Goal: Task Accomplishment & Management: Manage account settings

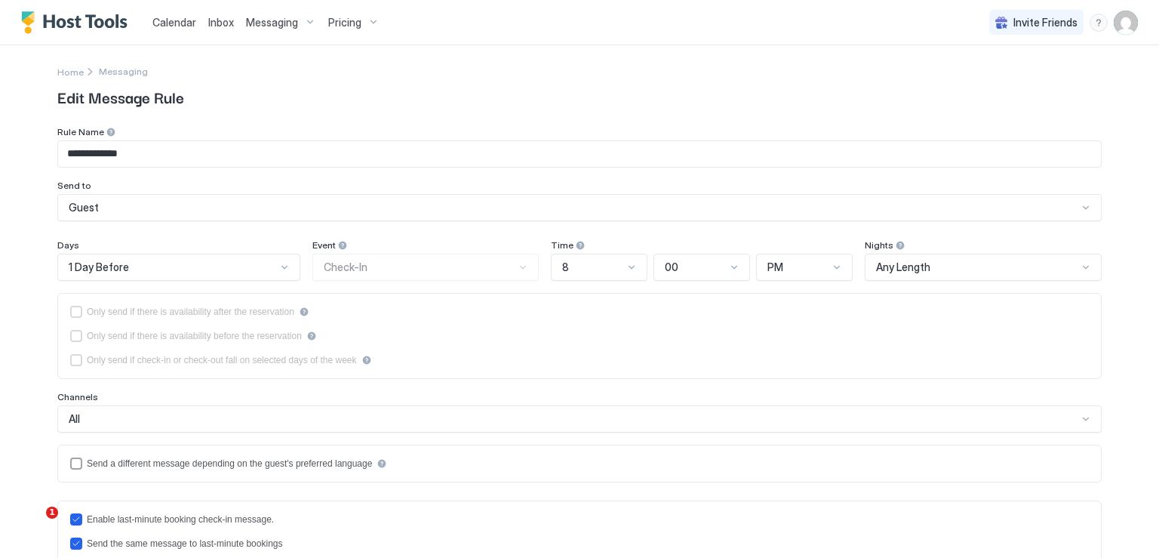
click at [332, 20] on span "Pricing" at bounding box center [344, 23] width 33 height 14
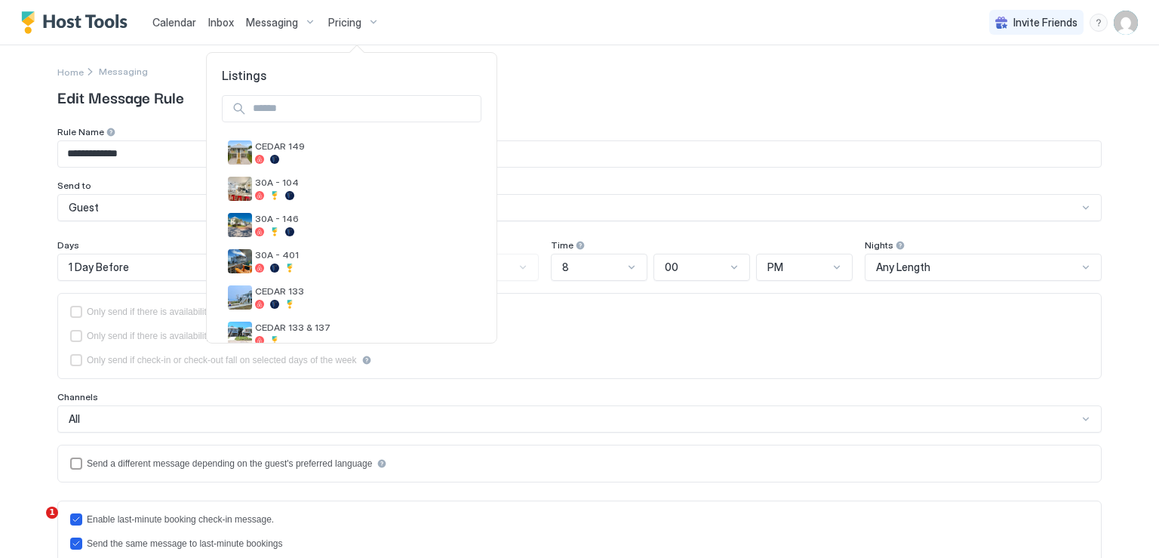
click at [275, 24] on div at bounding box center [579, 279] width 1159 height 558
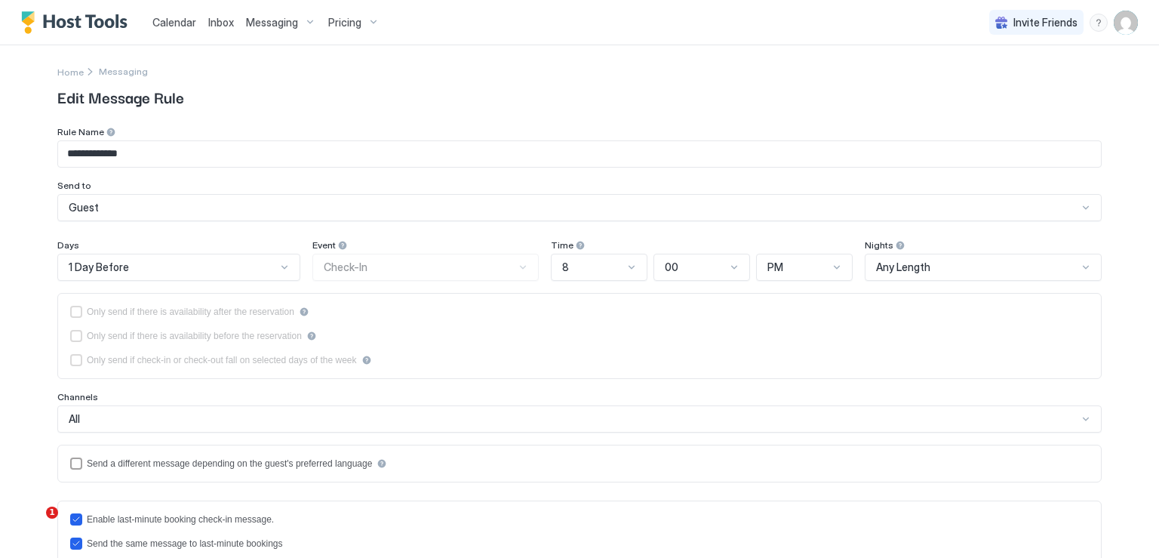
click at [275, 24] on span "Messaging" at bounding box center [272, 23] width 52 height 14
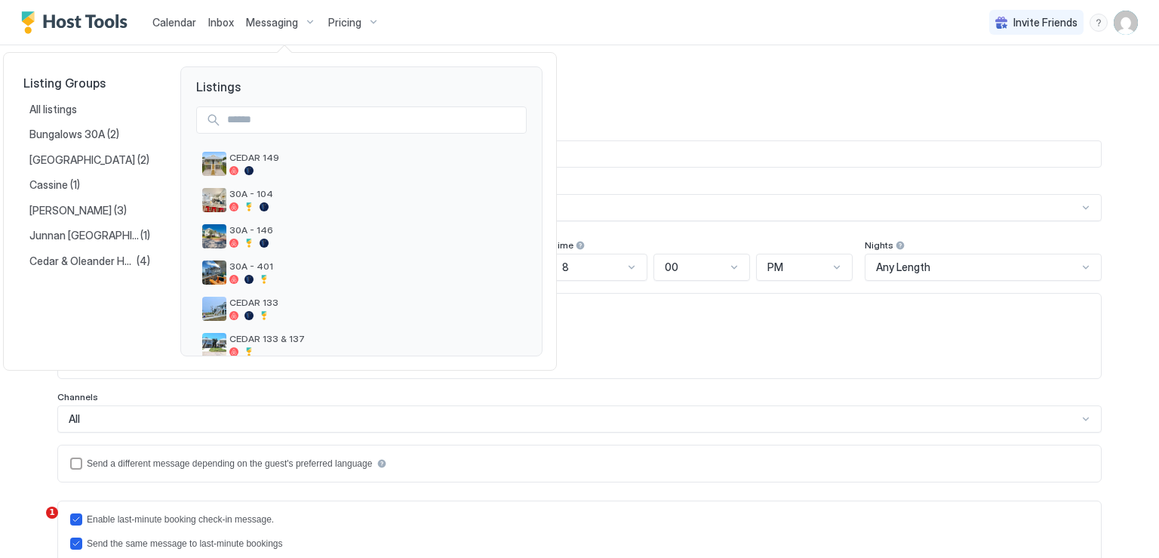
click at [325, 25] on div at bounding box center [579, 279] width 1159 height 558
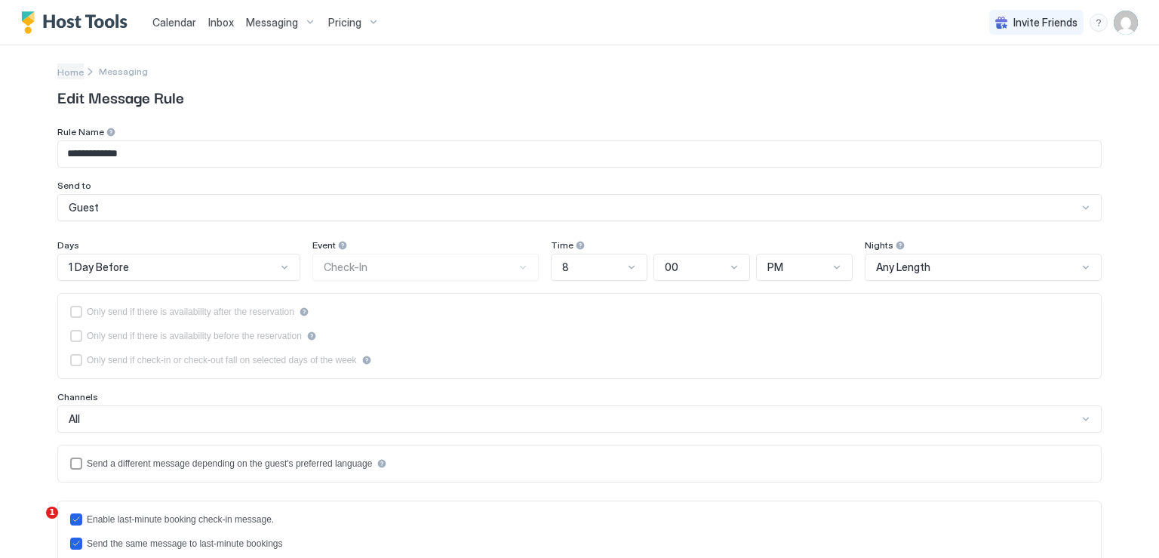
click at [63, 69] on span "Home" at bounding box center [70, 71] width 26 height 11
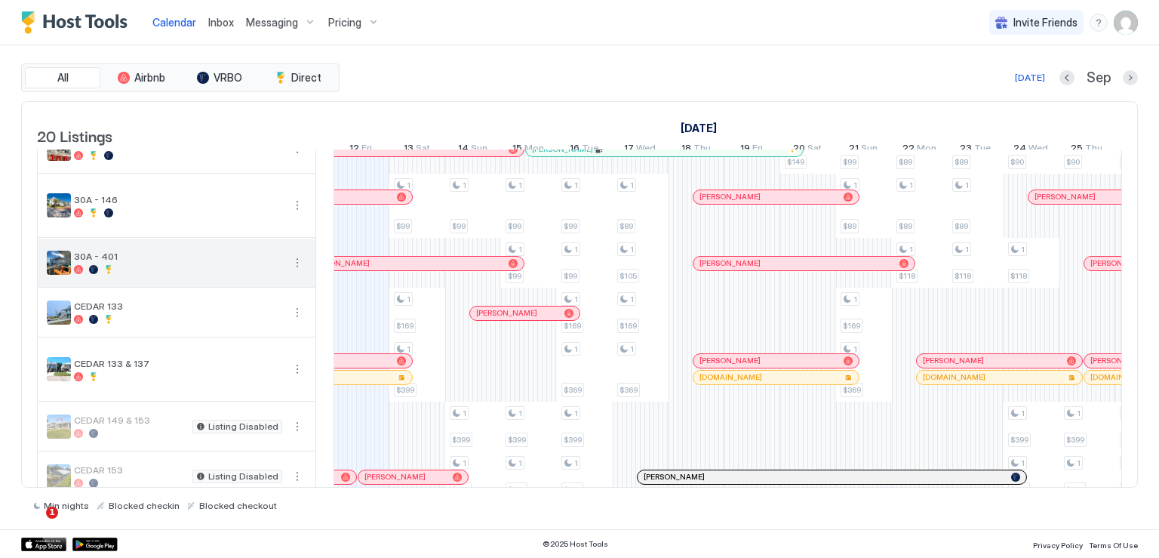
scroll to position [151, 0]
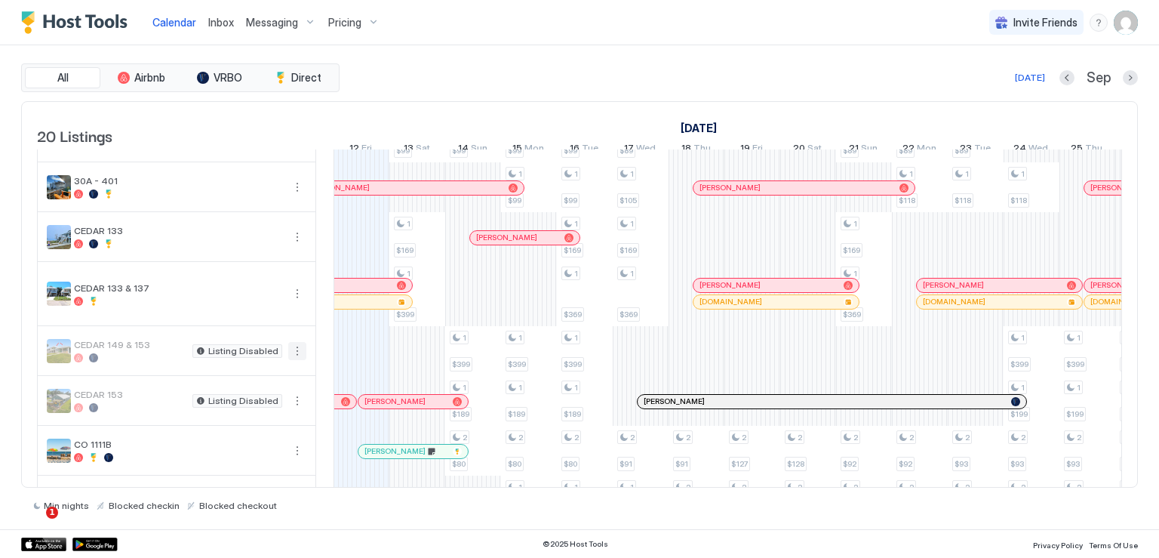
click at [296, 360] on button "More options" at bounding box center [297, 351] width 18 height 18
click at [262, 432] on span "Listing Settings" at bounding box center [271, 429] width 67 height 11
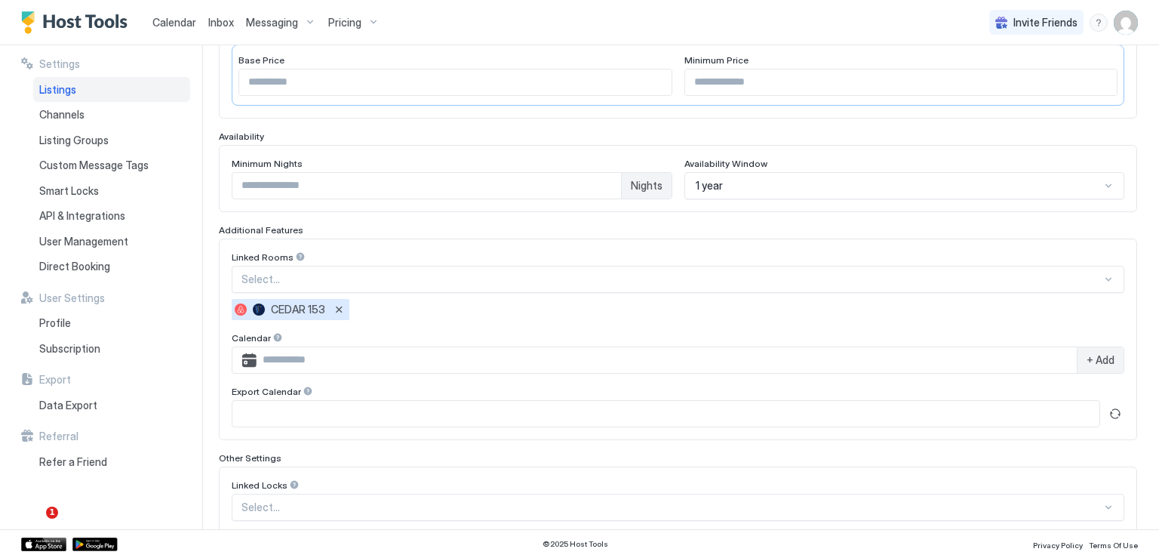
scroll to position [377, 0]
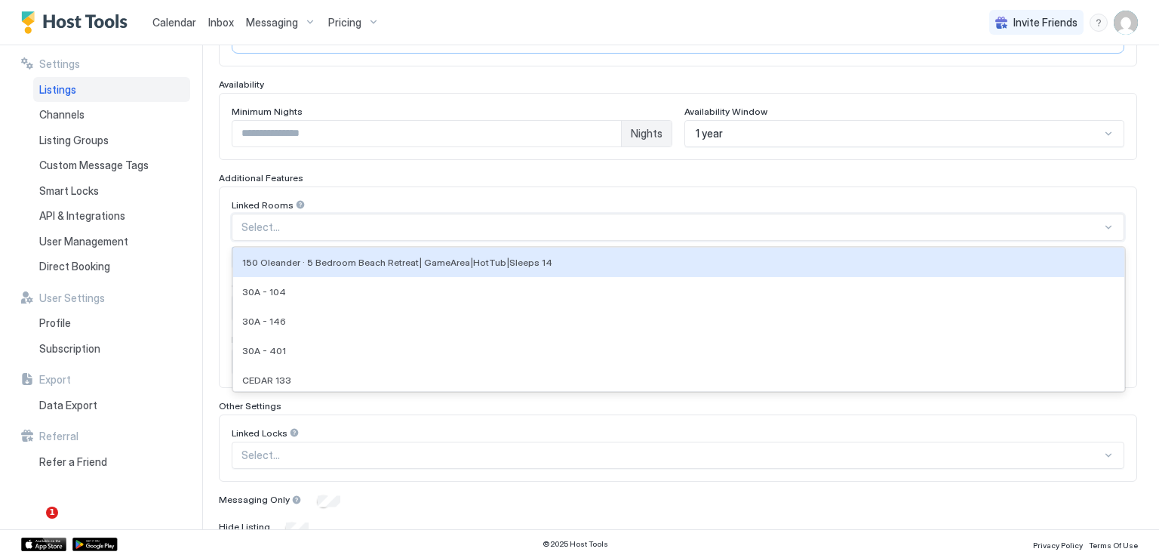
click at [447, 229] on div at bounding box center [672, 227] width 860 height 14
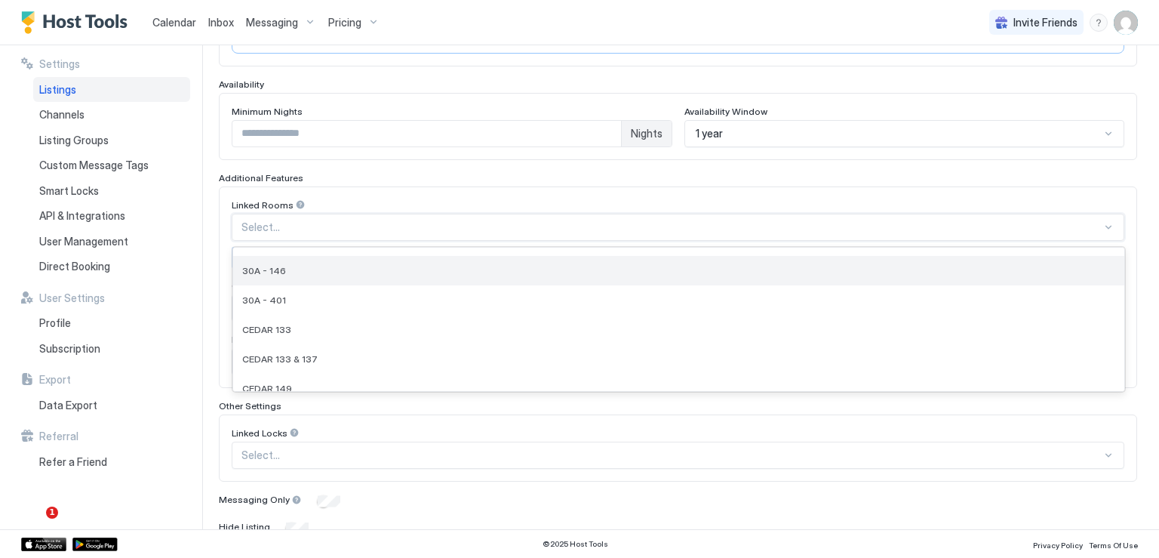
scroll to position [75, 0]
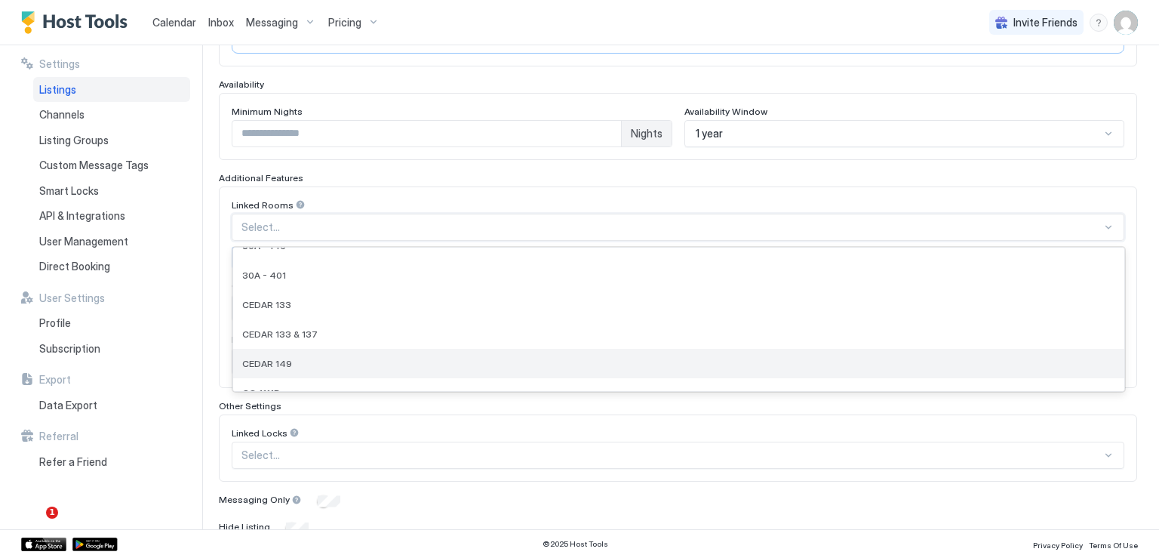
click at [284, 358] on span "CEDAR 149" at bounding box center [267, 363] width 50 height 11
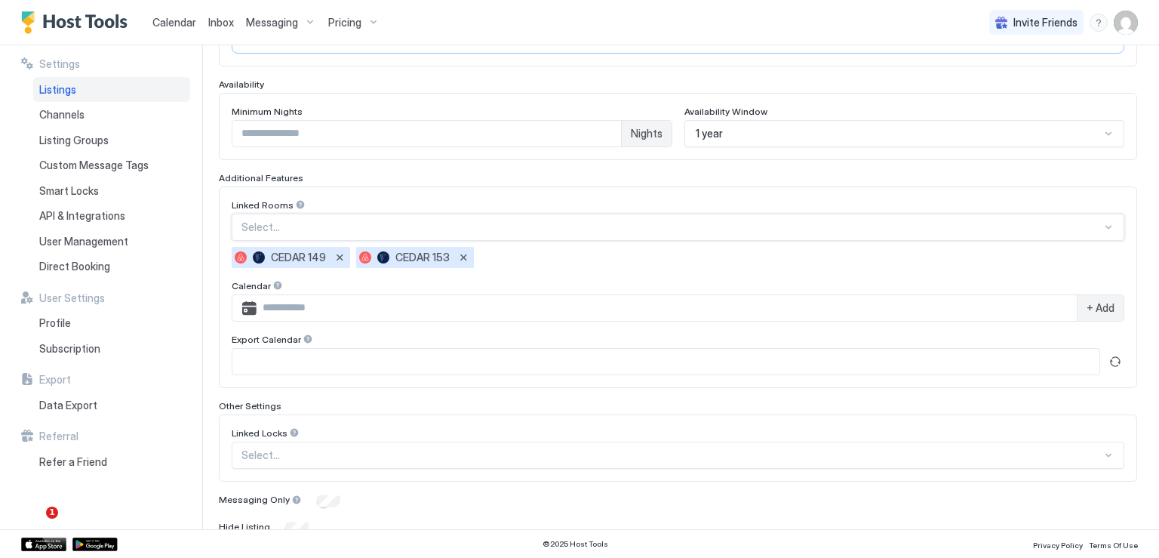
scroll to position [438, 0]
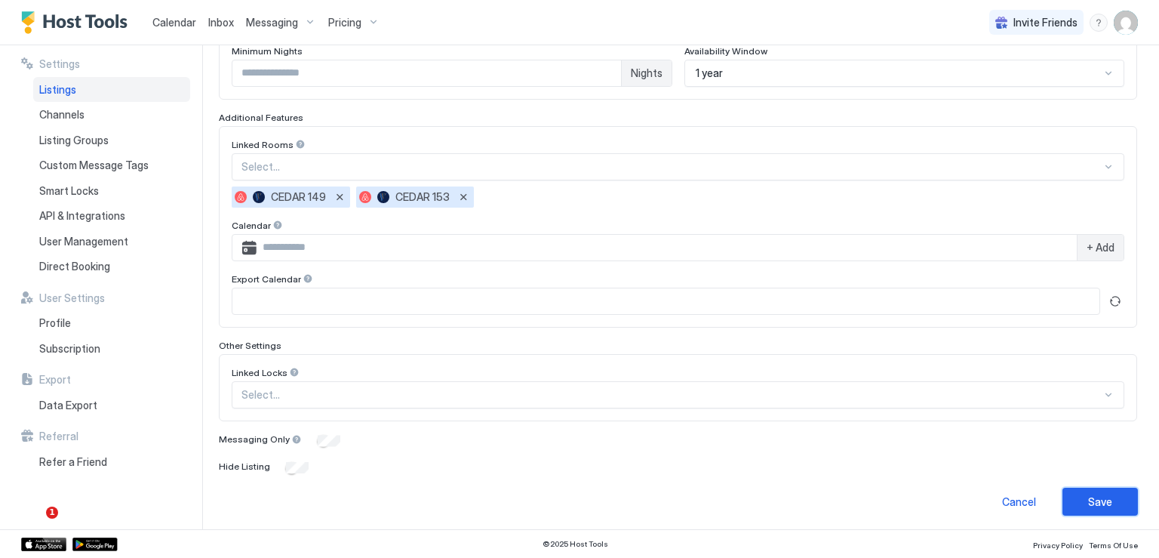
click at [1103, 499] on button "Save" at bounding box center [1100, 502] width 75 height 28
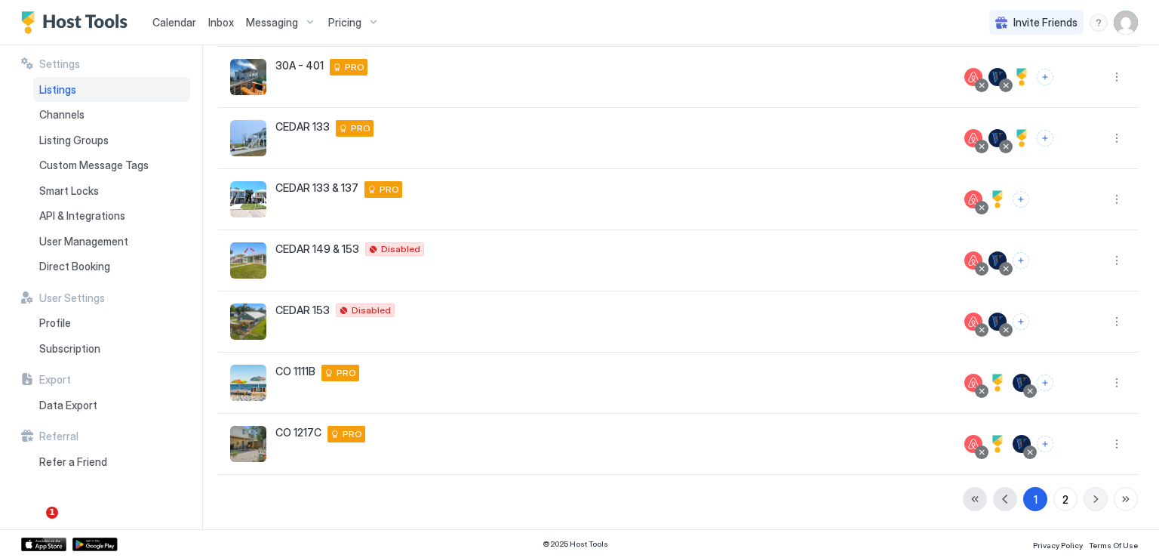
scroll to position [322, 0]
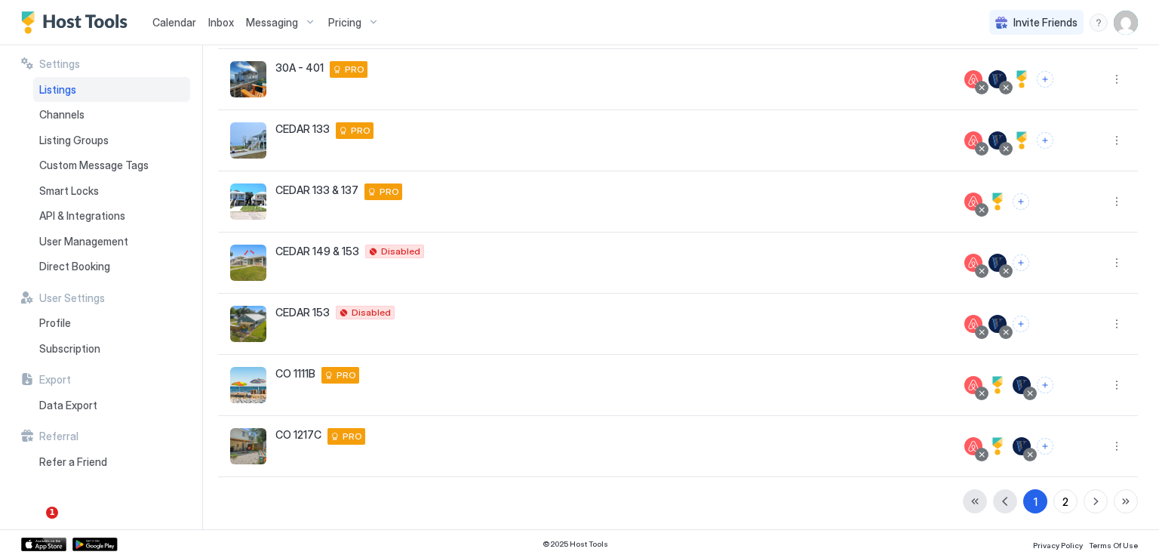
click at [179, 22] on span "Calendar" at bounding box center [174, 22] width 44 height 13
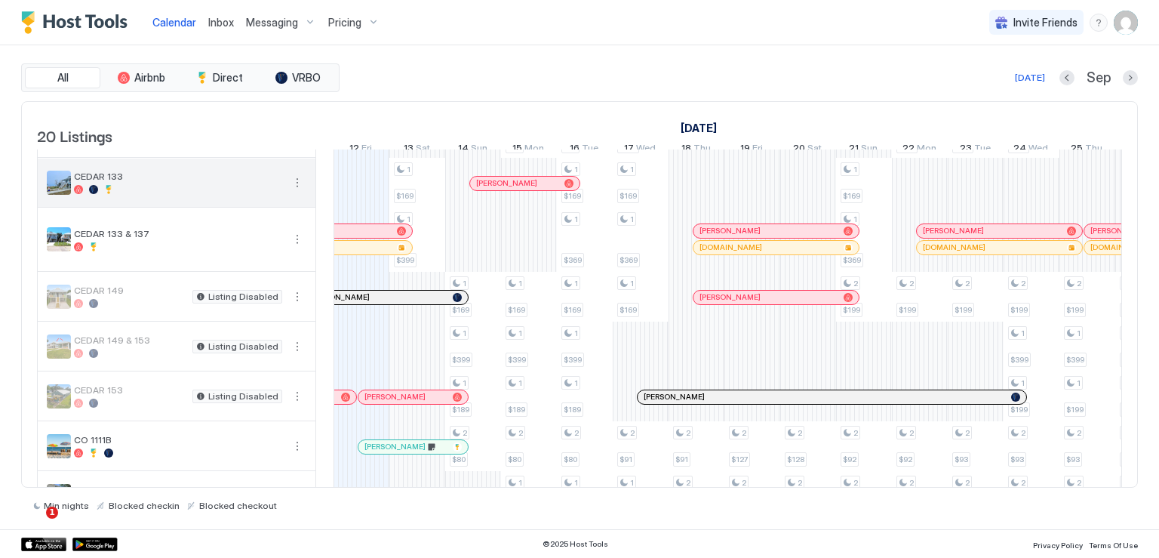
scroll to position [226, 0]
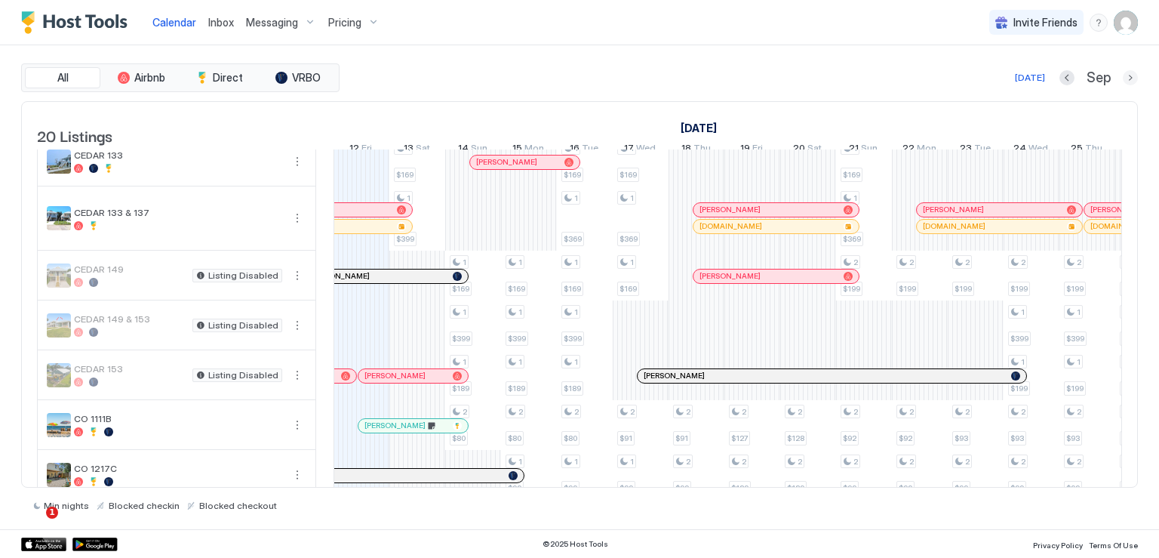
click at [1132, 75] on button "Next month" at bounding box center [1130, 77] width 15 height 15
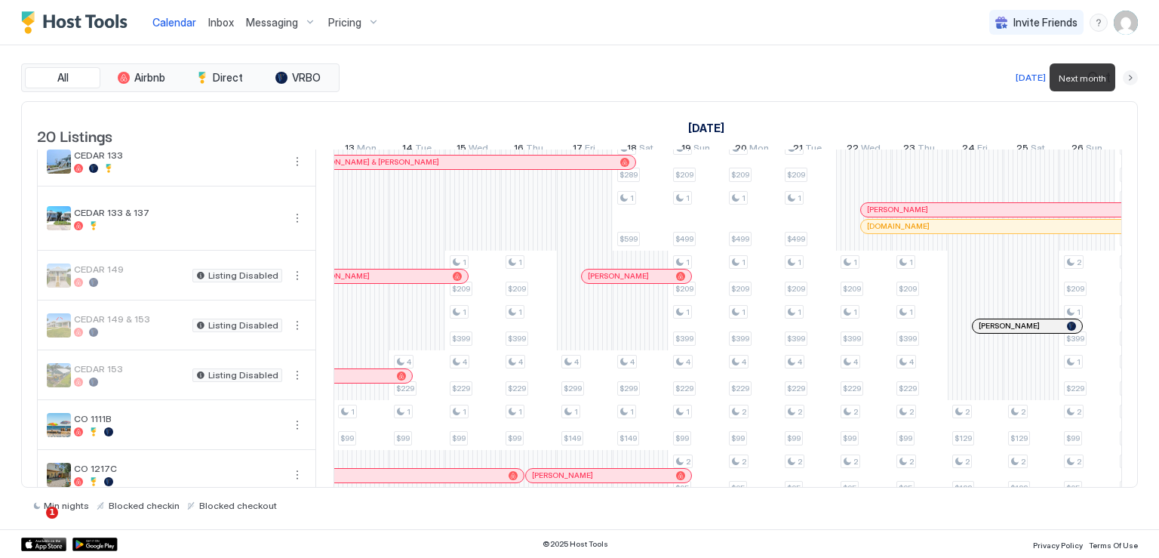
click at [1131, 79] on button "Next month" at bounding box center [1130, 77] width 15 height 15
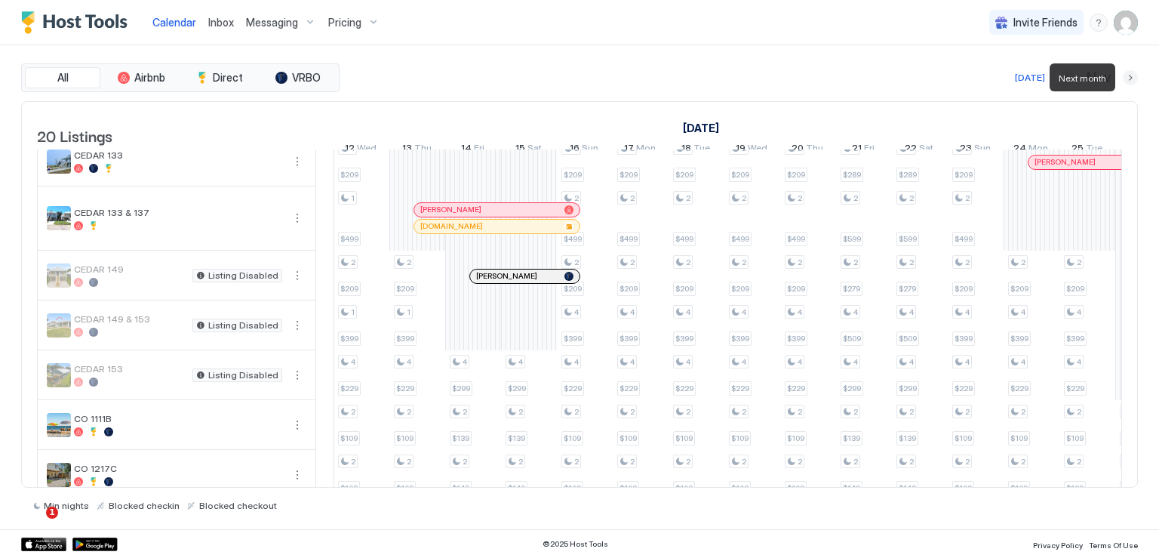
click at [1131, 79] on button "Next month" at bounding box center [1130, 77] width 15 height 15
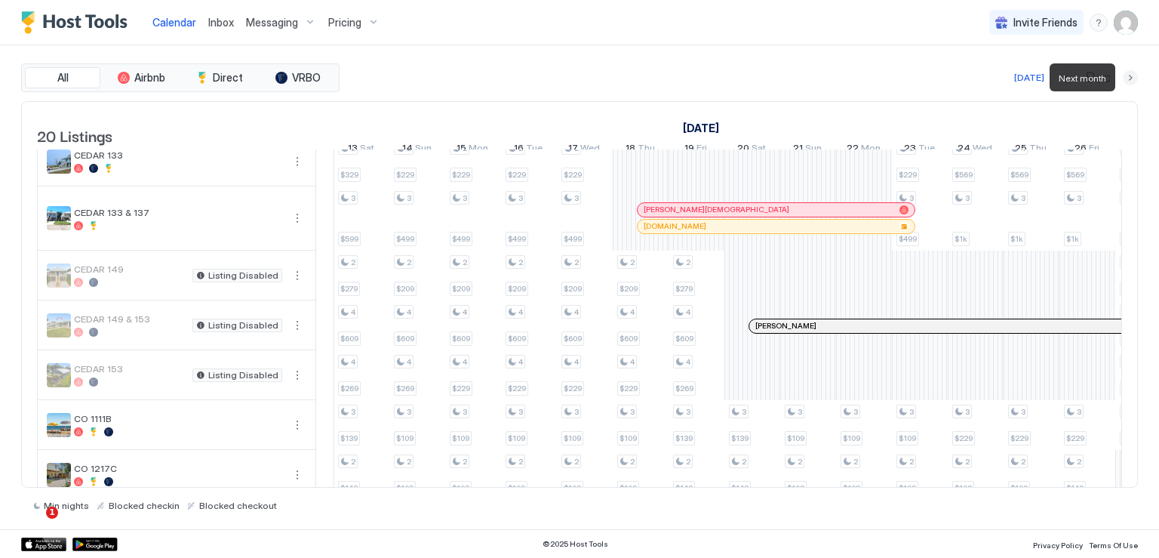
click at [1131, 79] on button "Next month" at bounding box center [1130, 77] width 15 height 15
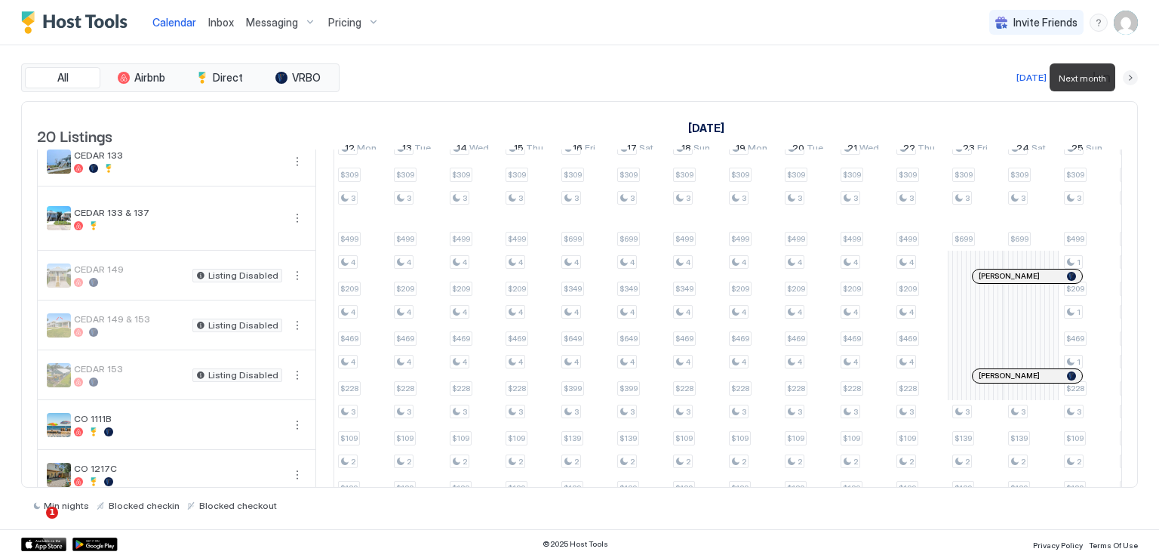
click at [1131, 79] on button "Next month" at bounding box center [1130, 77] width 15 height 15
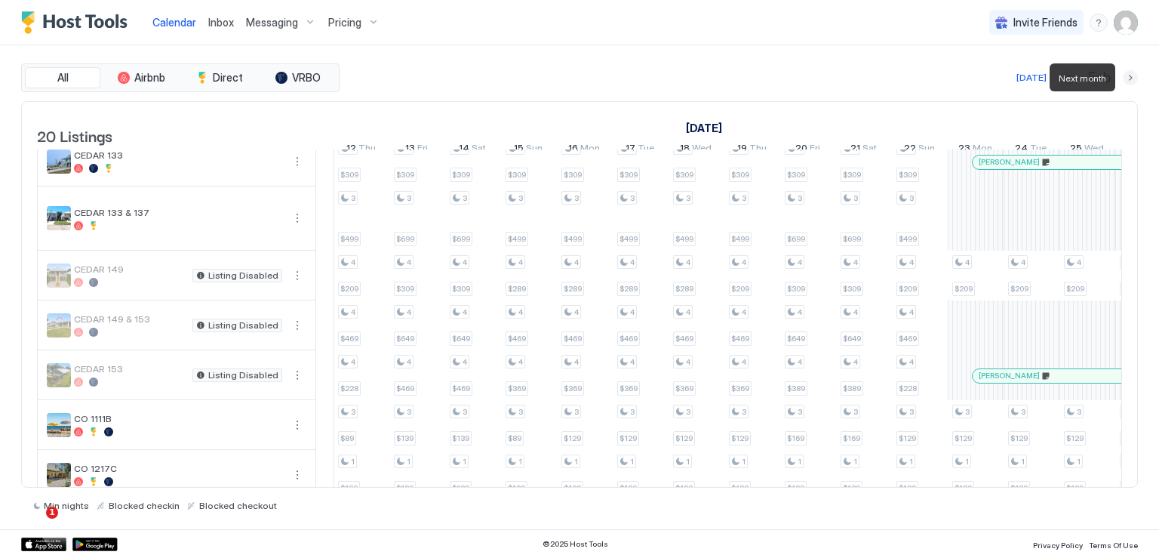
click at [1131, 79] on button "Next month" at bounding box center [1130, 77] width 15 height 15
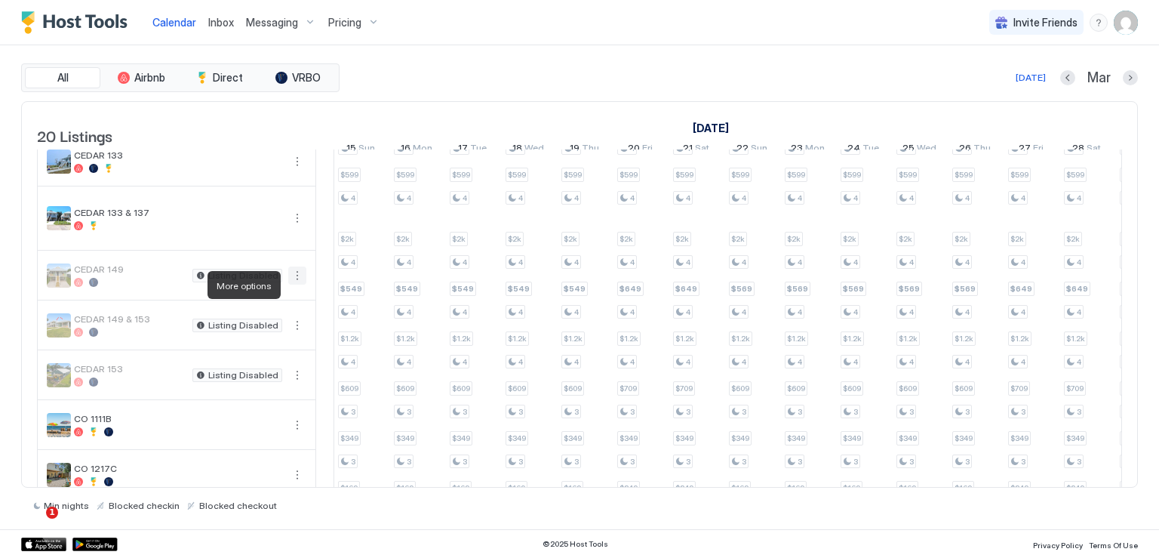
click at [295, 285] on button "More options" at bounding box center [297, 275] width 18 height 18
click at [249, 325] on span "Pricing" at bounding box center [253, 330] width 30 height 11
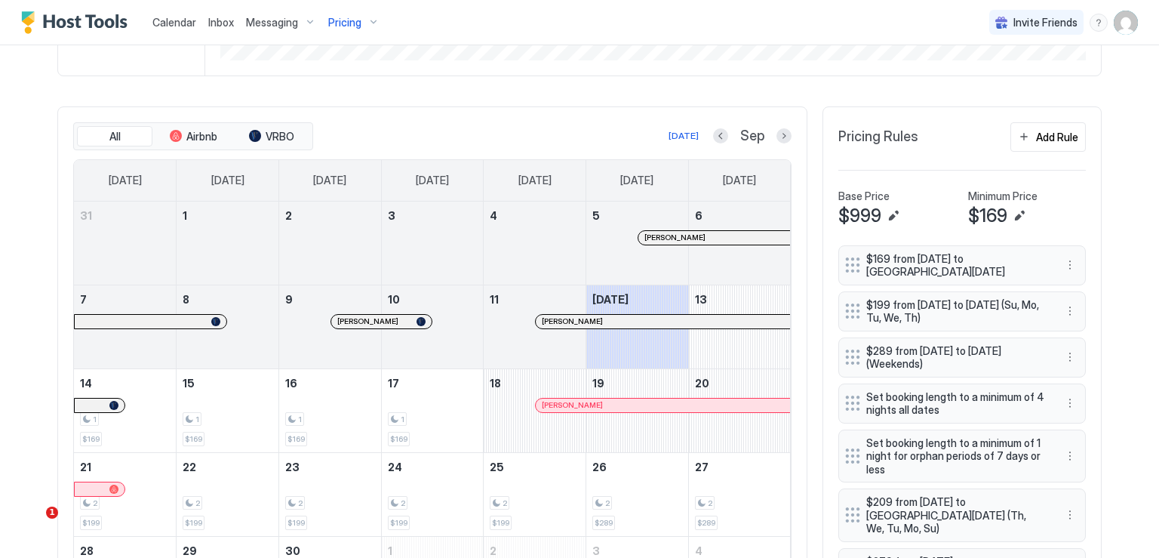
scroll to position [453, 0]
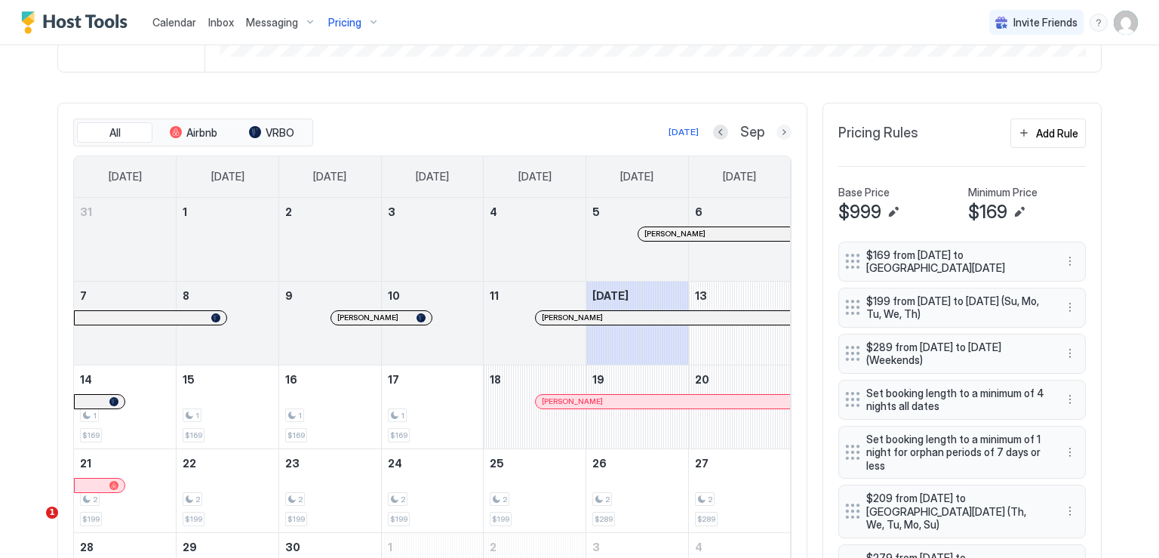
click at [781, 133] on button "Next month" at bounding box center [784, 132] width 15 height 15
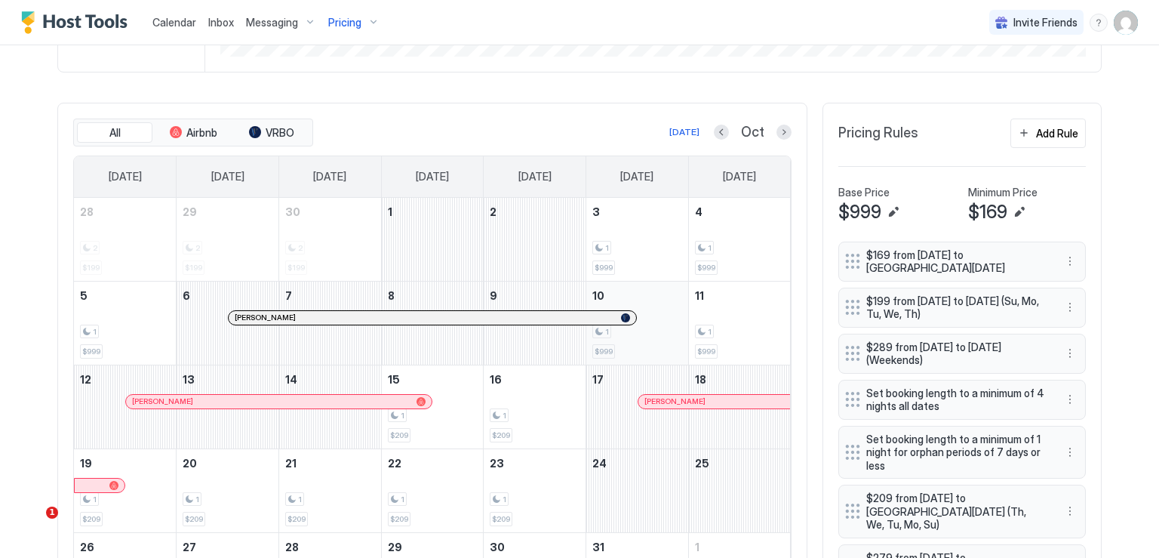
click at [661, 306] on div "1 $999" at bounding box center [637, 323] width 90 height 71
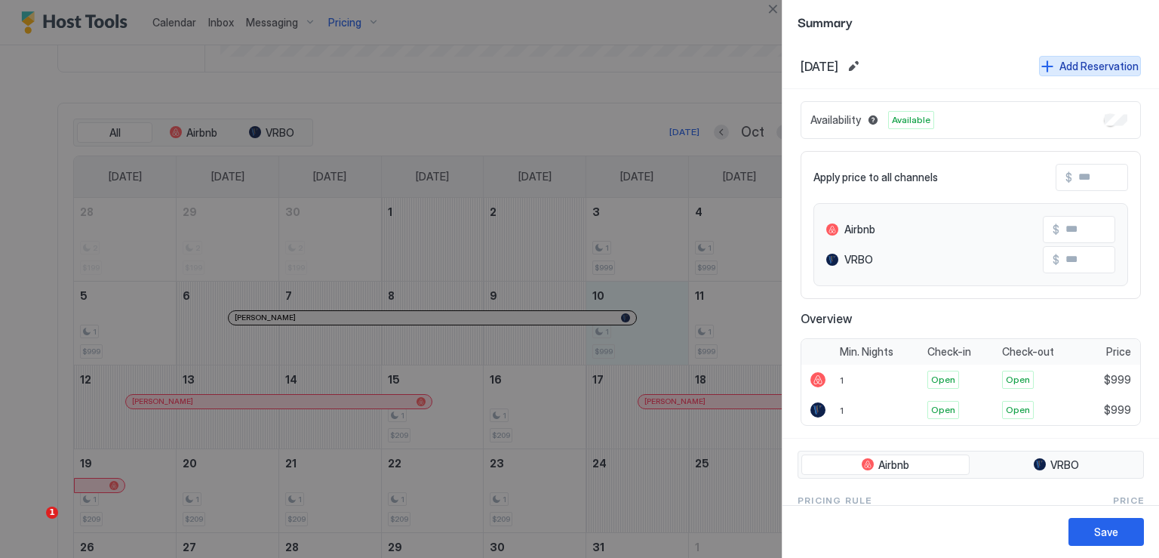
click at [1042, 69] on button "Add Reservation" at bounding box center [1090, 66] width 102 height 20
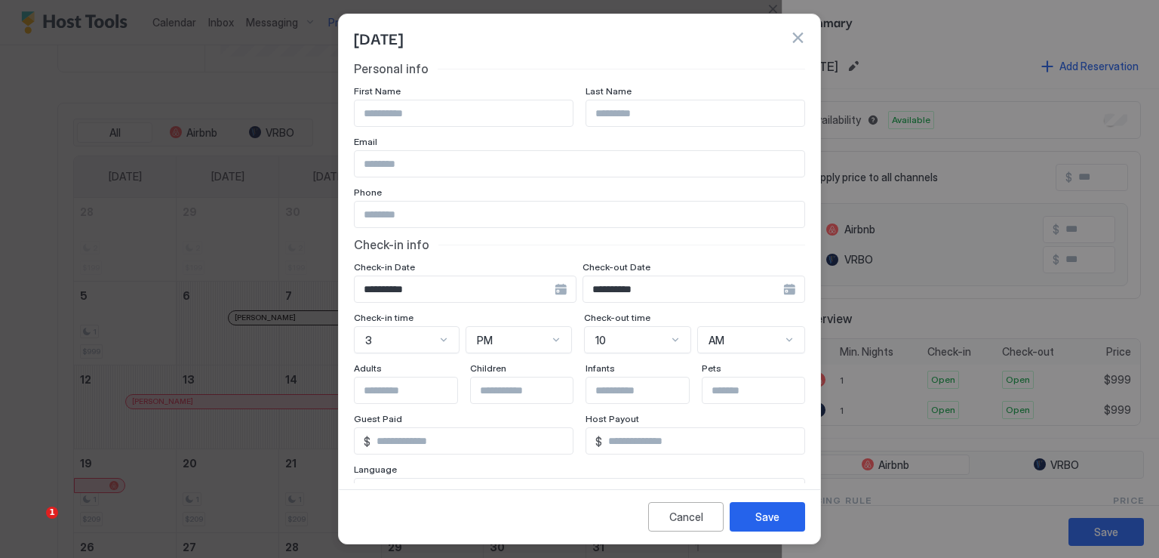
click at [556, 290] on div "**********" at bounding box center [465, 288] width 223 height 27
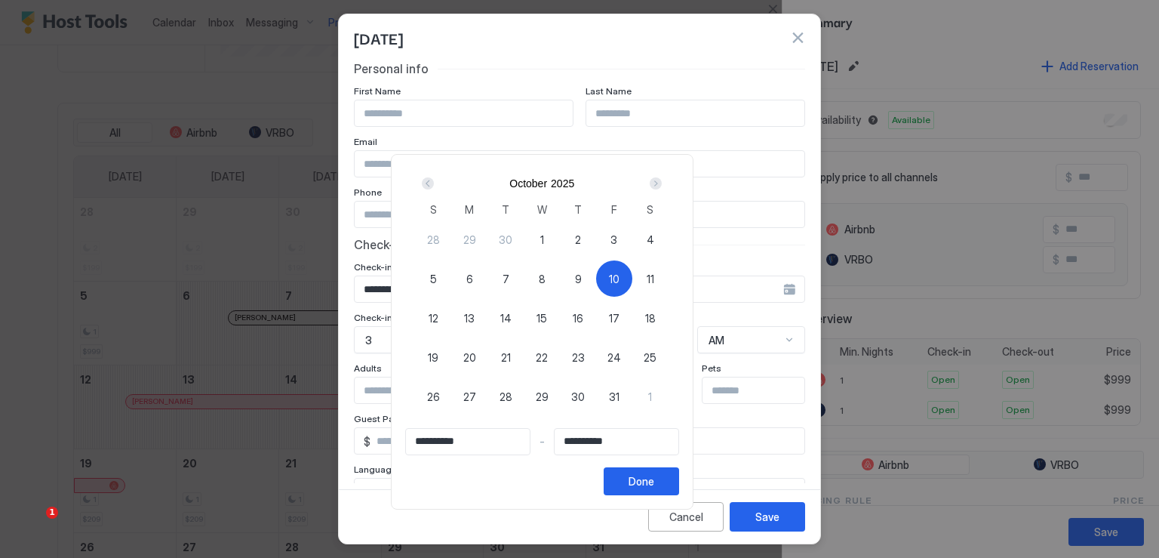
click at [632, 275] on div "10" at bounding box center [614, 278] width 36 height 36
click at [632, 276] on div "10" at bounding box center [614, 278] width 36 height 36
type input "**********"
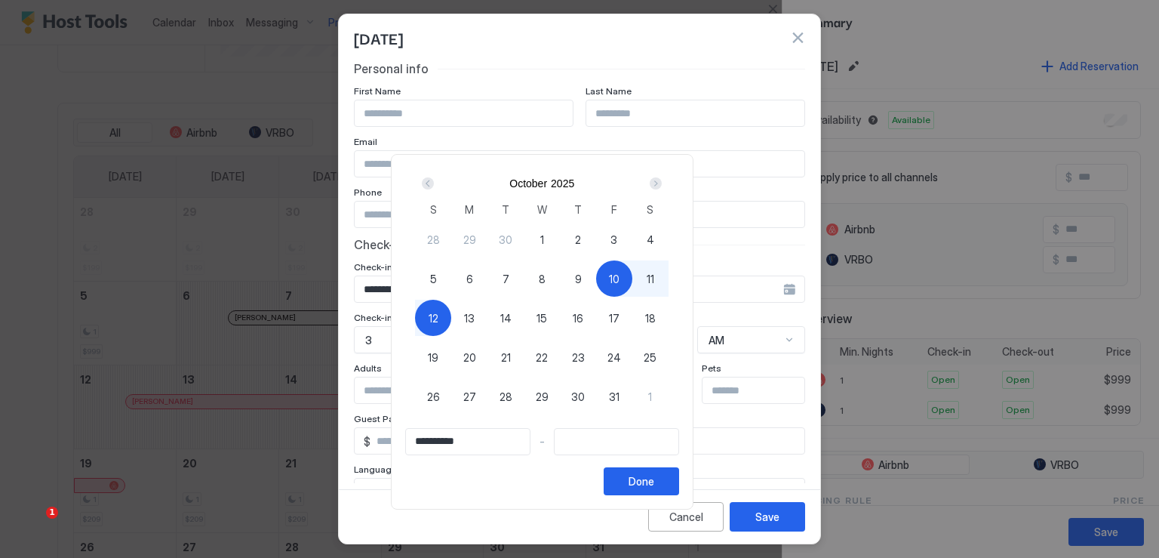
click at [451, 319] on div "12" at bounding box center [433, 318] width 36 height 36
type input "**********"
click at [654, 478] on div "Done" at bounding box center [642, 481] width 26 height 16
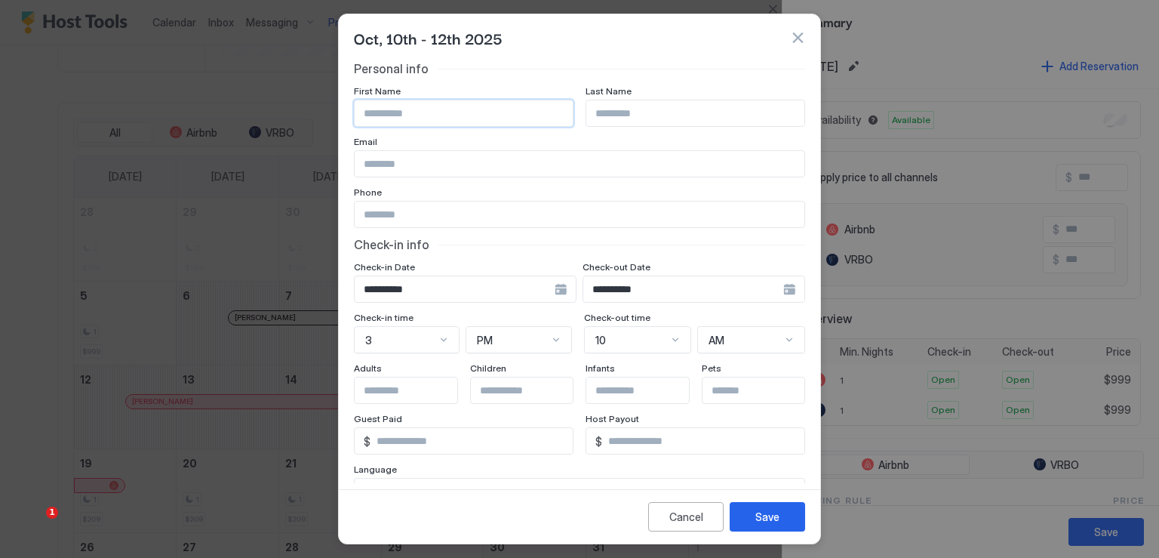
click at [429, 108] on input "Input Field" at bounding box center [464, 113] width 218 height 26
type input "*******"
click at [409, 202] on input "Input Field" at bounding box center [580, 215] width 450 height 26
type input "**********"
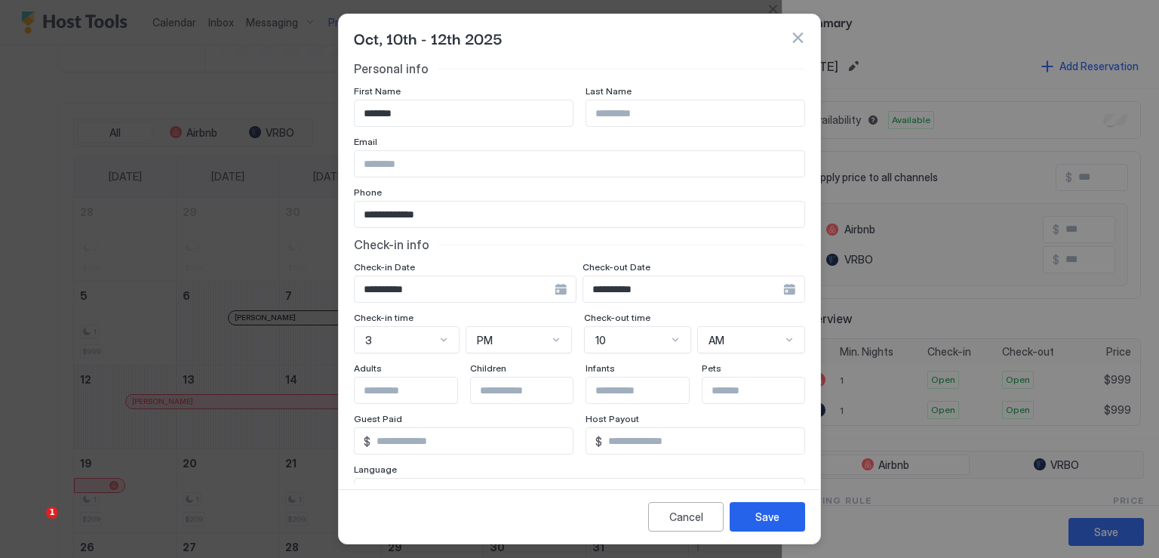
click at [439, 164] on input "Input Field" at bounding box center [580, 164] width 450 height 26
paste input "**********"
type input "**********"
click at [610, 115] on input "Input Field" at bounding box center [695, 113] width 218 height 26
type input "*"
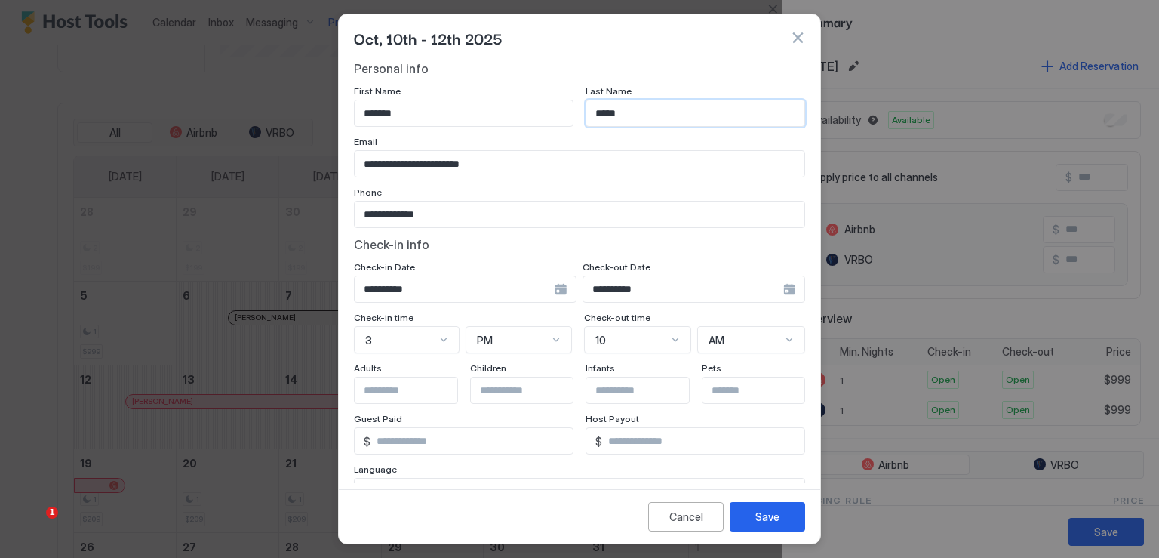
type input "*****"
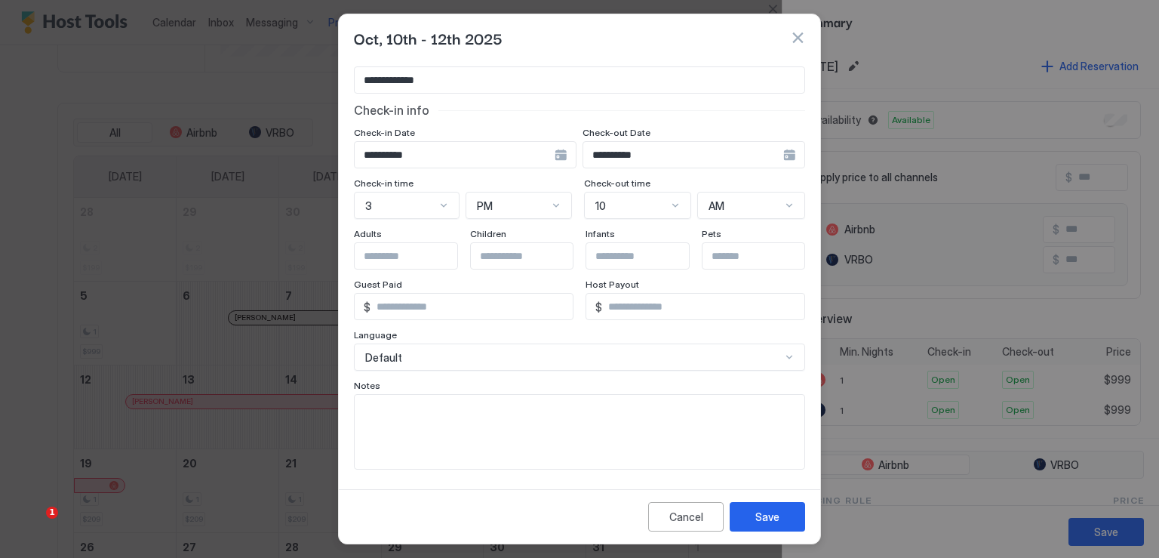
click at [517, 411] on textarea "Input Field" at bounding box center [580, 432] width 450 height 74
paste textarea "**********"
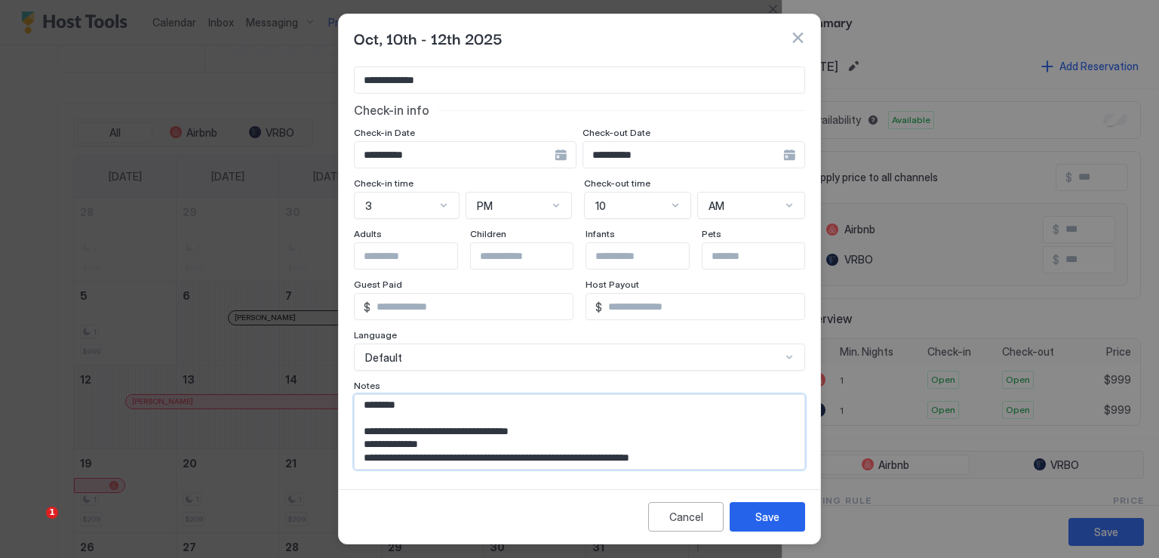
scroll to position [69, 0]
type textarea "**********"
click at [766, 514] on div "Save" at bounding box center [768, 517] width 24 height 16
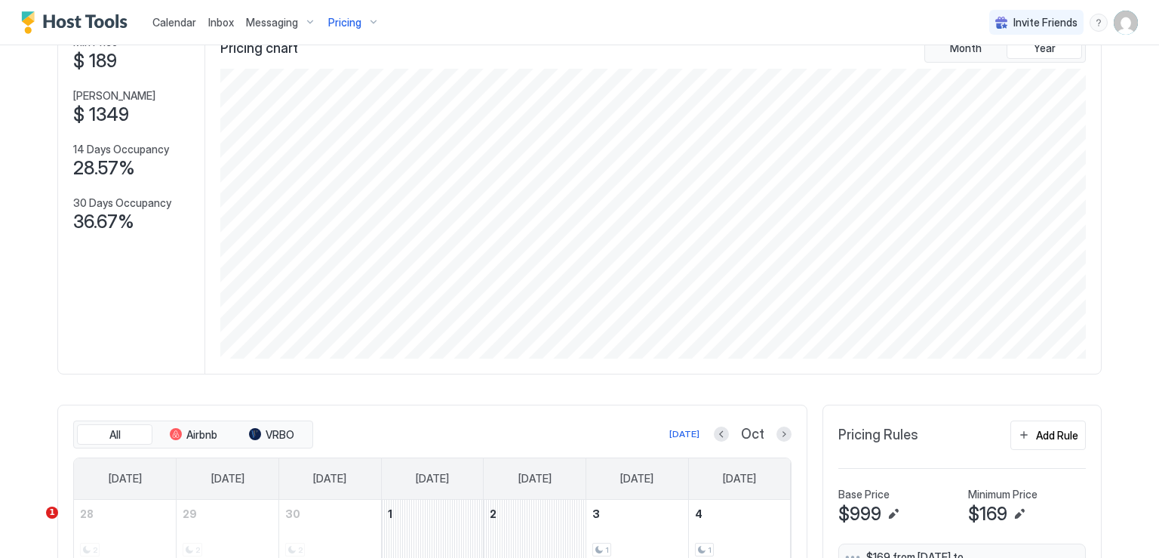
scroll to position [0, 0]
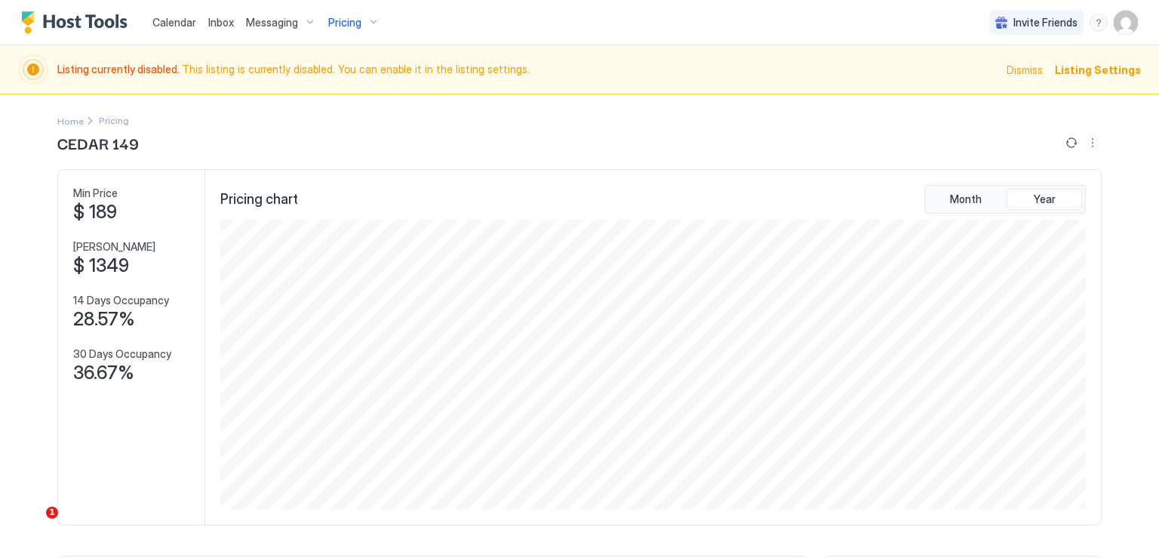
click at [1072, 72] on span "Listing Settings" at bounding box center [1098, 70] width 86 height 16
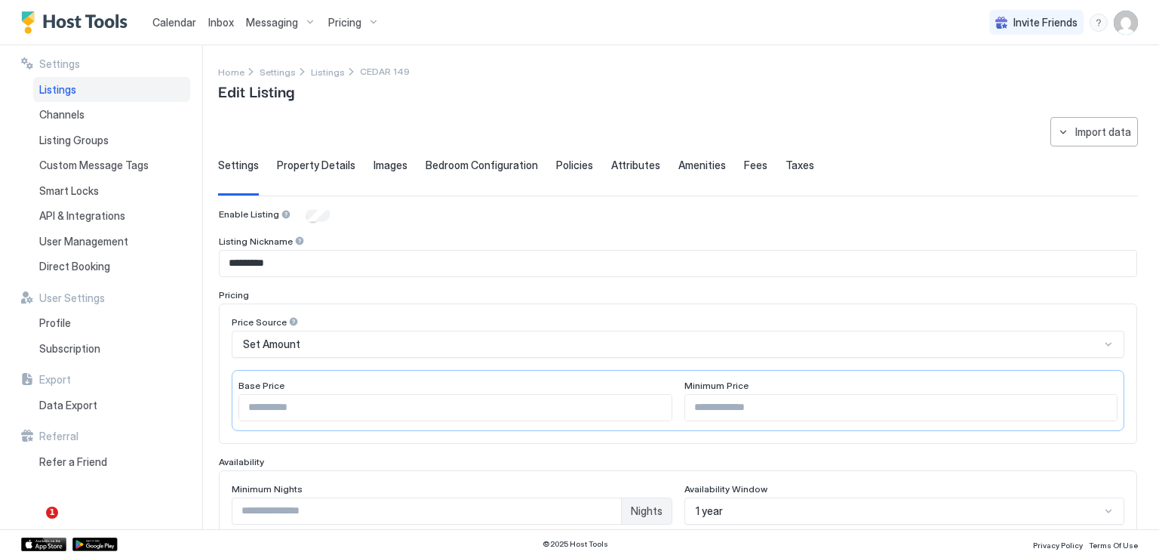
click at [70, 88] on span "Listings" at bounding box center [57, 90] width 37 height 14
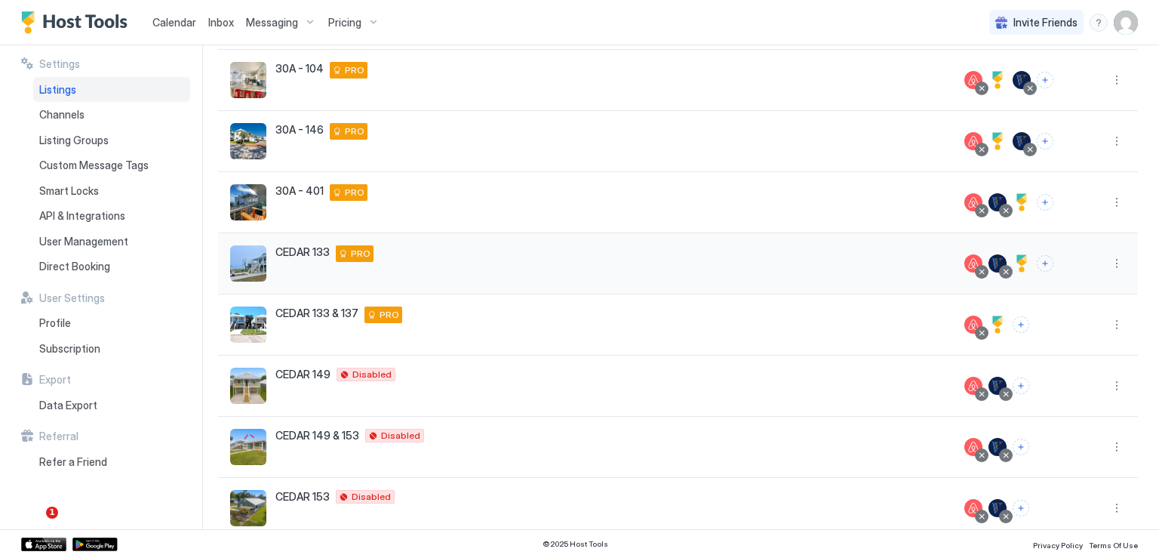
scroll to position [226, 0]
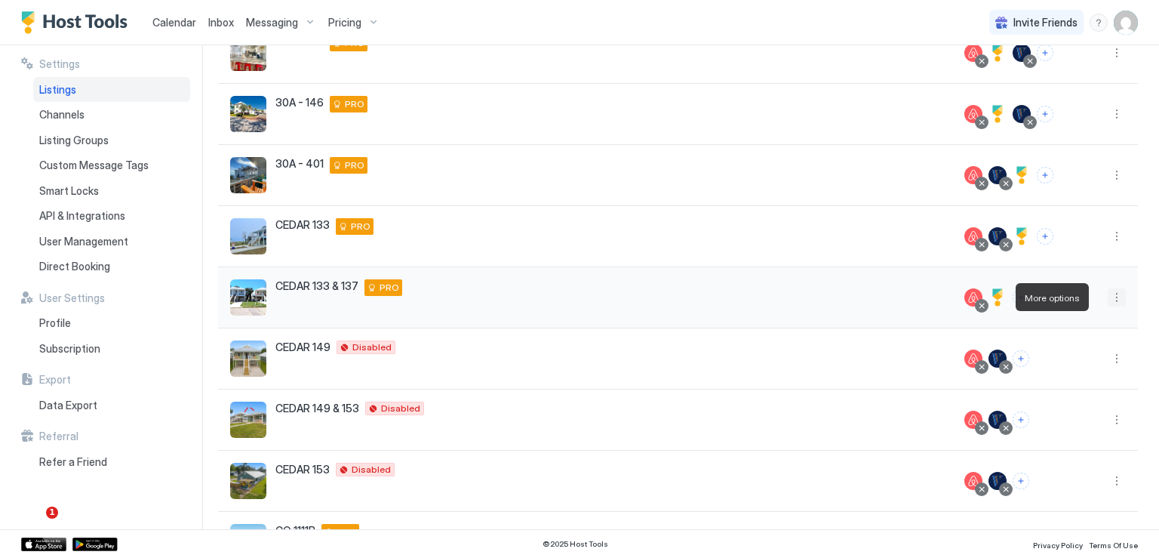
click at [1108, 295] on button "More options" at bounding box center [1117, 297] width 18 height 18
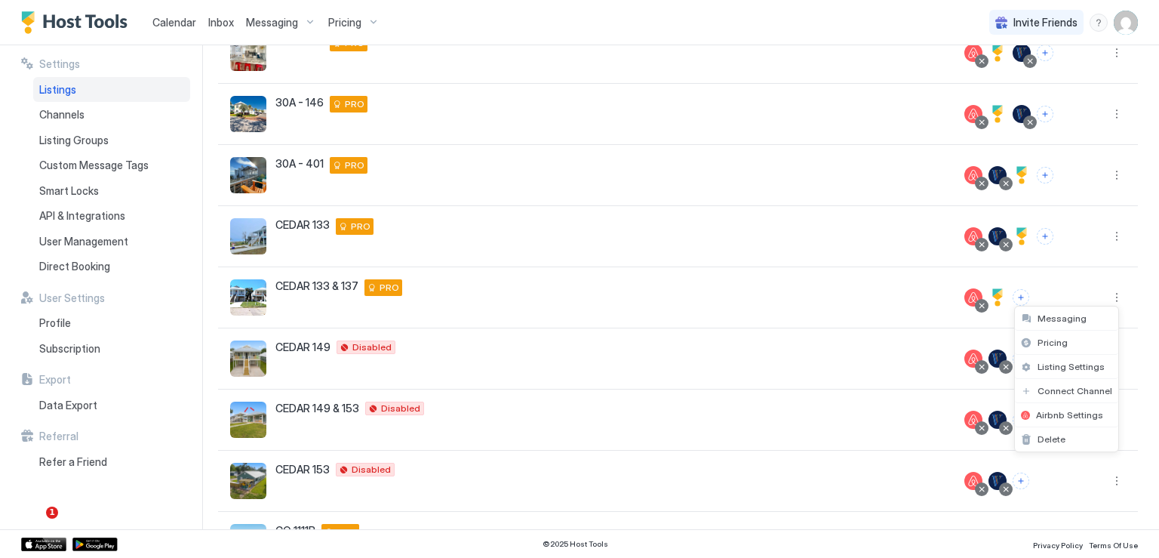
click at [79, 93] on div at bounding box center [579, 279] width 1159 height 558
drag, startPoint x: 78, startPoint y: 67, endPoint x: 68, endPoint y: 67, distance: 9.8
click at [76, 67] on div at bounding box center [579, 279] width 1159 height 558
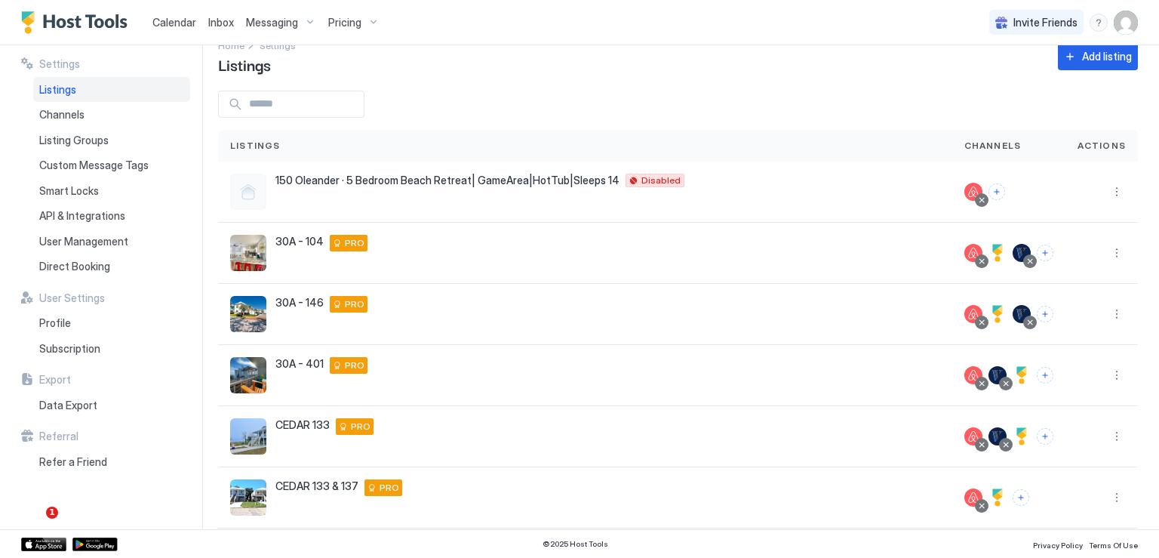
scroll to position [0, 0]
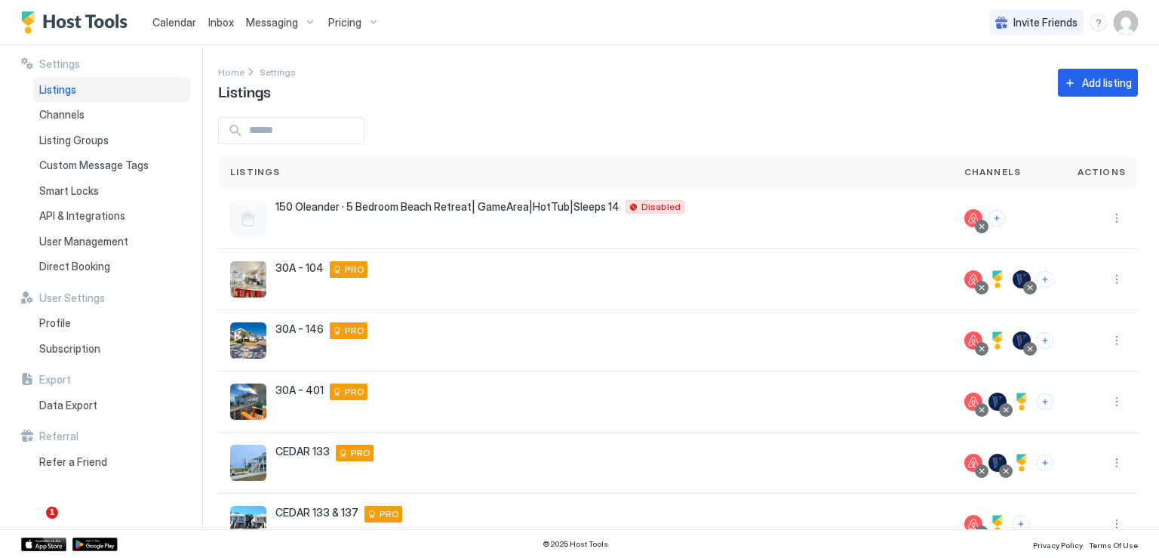
click at [183, 20] on span "Calendar" at bounding box center [174, 22] width 44 height 13
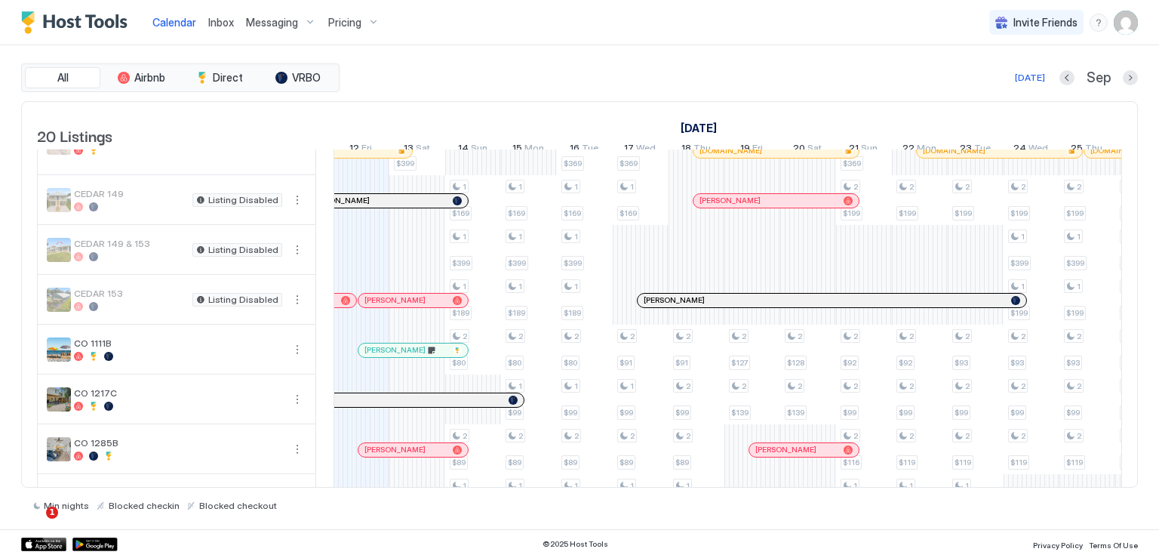
scroll to position [226, 0]
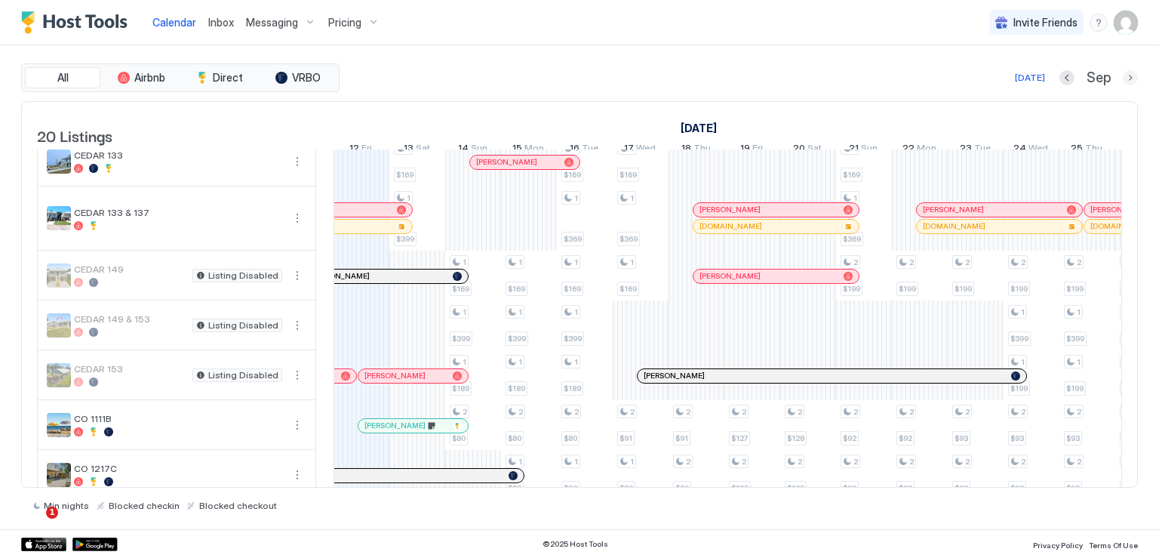
click at [1129, 82] on button "Next month" at bounding box center [1130, 77] width 15 height 15
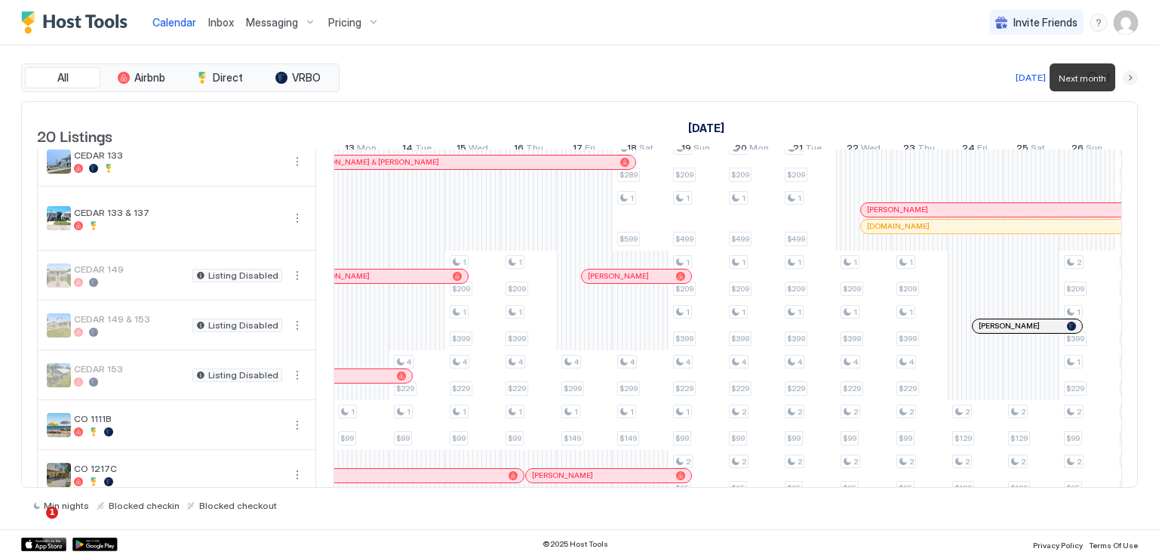
click at [1130, 79] on button "Next month" at bounding box center [1130, 77] width 15 height 15
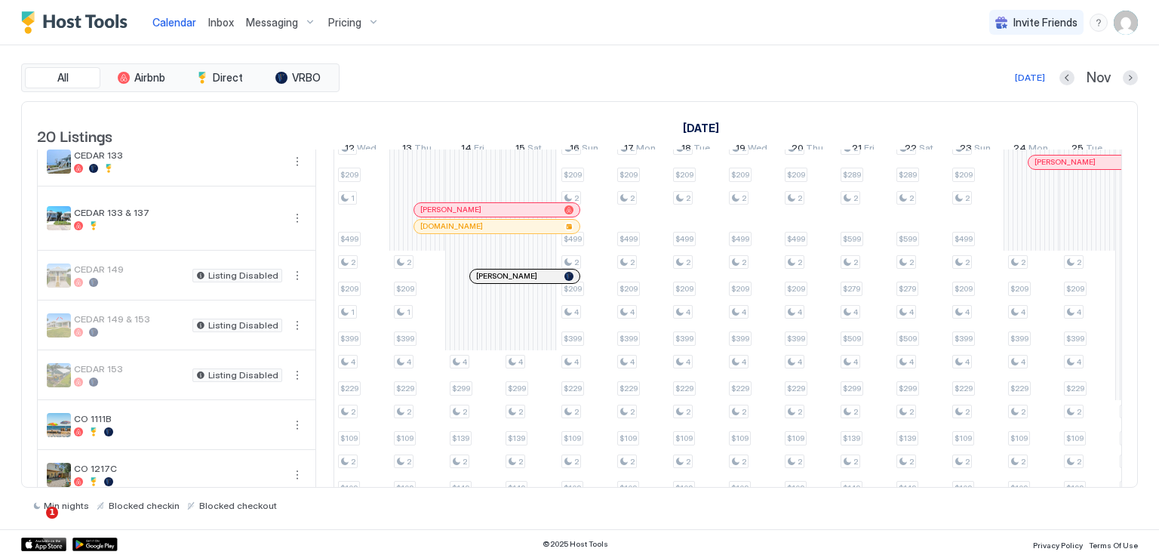
click at [224, 23] on span "Inbox" at bounding box center [221, 22] width 26 height 13
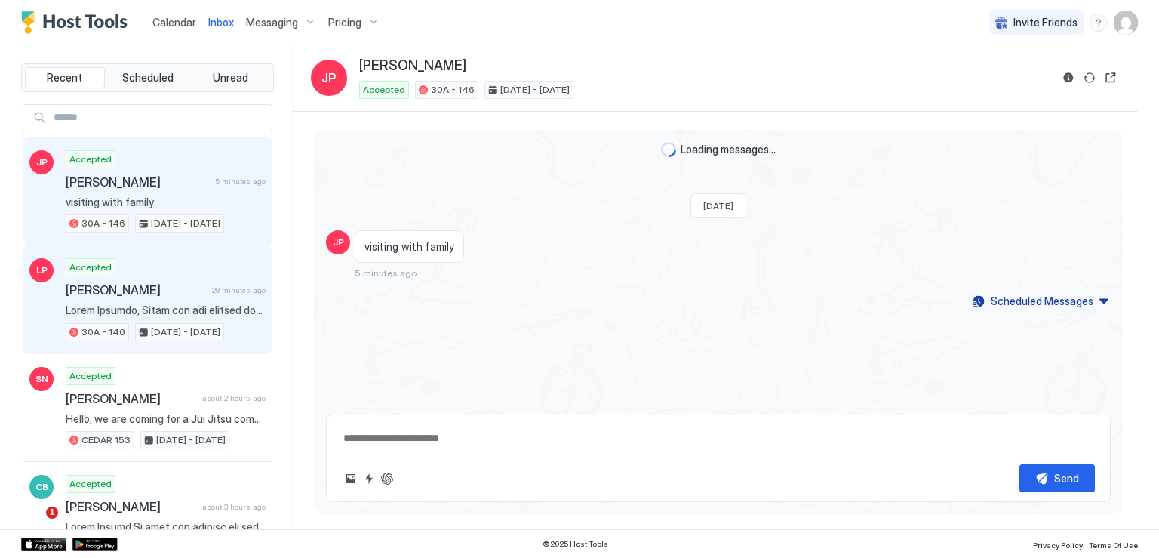
type textarea "*"
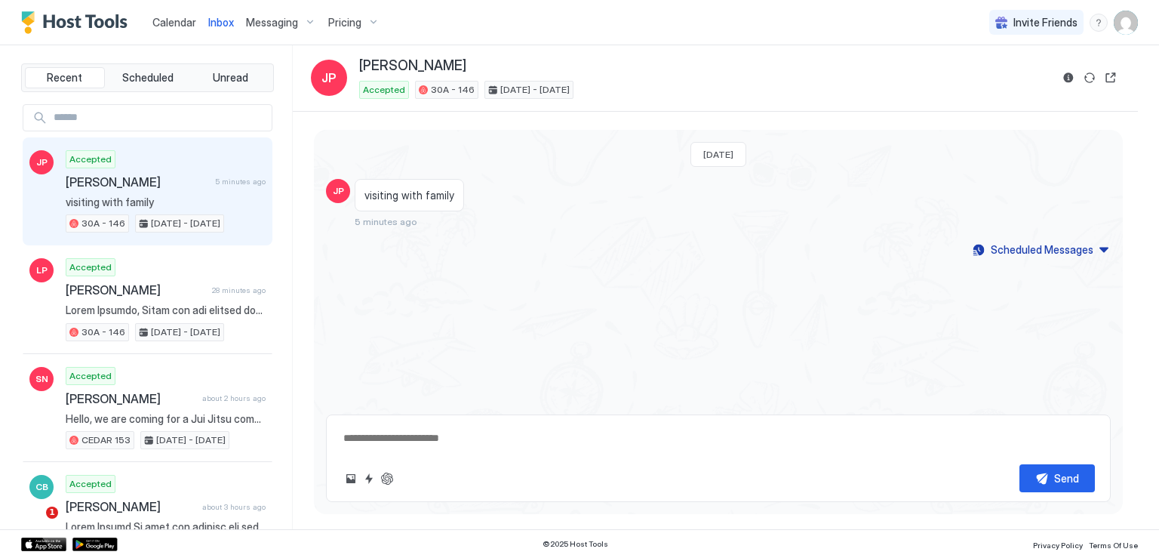
click at [127, 118] on input "Input Field" at bounding box center [160, 118] width 224 height 26
type input "****"
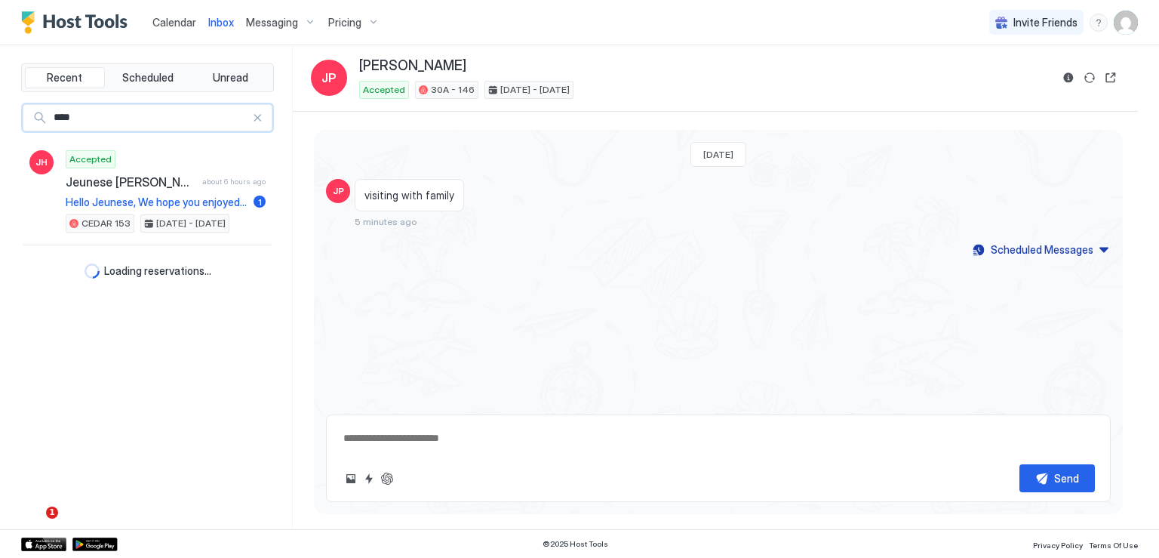
type textarea "*"
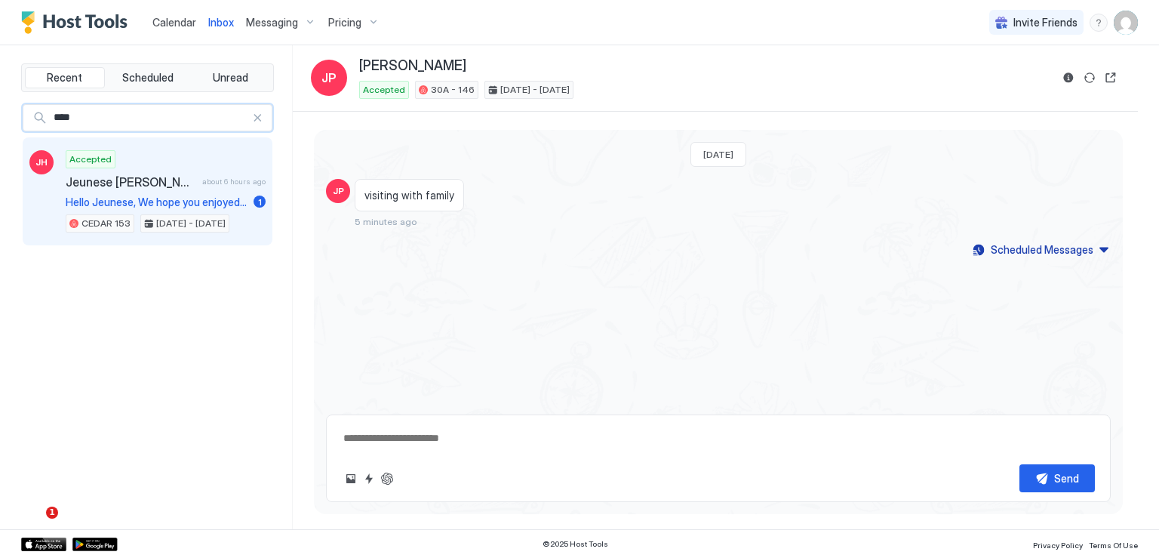
type input "****"
click at [147, 193] on div "Accepted Jeunese Henderson about 6 hours ago Hello Jeunese, We hope you enjoyed…" at bounding box center [166, 191] width 200 height 83
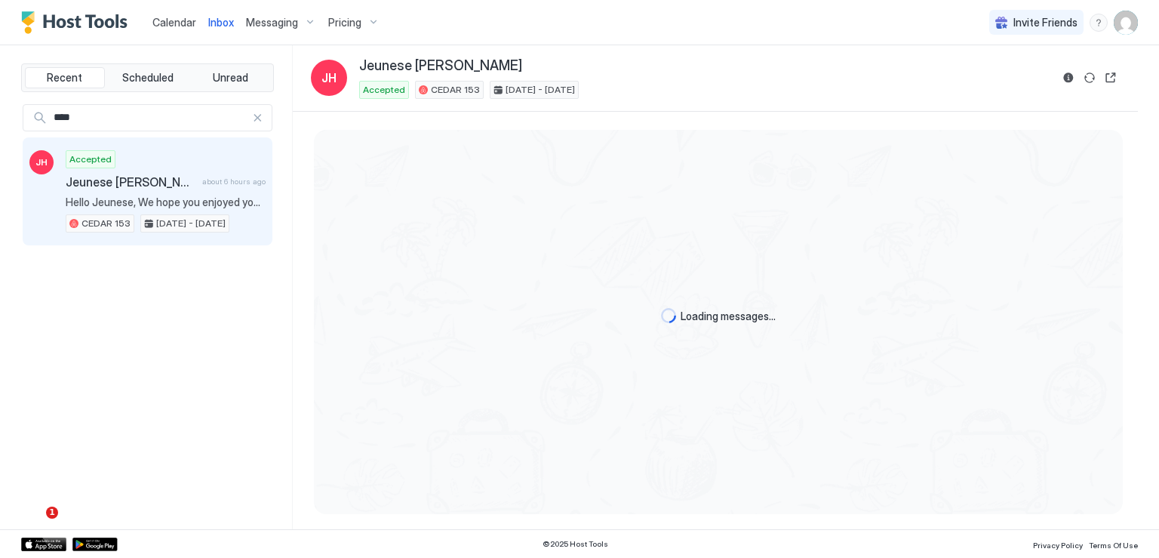
scroll to position [911, 0]
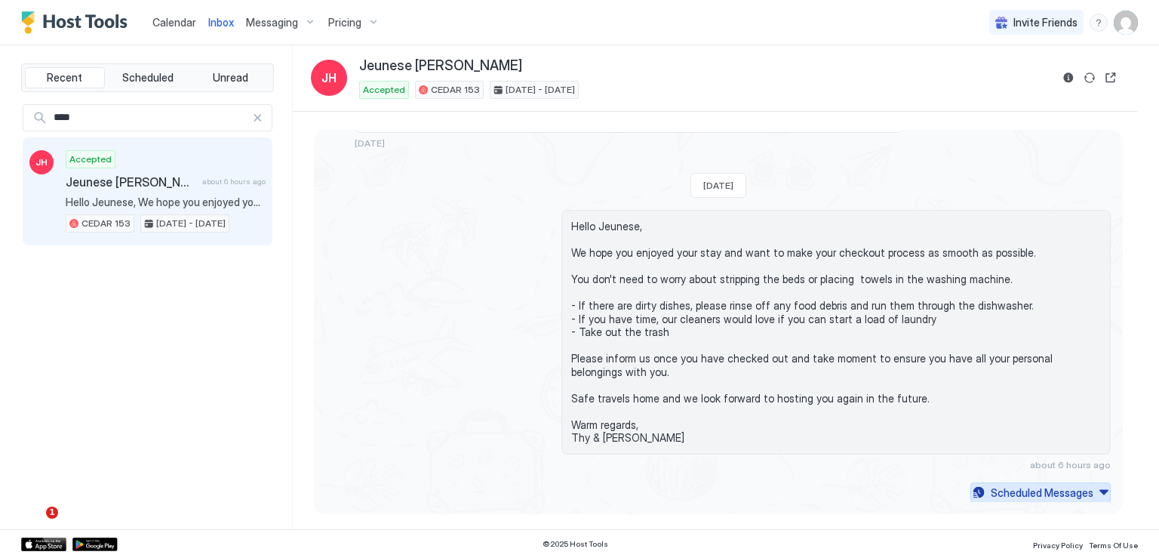
click at [1034, 492] on div "Scheduled Messages" at bounding box center [1042, 493] width 103 height 16
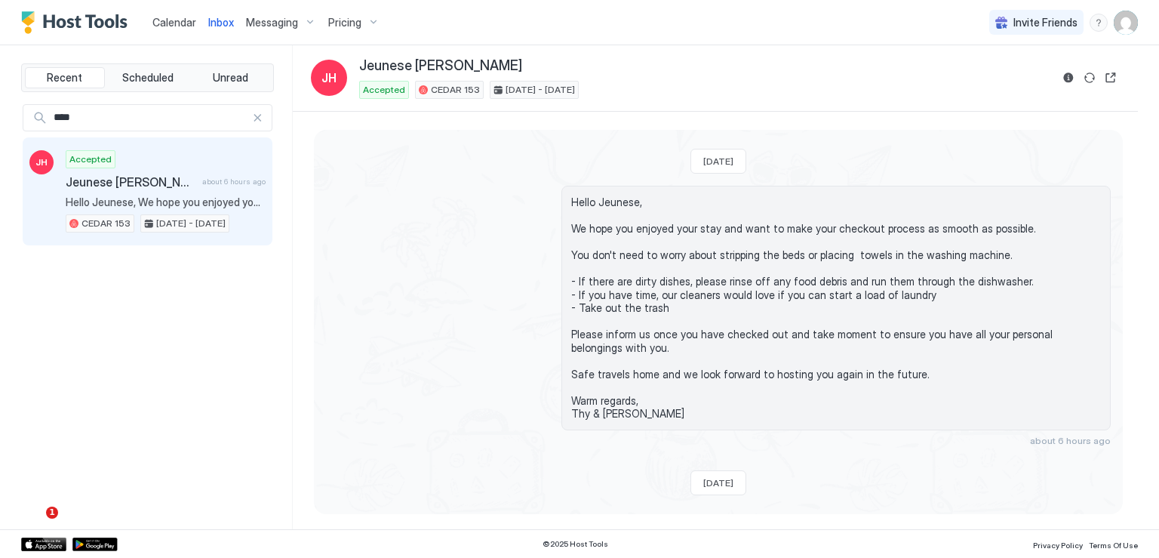
scroll to position [1323, 0]
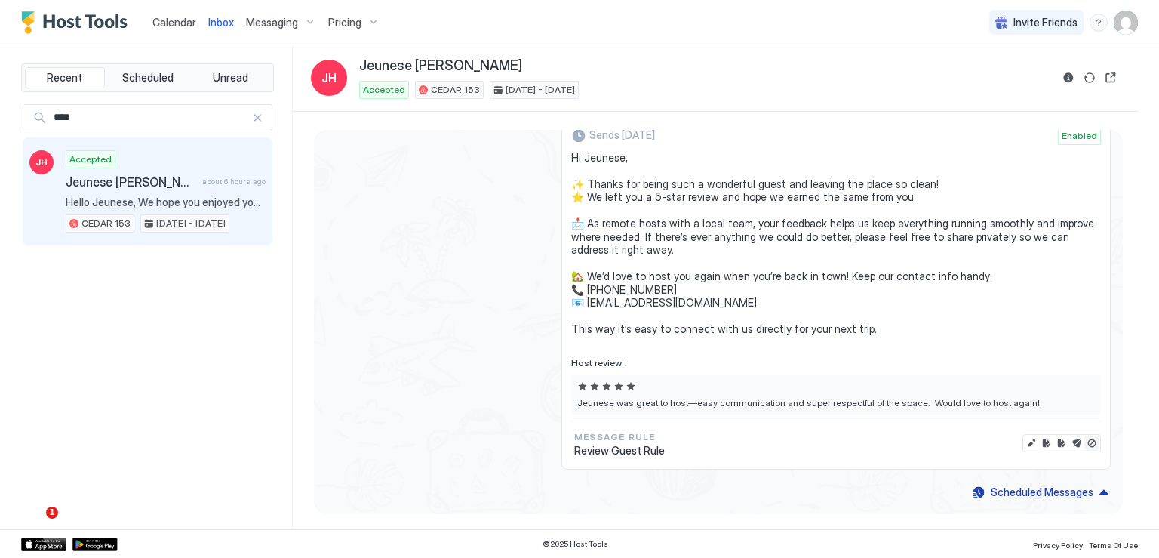
click at [1085, 447] on button "Disable message & review" at bounding box center [1092, 442] width 15 height 15
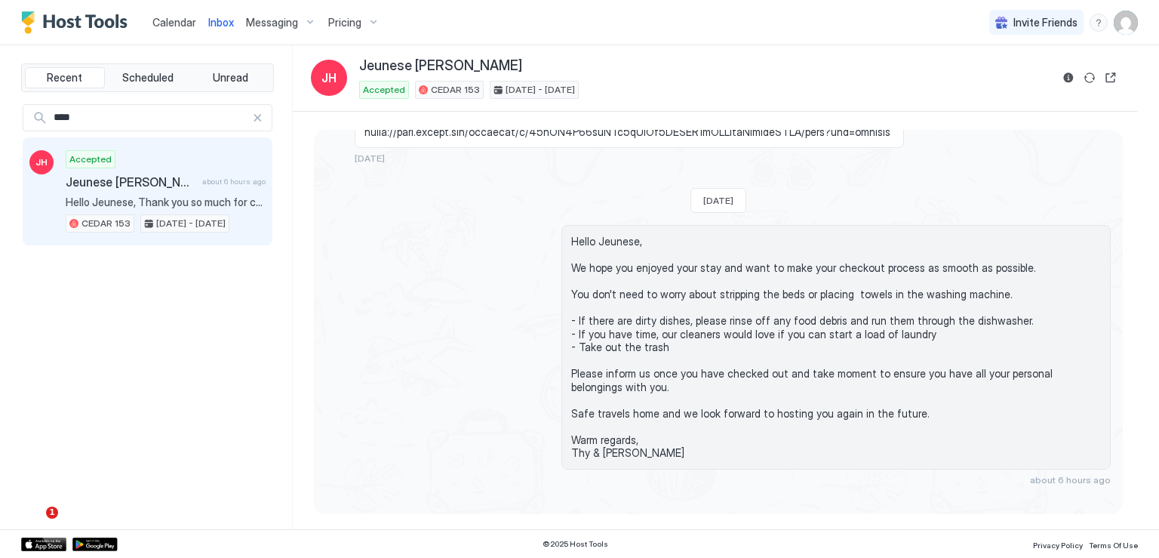
scroll to position [795, 0]
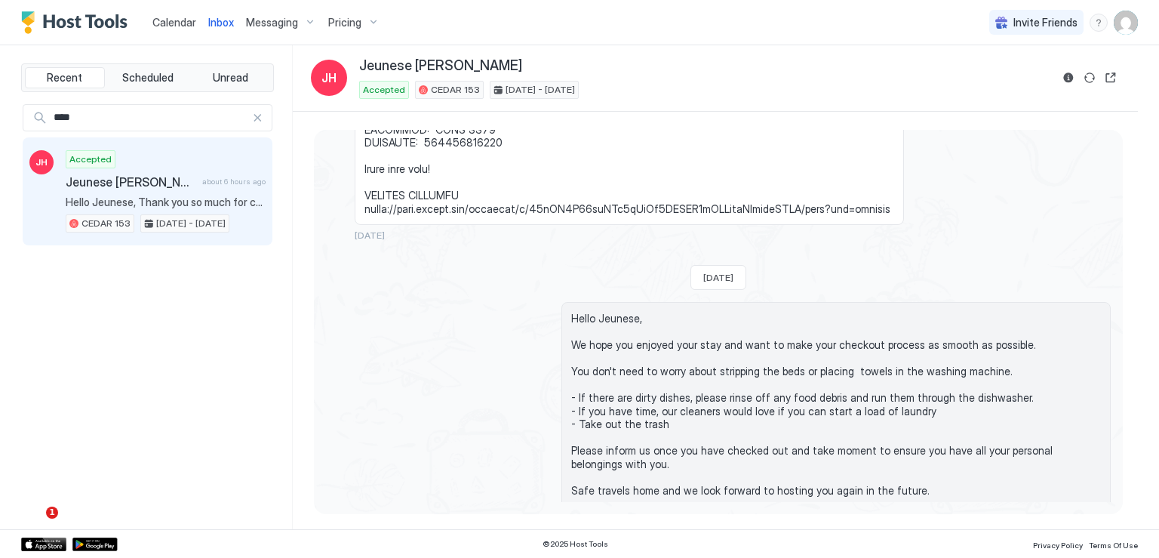
click at [255, 26] on span "Messaging" at bounding box center [272, 23] width 52 height 14
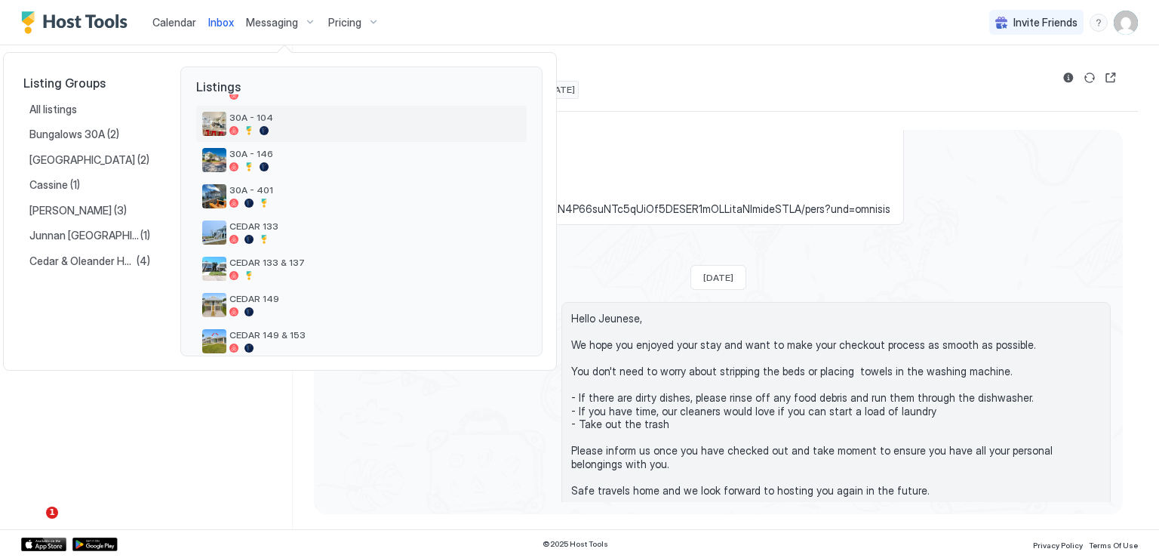
scroll to position [0, 0]
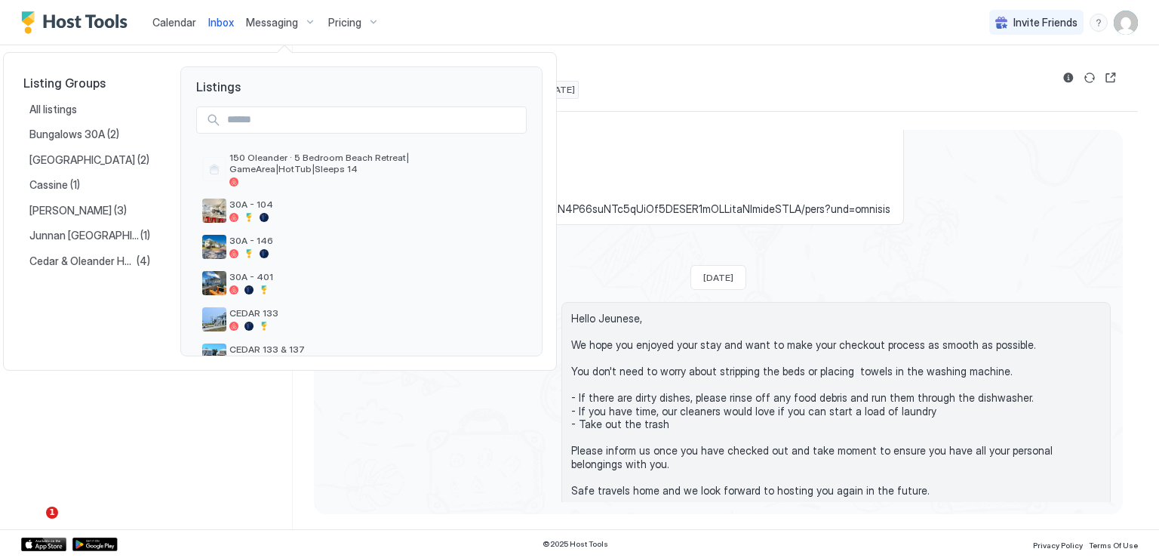
click at [214, 388] on div at bounding box center [579, 279] width 1159 height 558
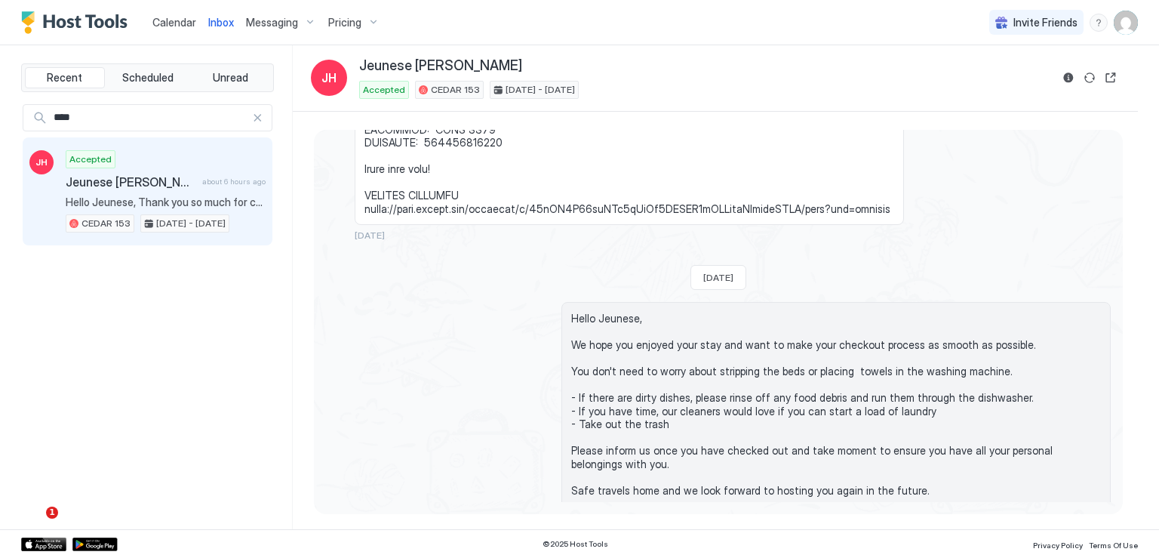
click at [1120, 34] on img "User profile" at bounding box center [1126, 23] width 24 height 24
click at [1001, 87] on span "Settings" at bounding box center [990, 85] width 41 height 14
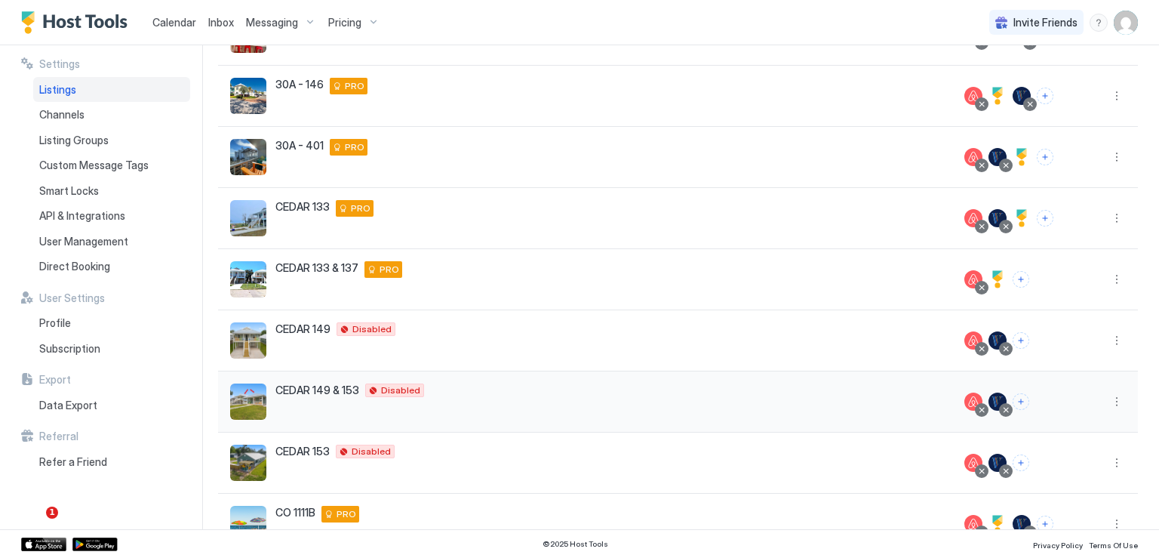
scroll to position [302, 0]
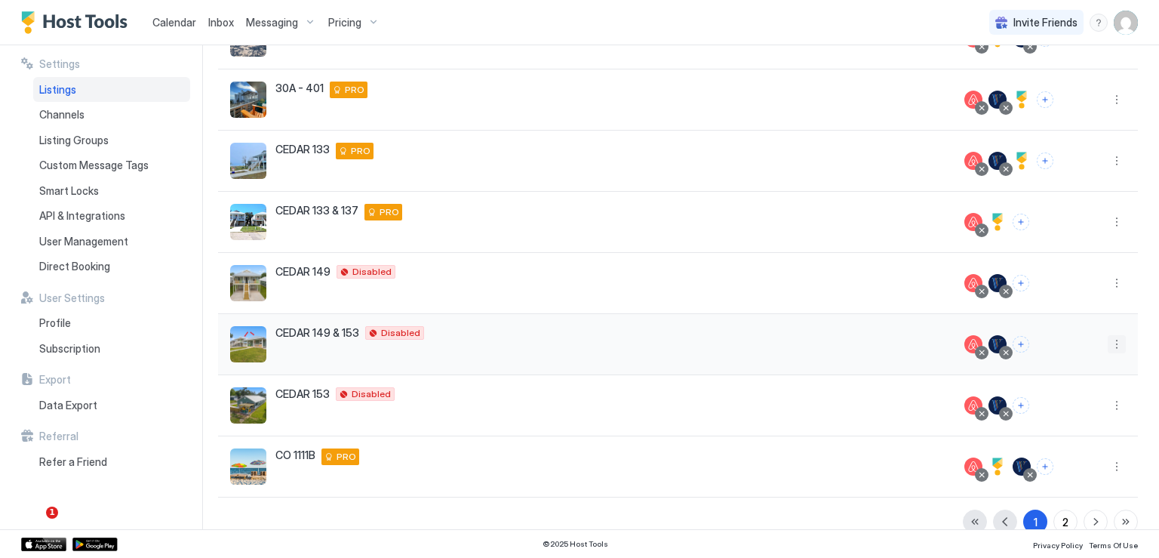
click at [1108, 346] on button "More options" at bounding box center [1117, 344] width 18 height 18
drag, startPoint x: 498, startPoint y: 328, endPoint x: 516, endPoint y: 327, distance: 18.1
click at [498, 327] on div at bounding box center [579, 279] width 1159 height 558
click at [94, 340] on div "Subscription" at bounding box center [111, 349] width 157 height 26
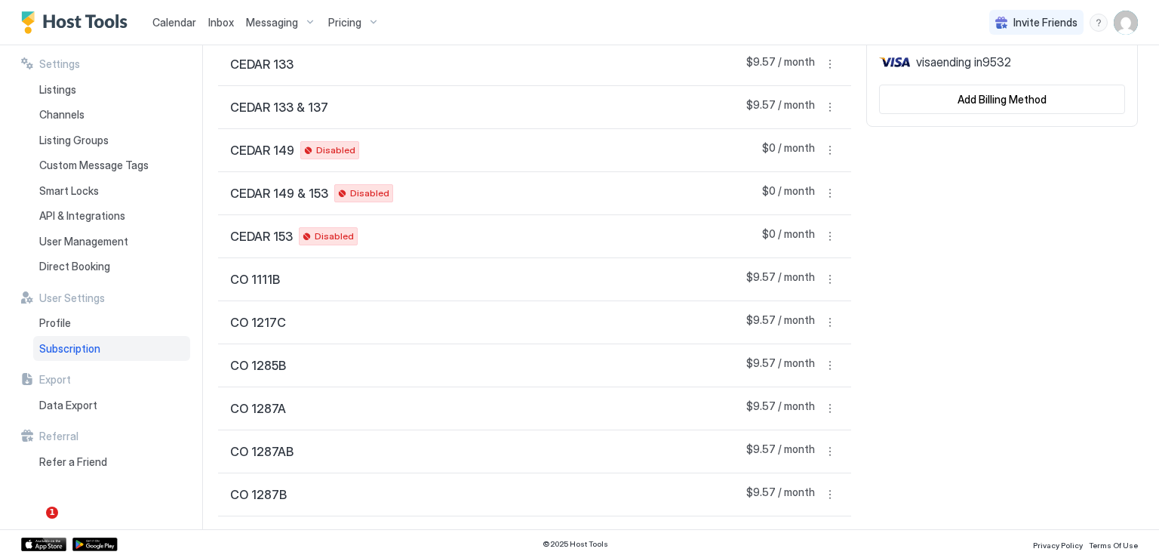
scroll to position [377, 0]
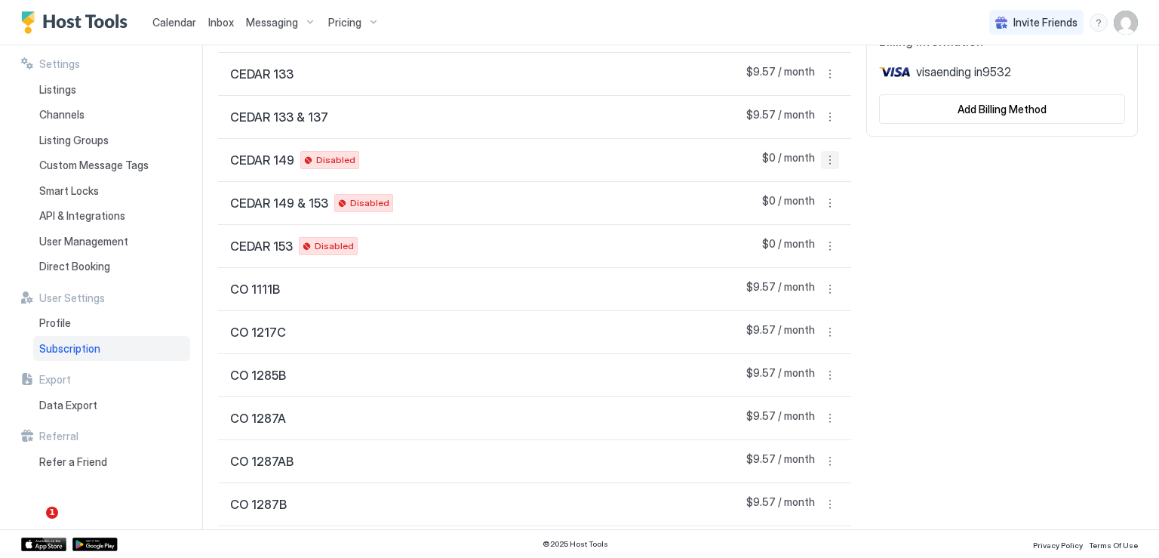
click at [821, 159] on button "More options" at bounding box center [830, 160] width 18 height 18
click at [812, 272] on span "Enable Listing" at bounding box center [789, 275] width 60 height 11
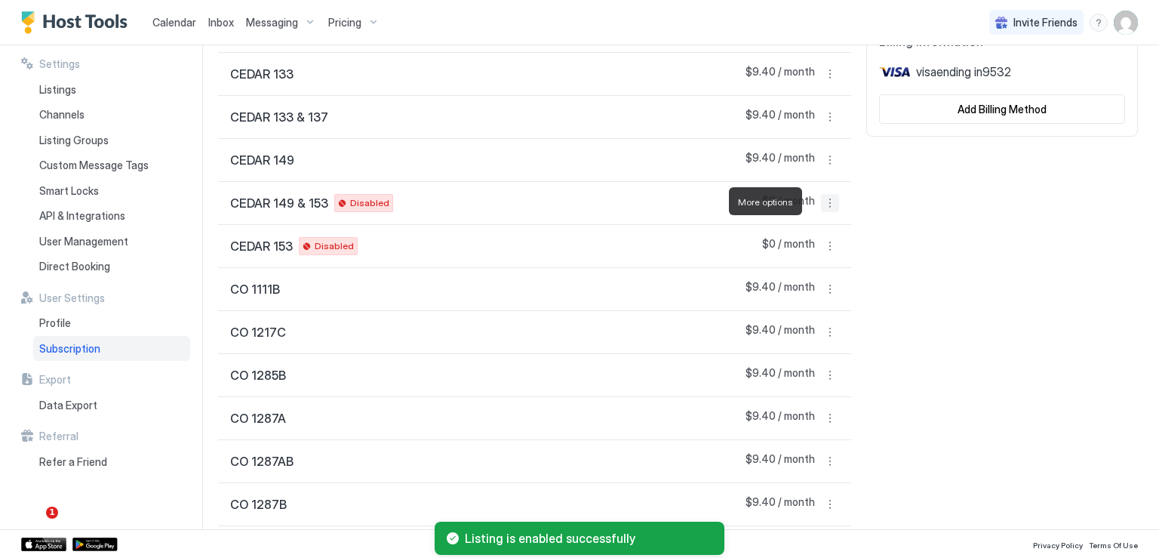
click at [821, 206] on button "More options" at bounding box center [830, 203] width 18 height 18
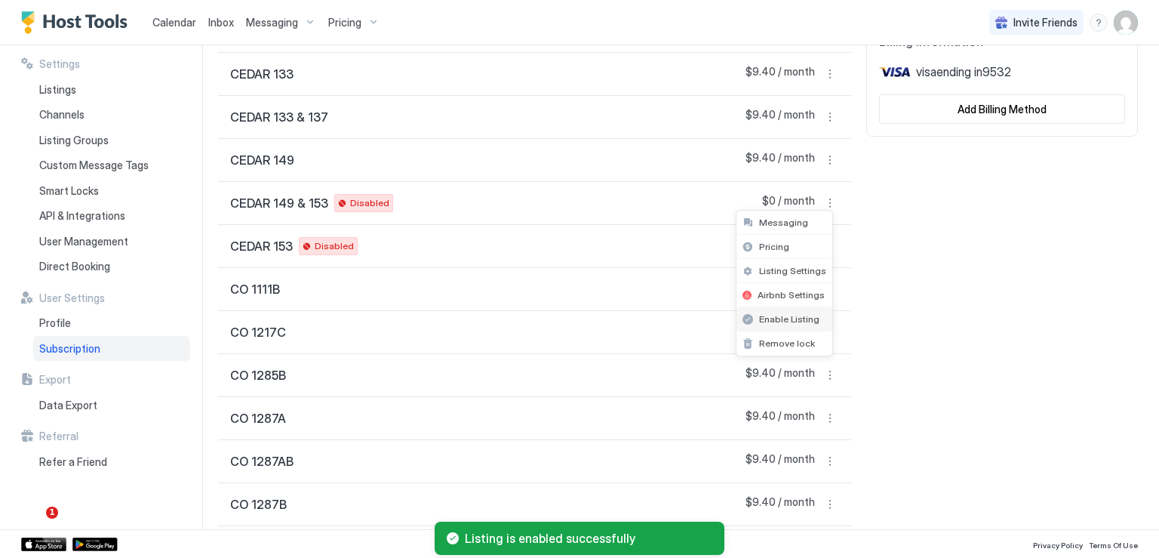
click at [779, 314] on span "Enable Listing" at bounding box center [789, 318] width 60 height 11
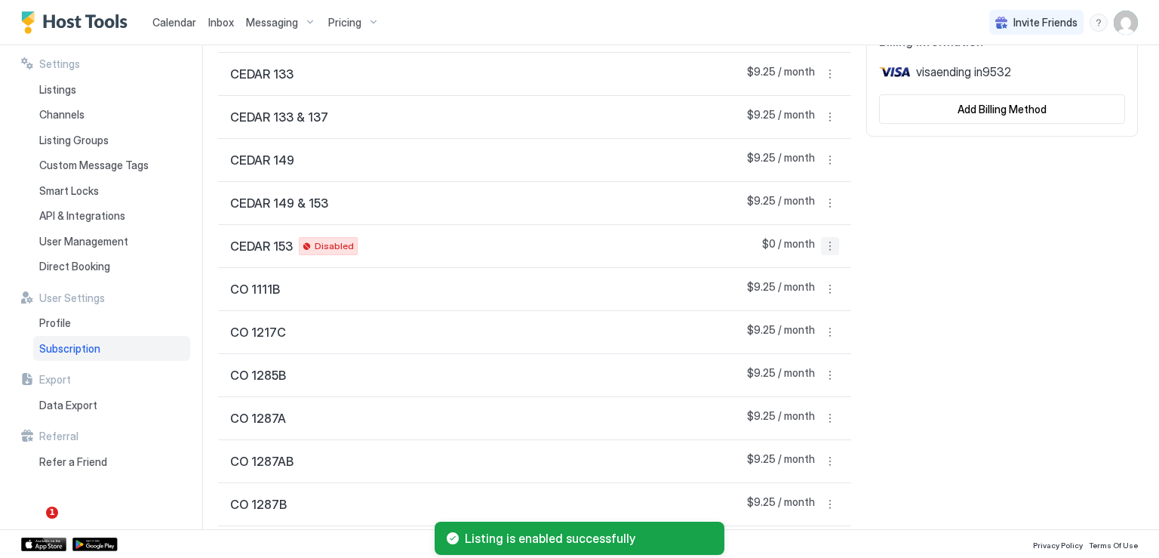
click at [821, 245] on button "More options" at bounding box center [830, 246] width 18 height 18
click at [789, 359] on span "Enable Listing" at bounding box center [789, 360] width 60 height 11
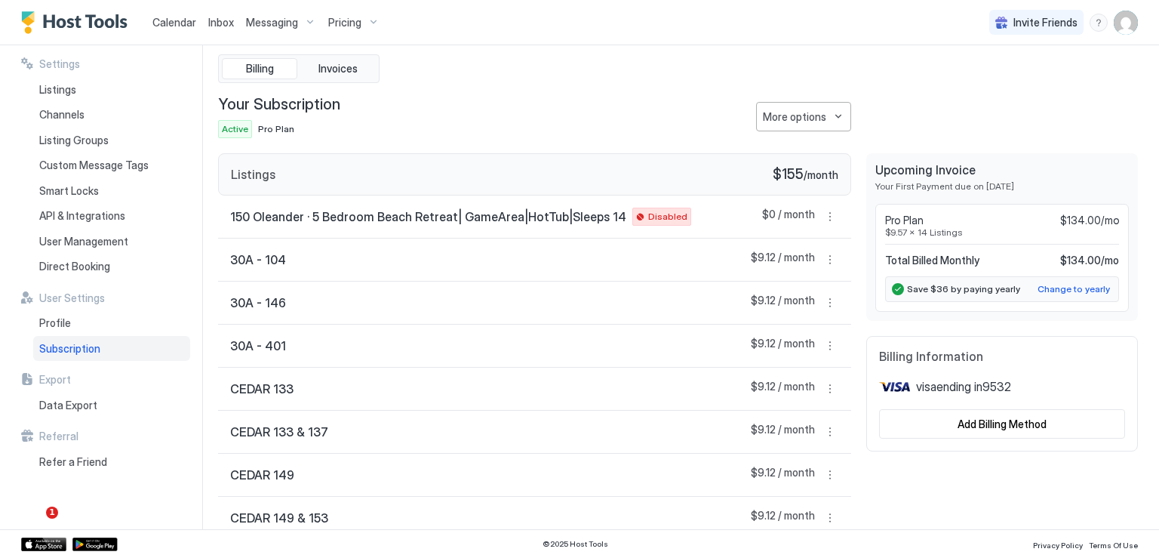
scroll to position [0, 0]
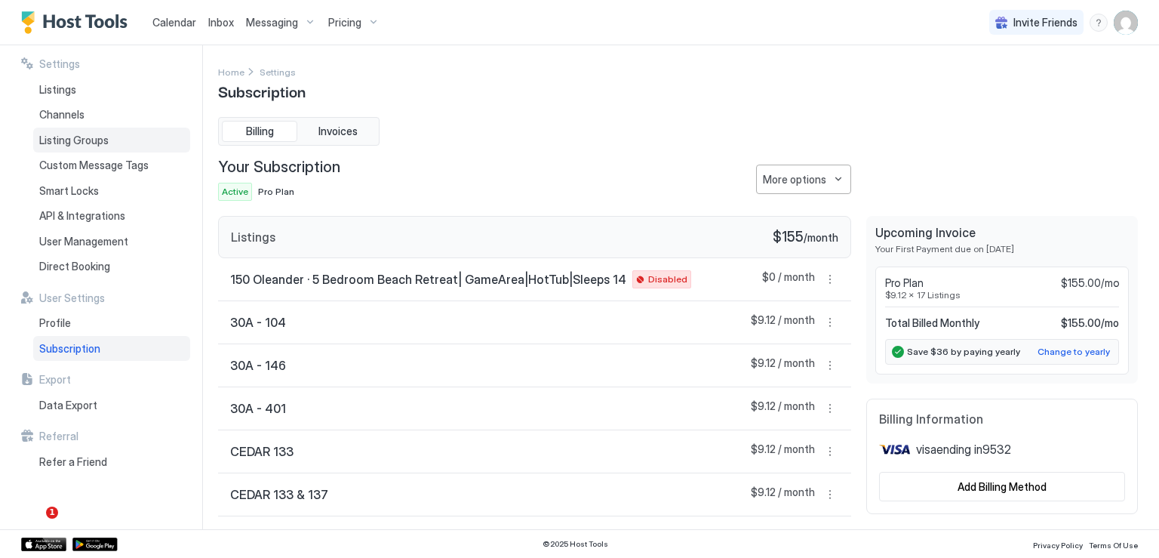
click at [93, 140] on span "Listing Groups" at bounding box center [73, 141] width 69 height 14
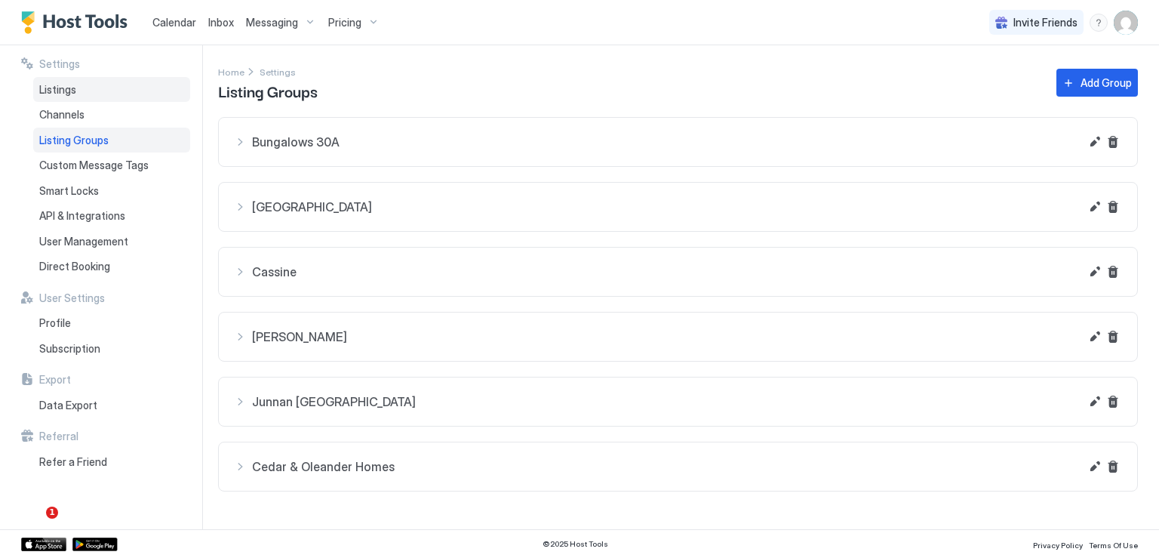
click at [69, 94] on span "Listings" at bounding box center [57, 90] width 37 height 14
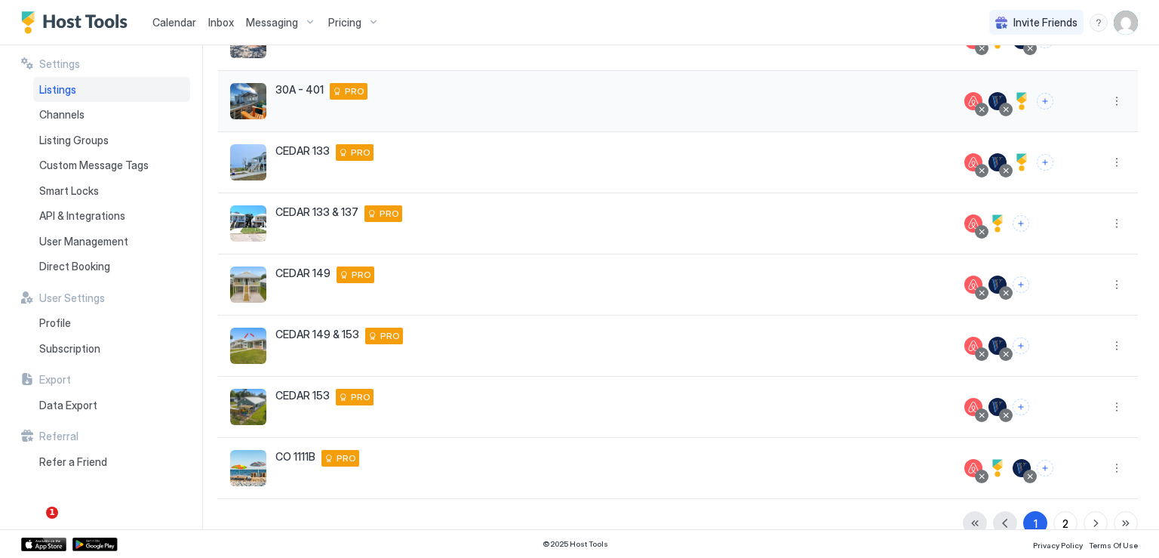
scroll to position [302, 0]
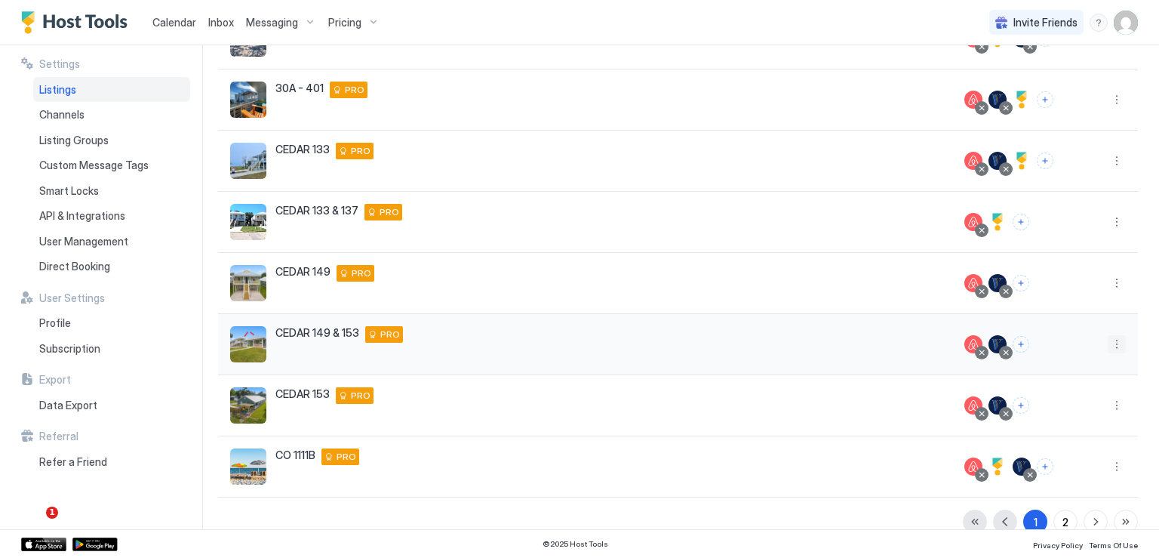
click at [1108, 347] on button "More options" at bounding box center [1117, 344] width 18 height 18
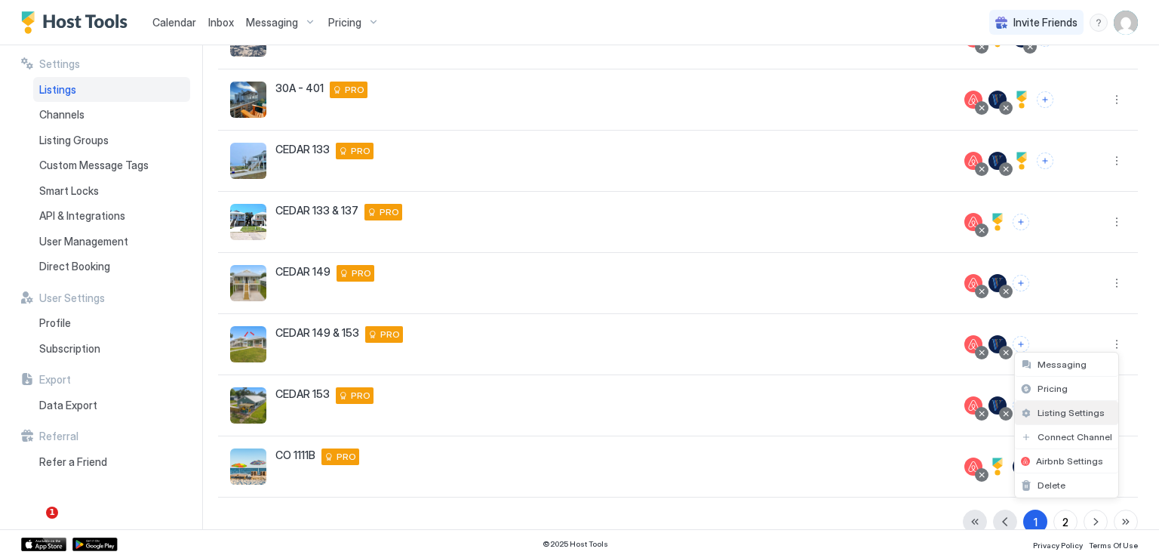
click at [1067, 412] on span "Listing Settings" at bounding box center [1071, 412] width 67 height 11
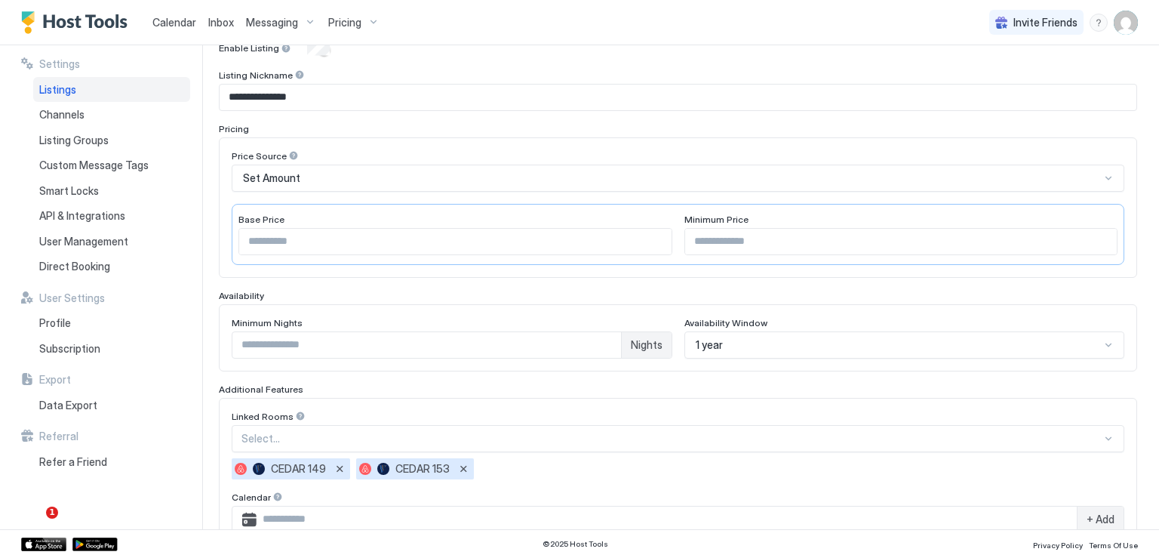
scroll to position [302, 0]
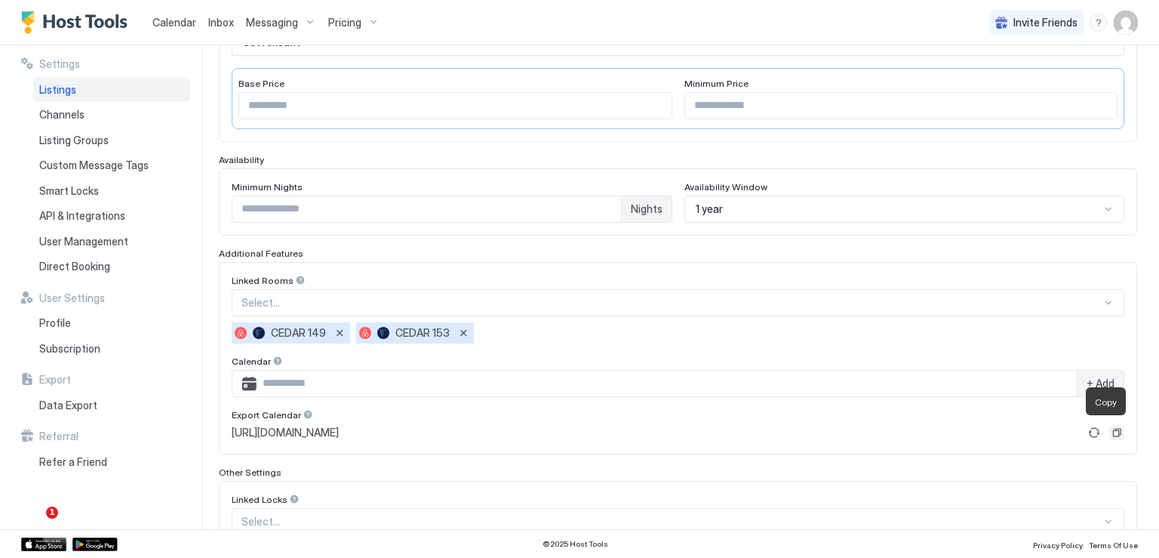
click at [1110, 432] on button "Copy" at bounding box center [1117, 432] width 15 height 15
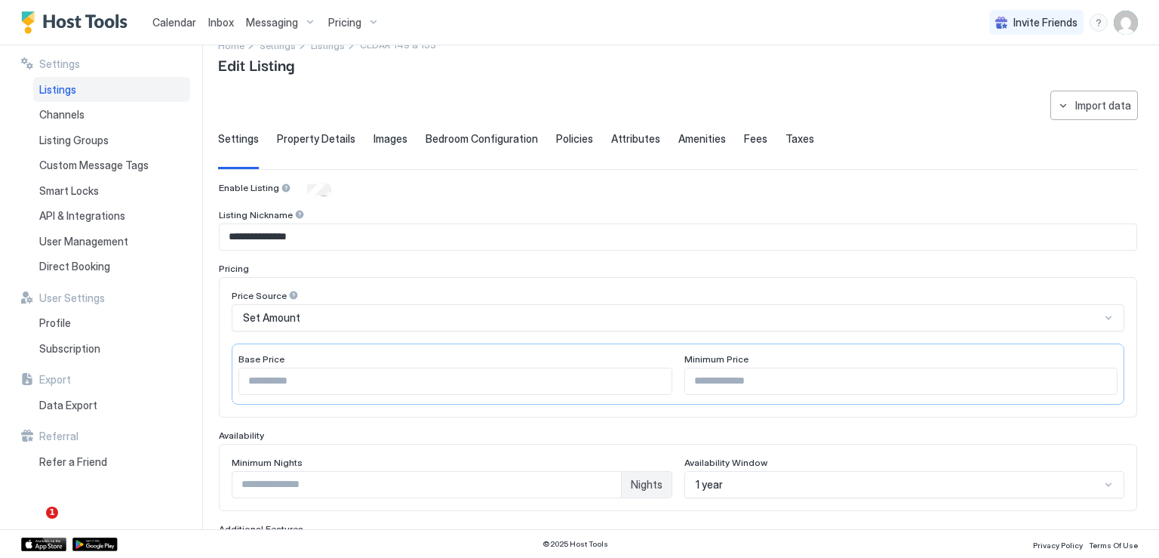
scroll to position [0, 0]
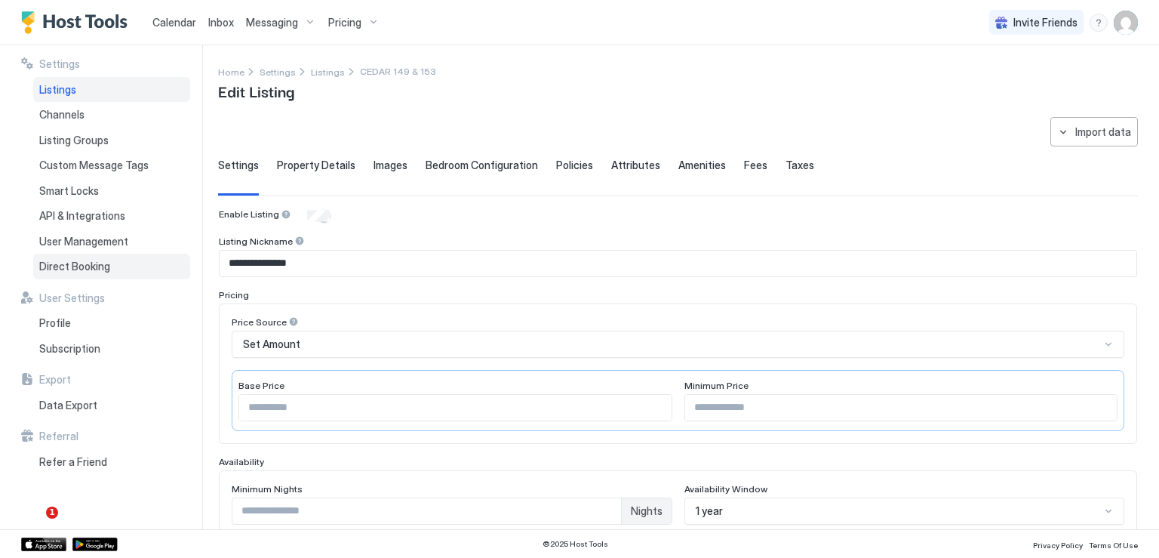
click at [78, 266] on span "Direct Booking" at bounding box center [74, 267] width 71 height 14
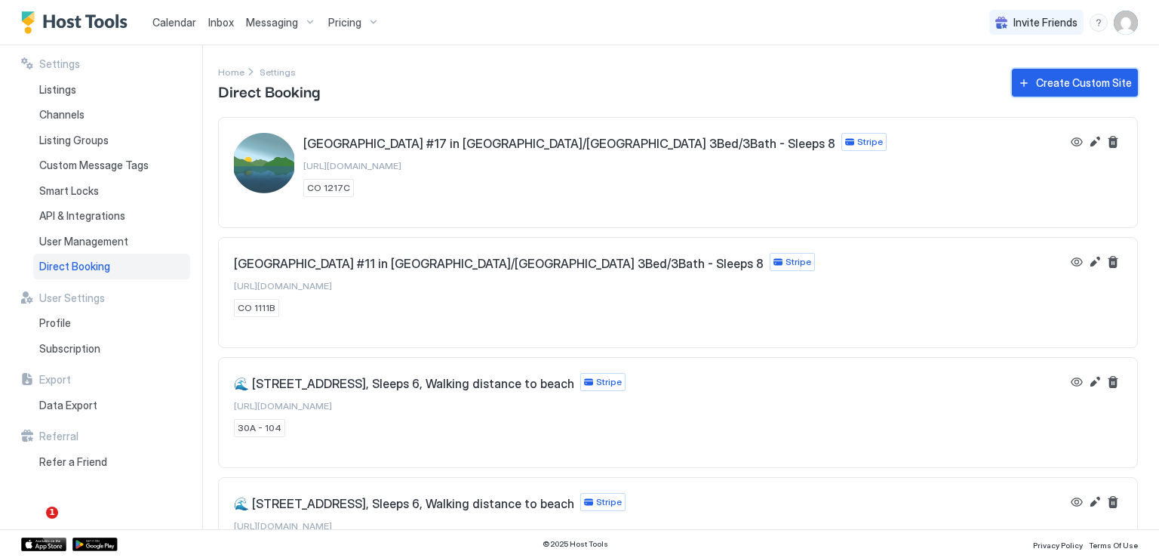
click at [1021, 87] on button "Create Custom Site" at bounding box center [1075, 83] width 126 height 28
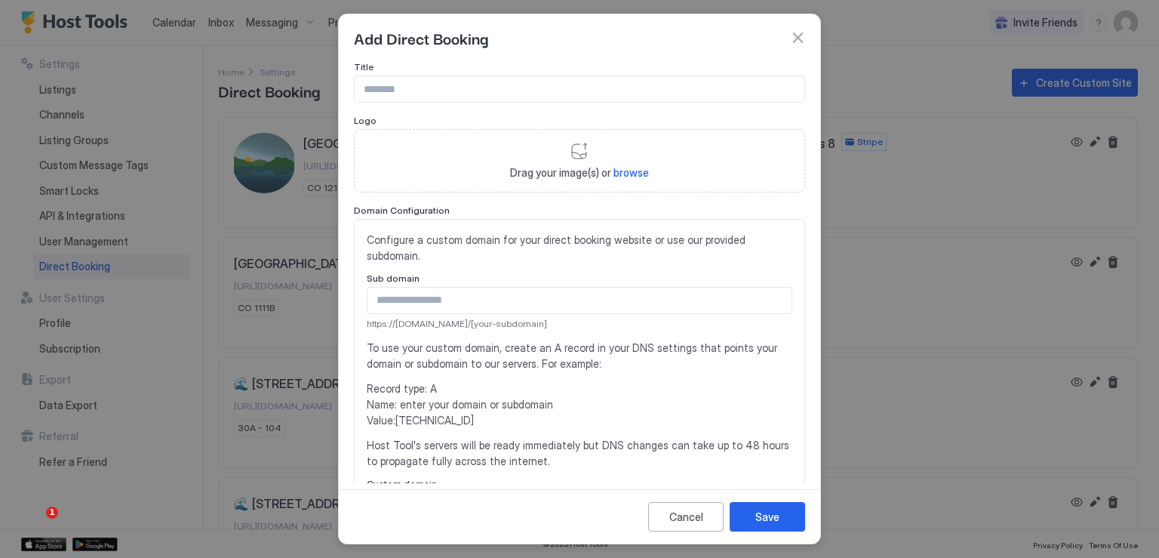
click at [803, 38] on button "button" at bounding box center [797, 37] width 15 height 15
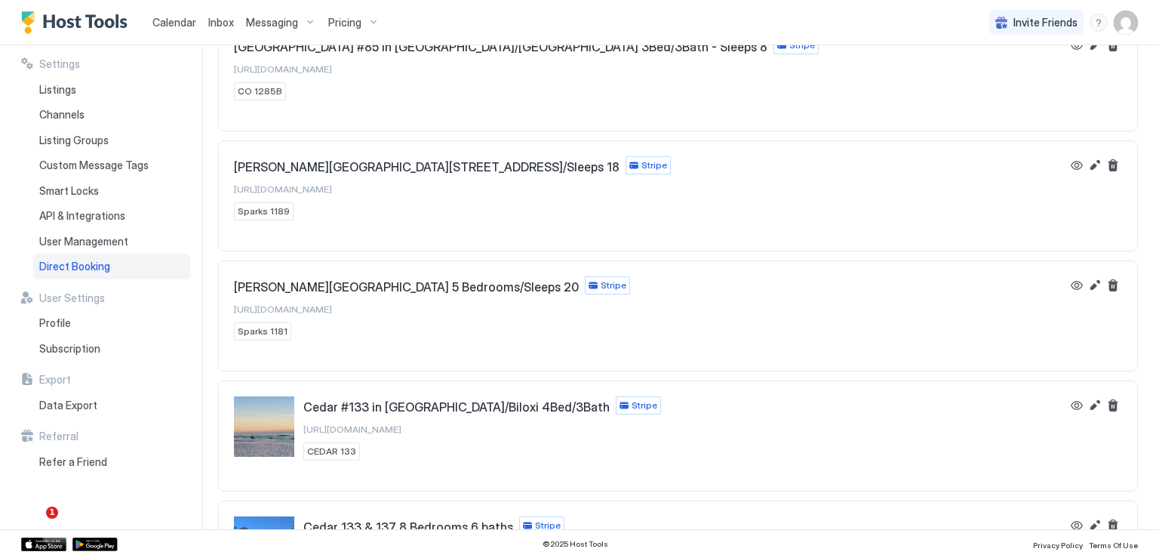
scroll to position [1126, 0]
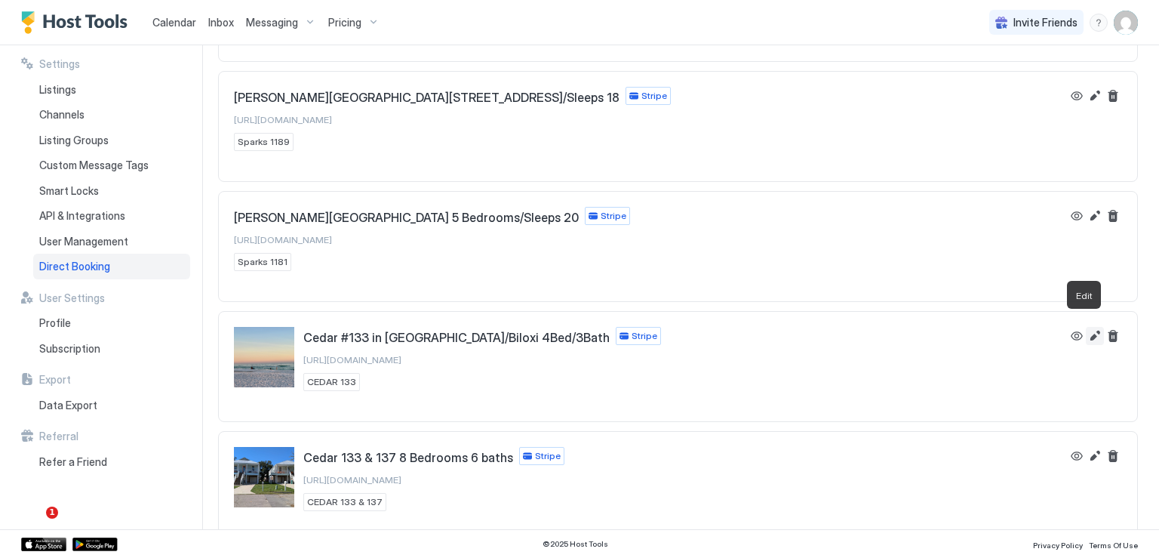
click at [1086, 330] on button "Edit" at bounding box center [1095, 336] width 18 height 18
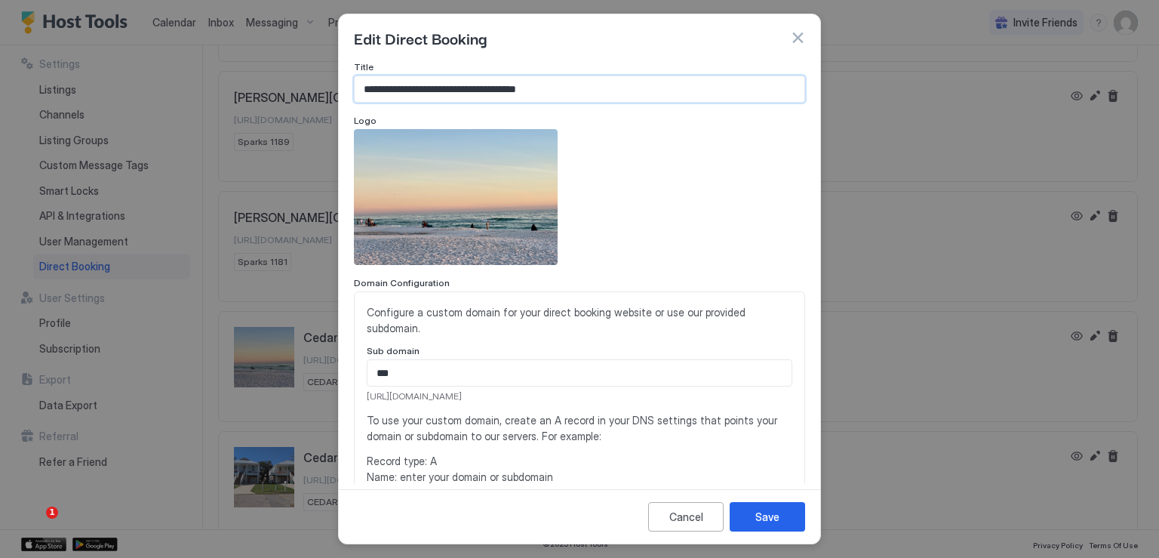
click at [568, 88] on input "**********" at bounding box center [580, 89] width 450 height 26
drag, startPoint x: 568, startPoint y: 88, endPoint x: 351, endPoint y: 79, distance: 216.8
click at [351, 79] on div "**********" at bounding box center [580, 271] width 482 height 421
click at [772, 521] on div "Save" at bounding box center [768, 517] width 24 height 16
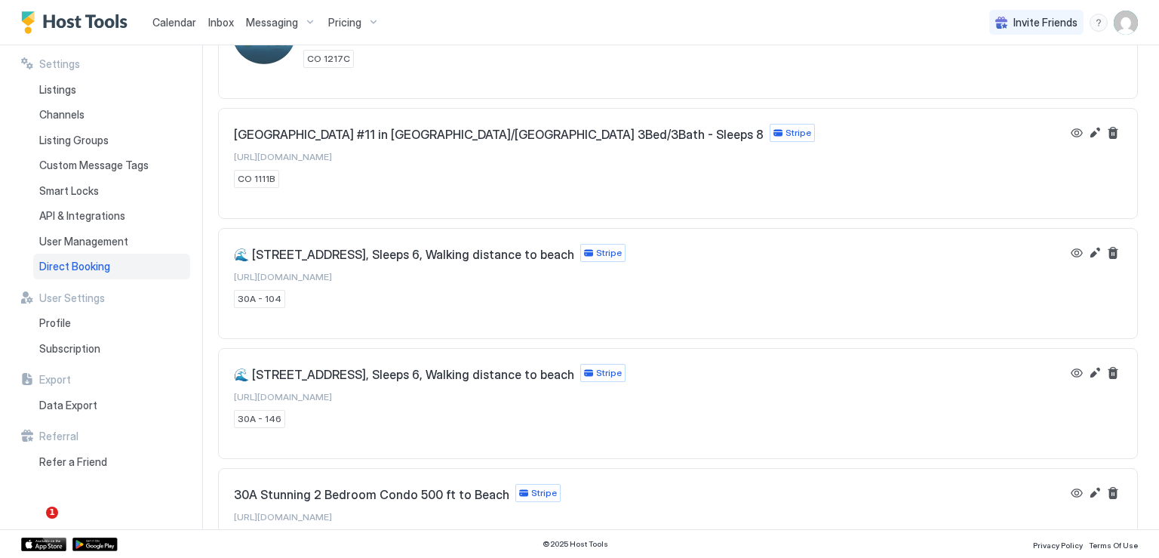
scroll to position [0, 0]
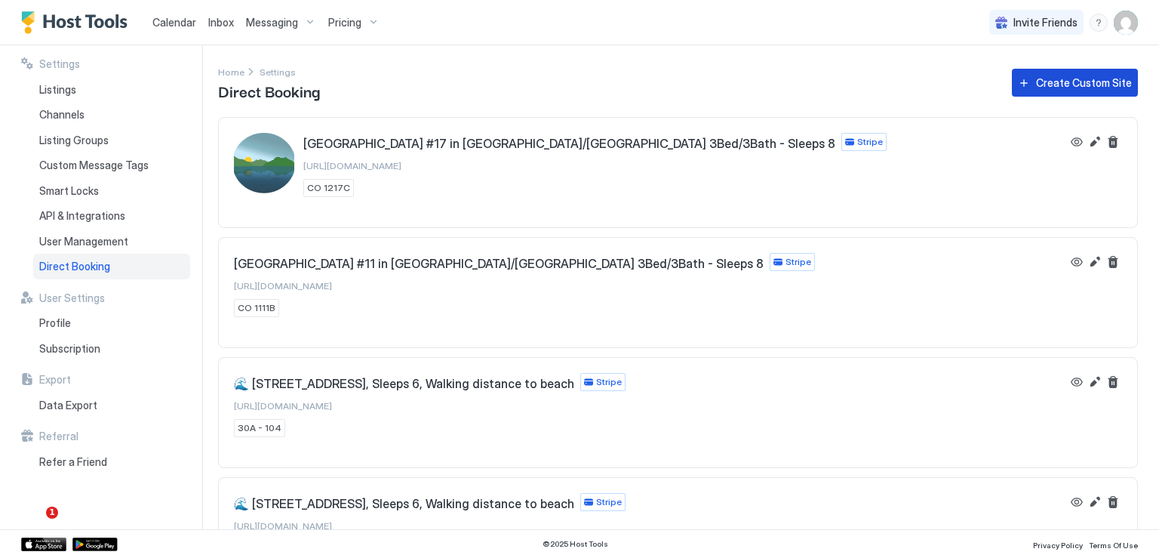
click at [1042, 85] on div "Create Custom Site" at bounding box center [1084, 83] width 96 height 16
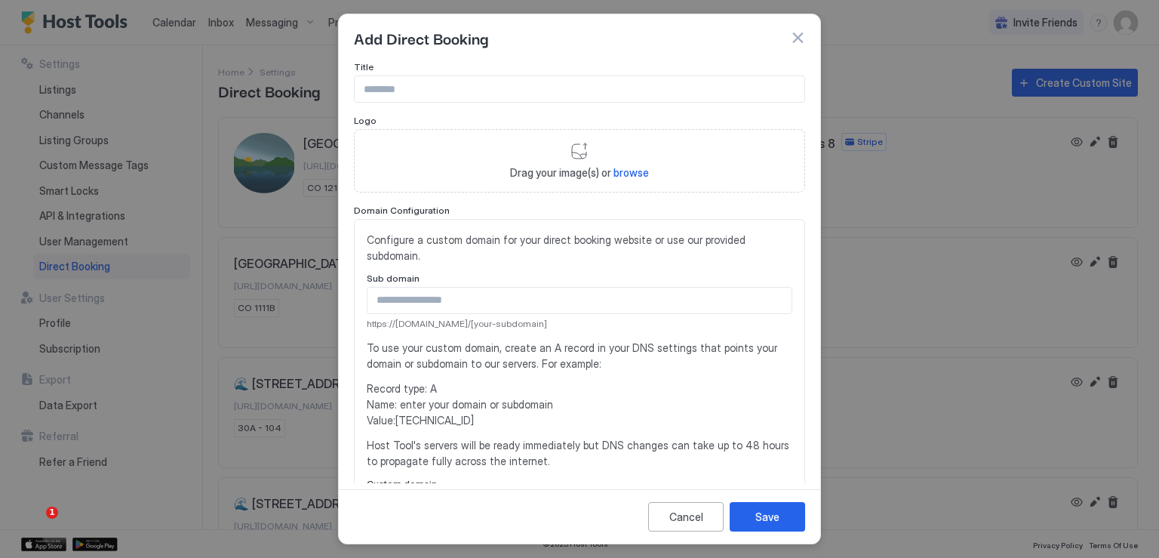
click at [474, 83] on input "Input Field" at bounding box center [580, 89] width 450 height 26
paste input "**********"
drag, startPoint x: 395, startPoint y: 87, endPoint x: 416, endPoint y: 87, distance: 20.4
click at [416, 87] on input "**********" at bounding box center [580, 89] width 450 height 26
type input "**********"
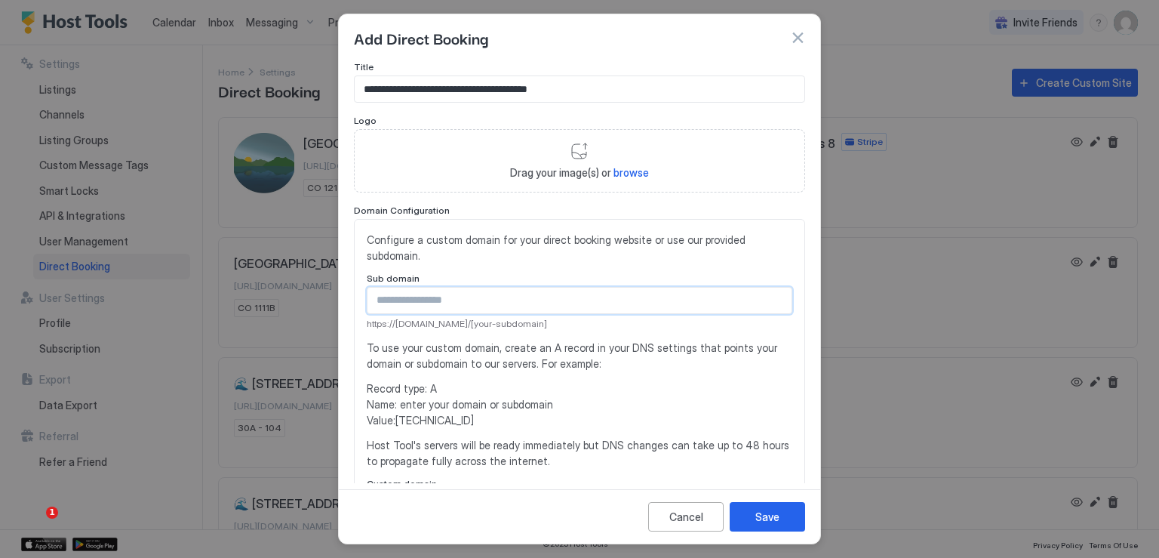
click at [405, 297] on input "Input Field" at bounding box center [580, 301] width 424 height 26
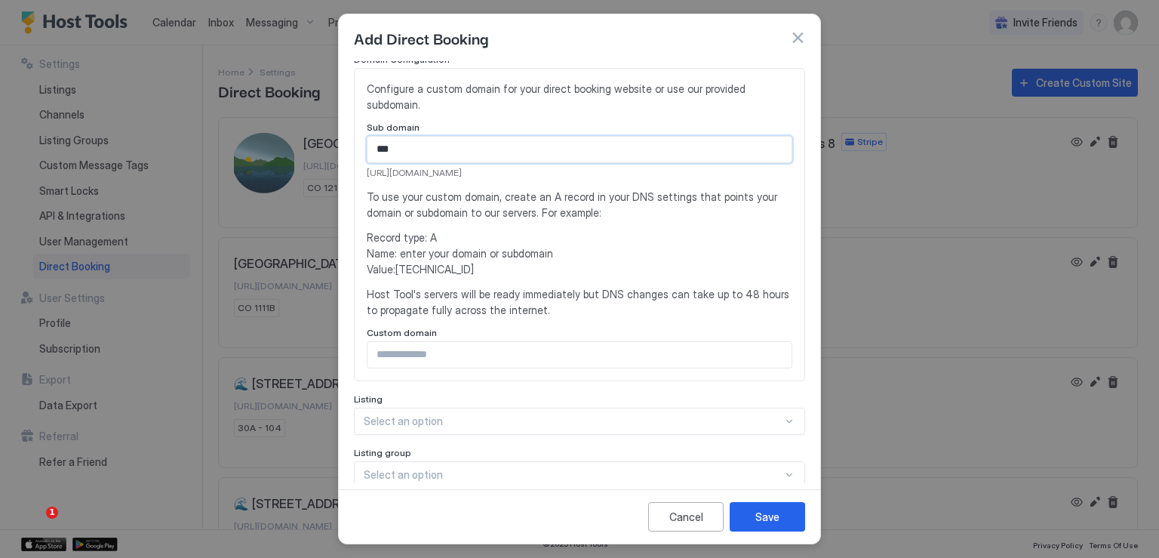
scroll to position [226, 0]
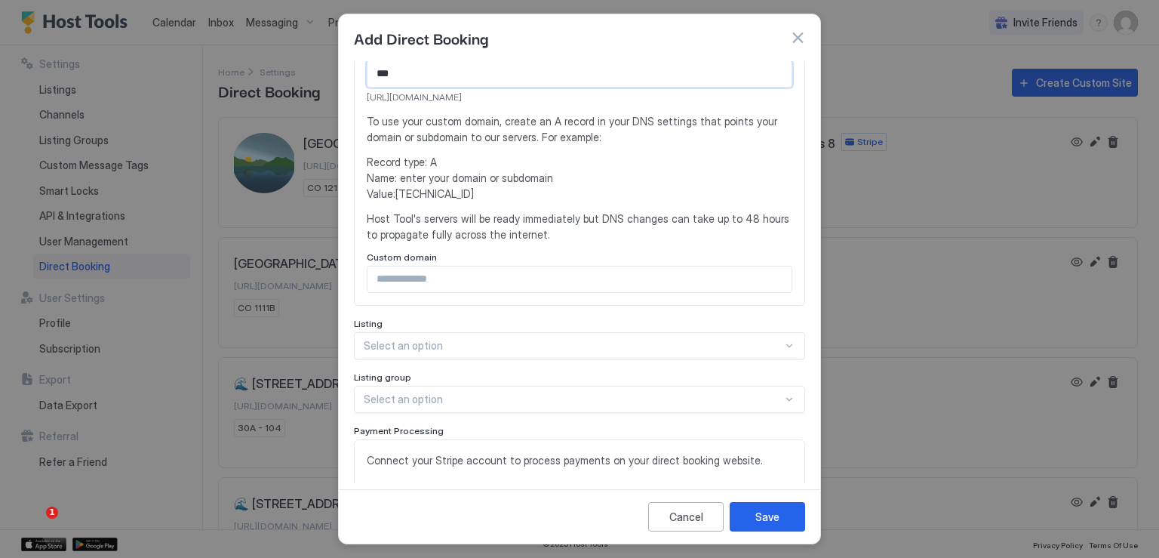
type input "***"
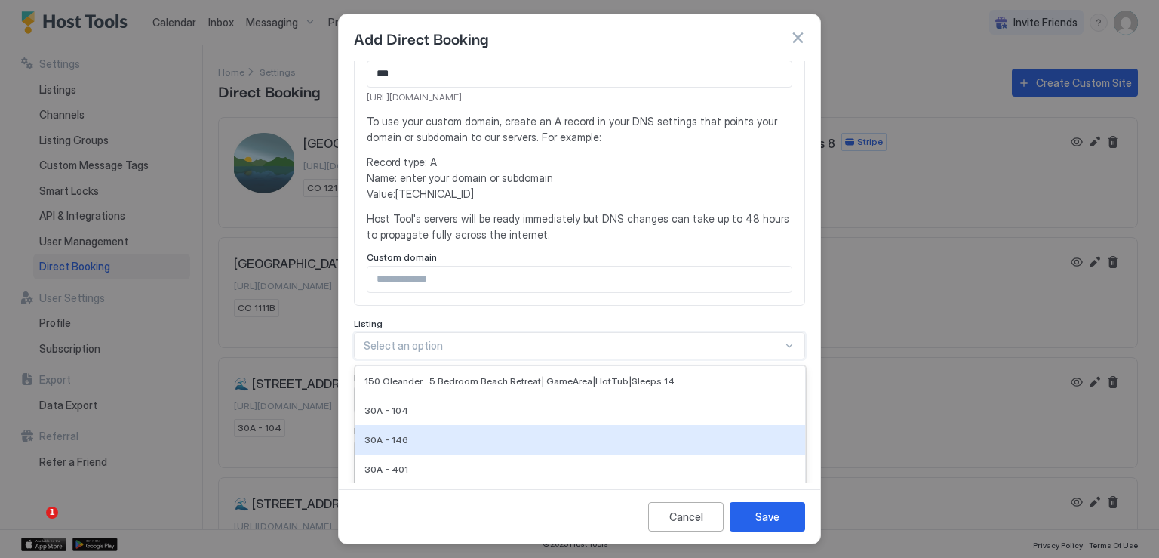
click at [500, 342] on div "20 results available. Use Up and Down to choose options, press Enter to select …" at bounding box center [579, 345] width 451 height 27
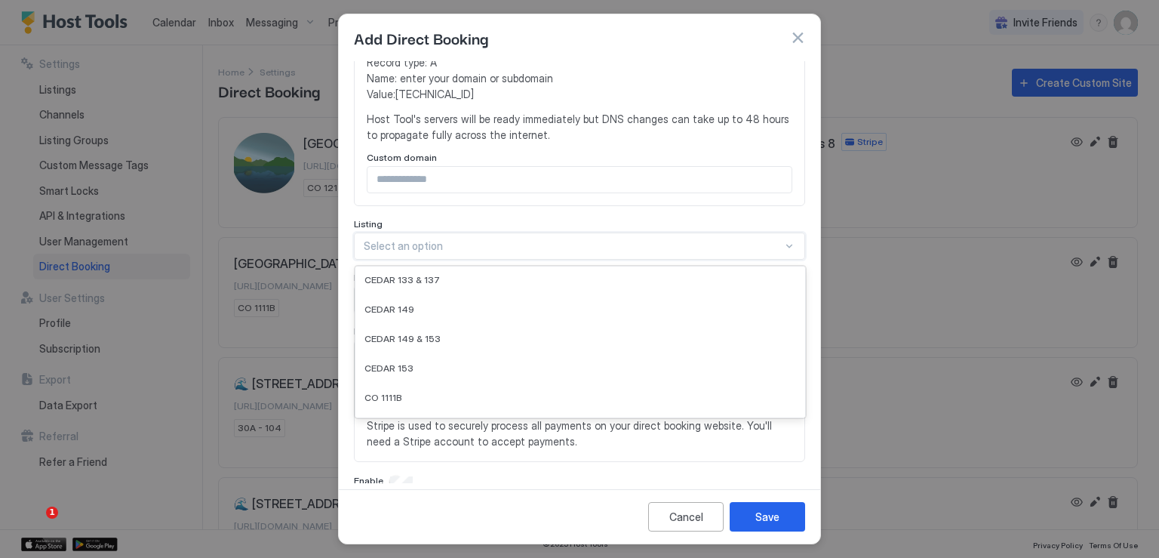
scroll to position [151, 0]
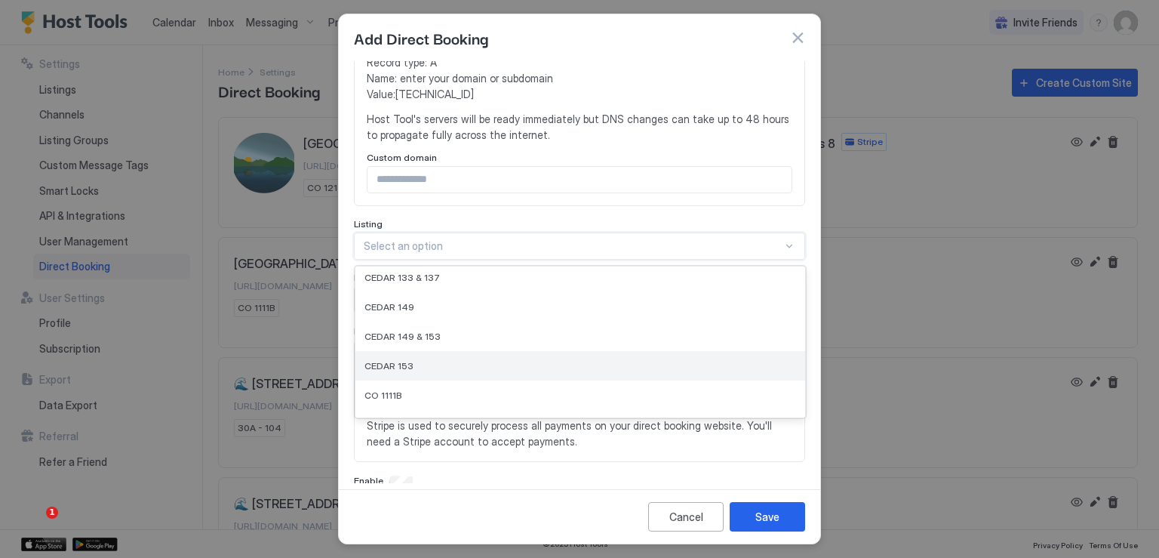
click at [423, 360] on div "CEDAR 153" at bounding box center [581, 365] width 432 height 11
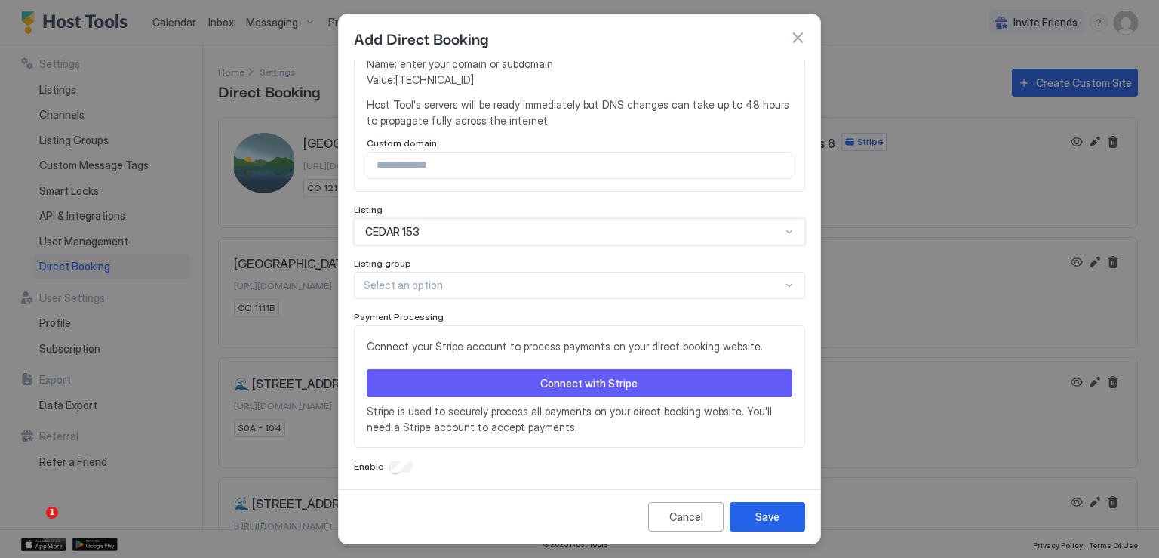
scroll to position [344, 0]
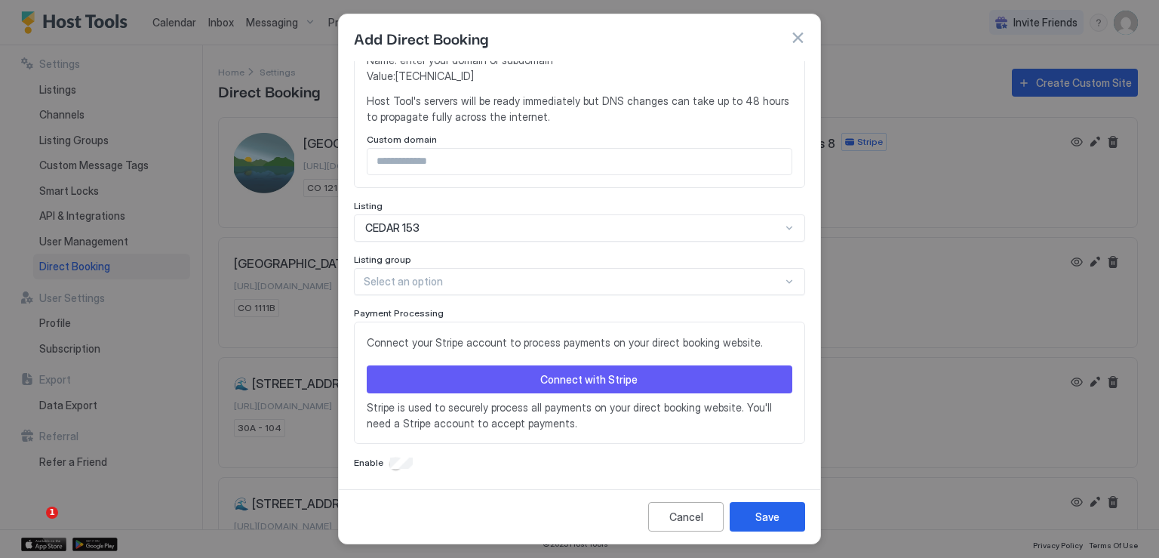
click at [516, 375] on button "Connect with Stripe" at bounding box center [580, 379] width 426 height 28
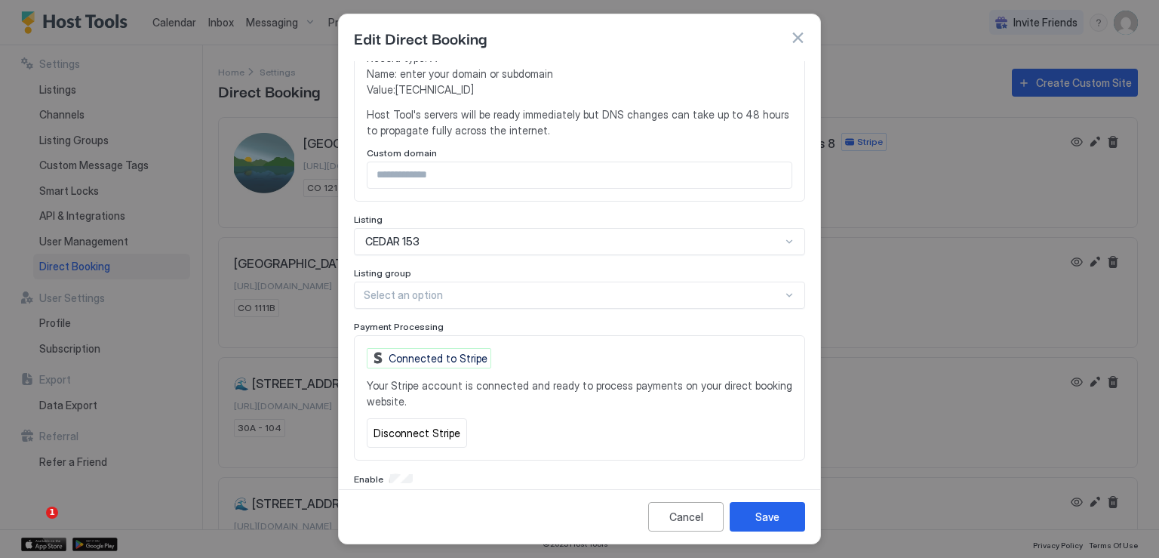
scroll to position [347, 0]
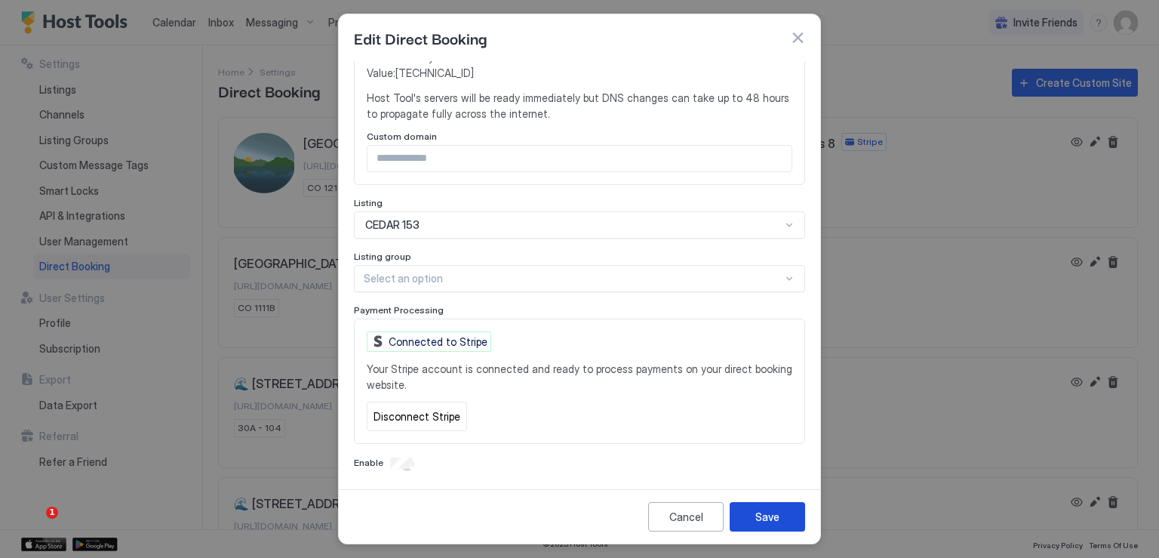
click at [759, 516] on div "Save" at bounding box center [768, 517] width 24 height 16
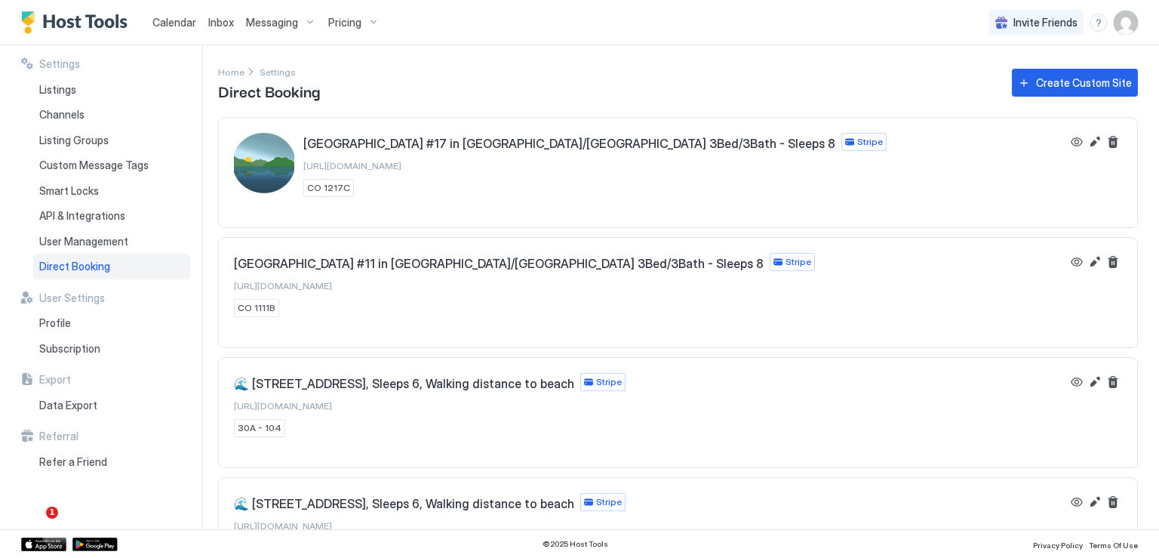
scroll to position [0, 0]
click at [1044, 85] on div "Create Custom Site" at bounding box center [1084, 83] width 96 height 16
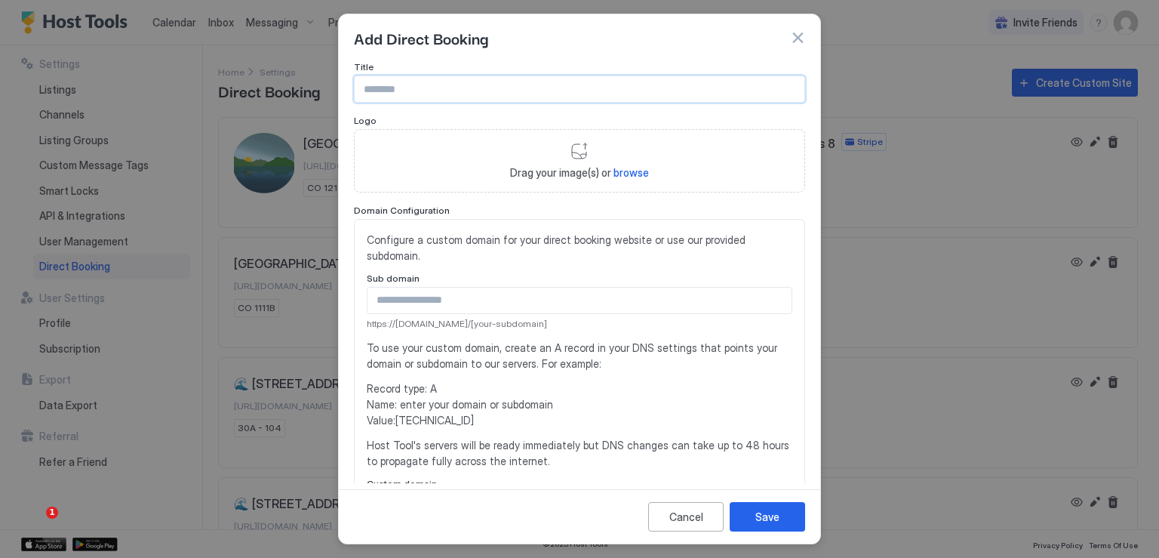
click at [518, 86] on input "Input Field" at bounding box center [580, 89] width 450 height 26
type input "**********"
click at [441, 300] on input "Input Field" at bounding box center [580, 301] width 424 height 26
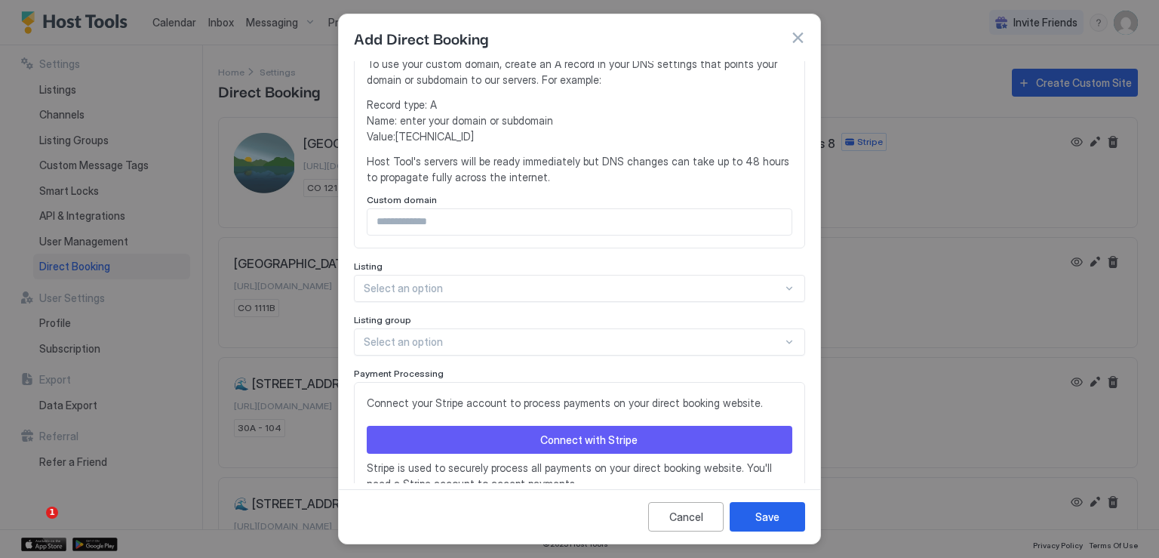
scroll to position [302, 0]
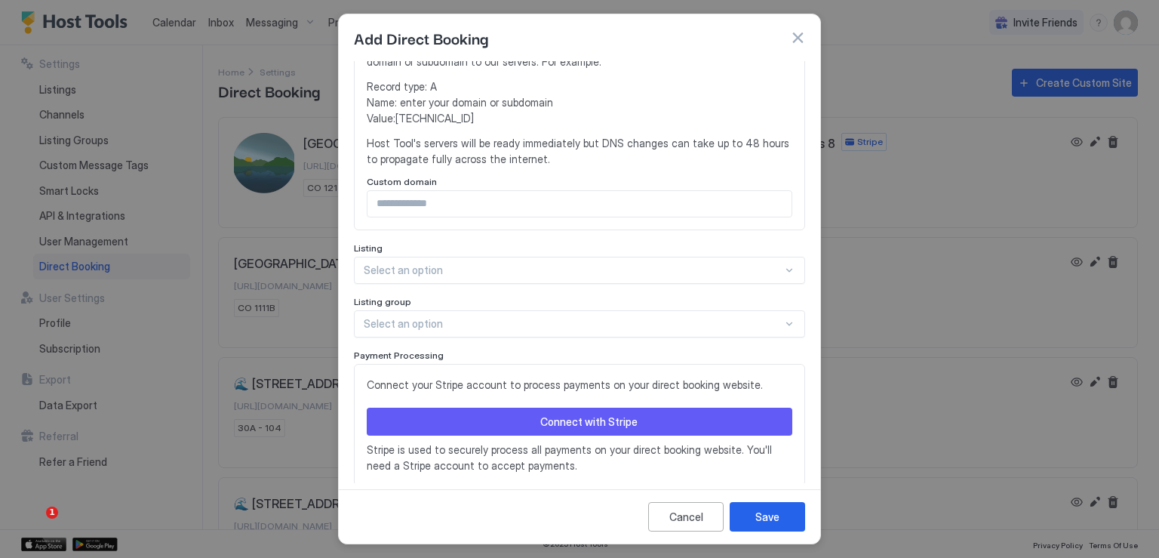
type input "******"
click at [433, 269] on div "Select an option" at bounding box center [579, 270] width 451 height 27
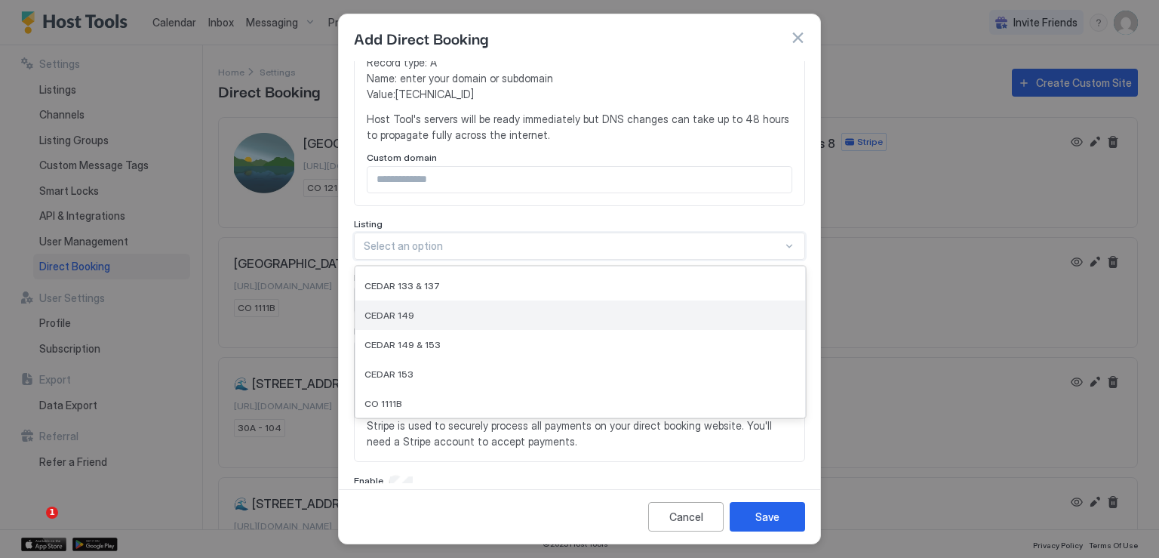
scroll to position [151, 0]
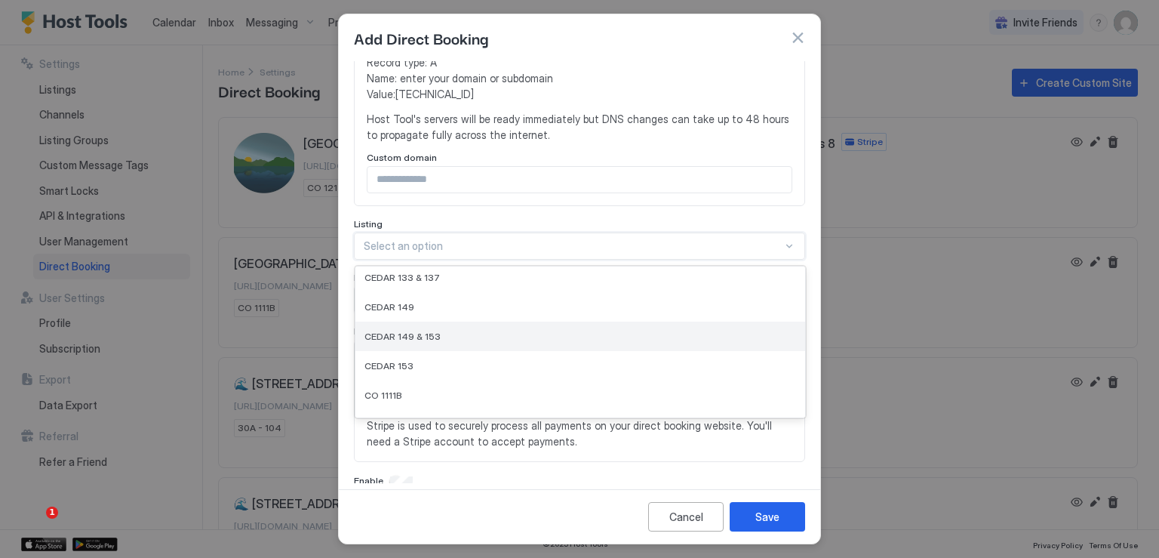
click at [432, 336] on span "CEDAR 149 & 153" at bounding box center [403, 336] width 76 height 11
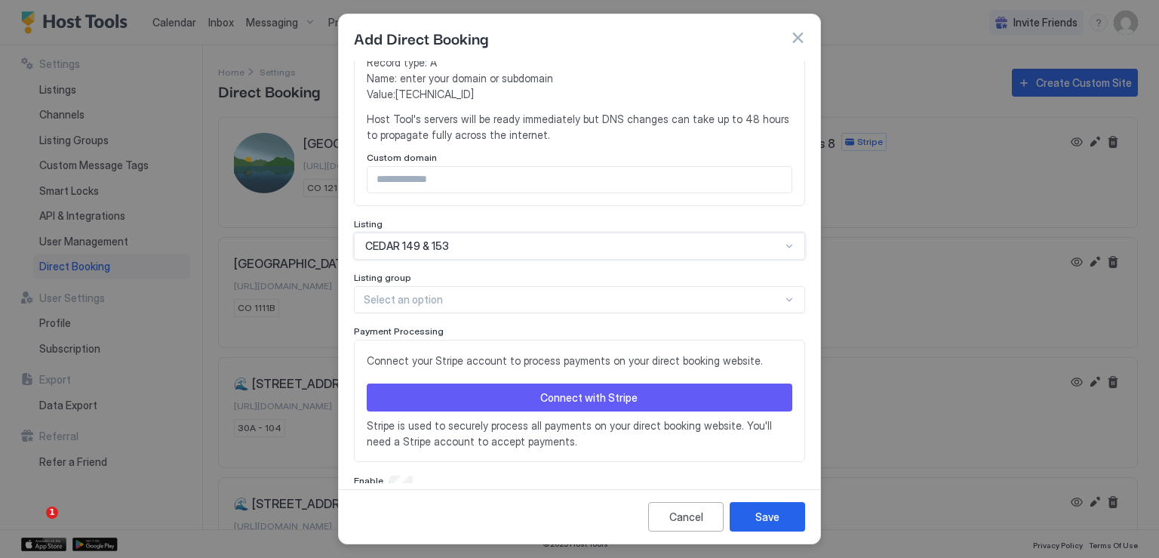
click at [562, 395] on div "Connect with Stripe" at bounding box center [588, 397] width 97 height 16
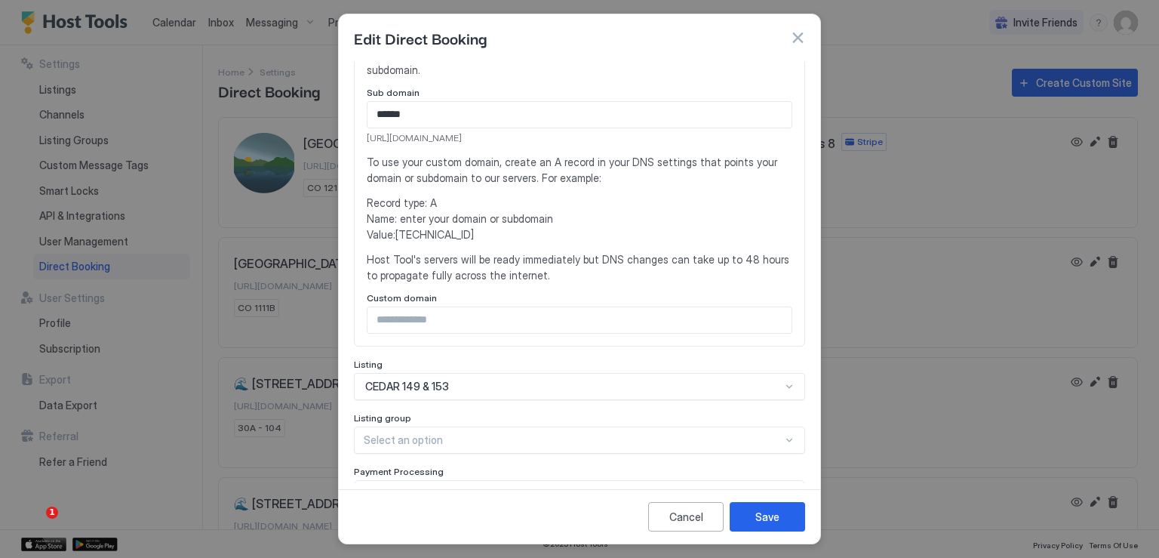
scroll to position [347, 0]
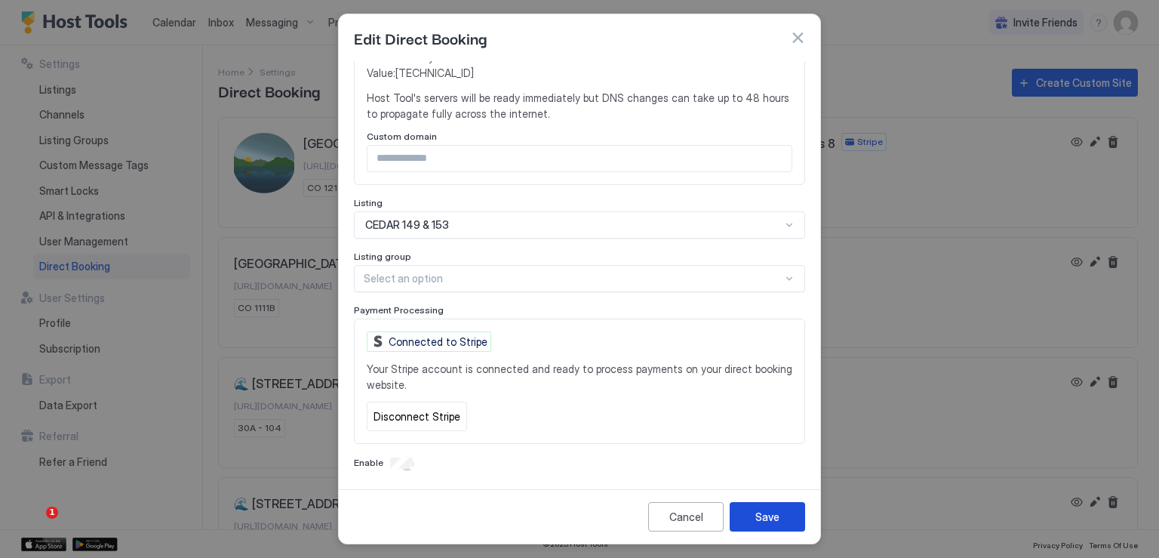
click at [775, 512] on div "Save" at bounding box center [768, 517] width 24 height 16
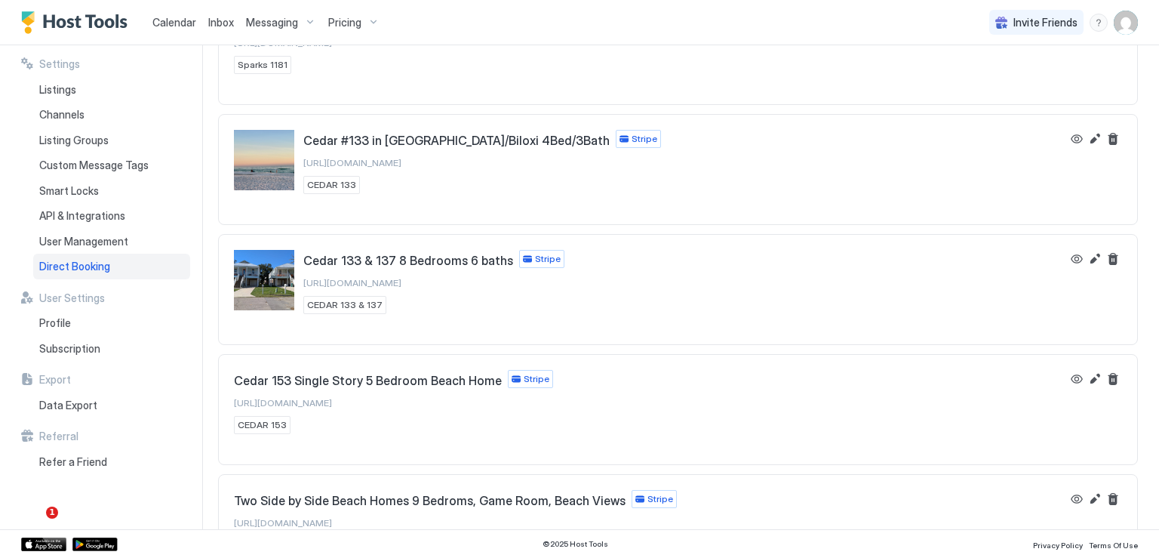
scroll to position [1365, 0]
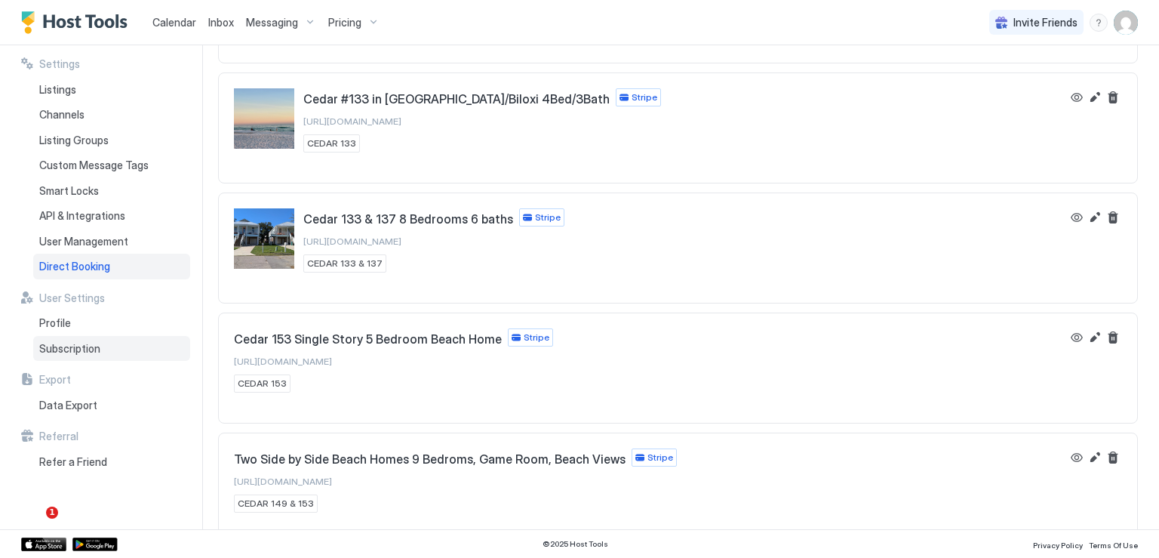
drag, startPoint x: 82, startPoint y: 350, endPoint x: 140, endPoint y: 358, distance: 58.6
click at [82, 350] on span "Subscription" at bounding box center [69, 349] width 61 height 14
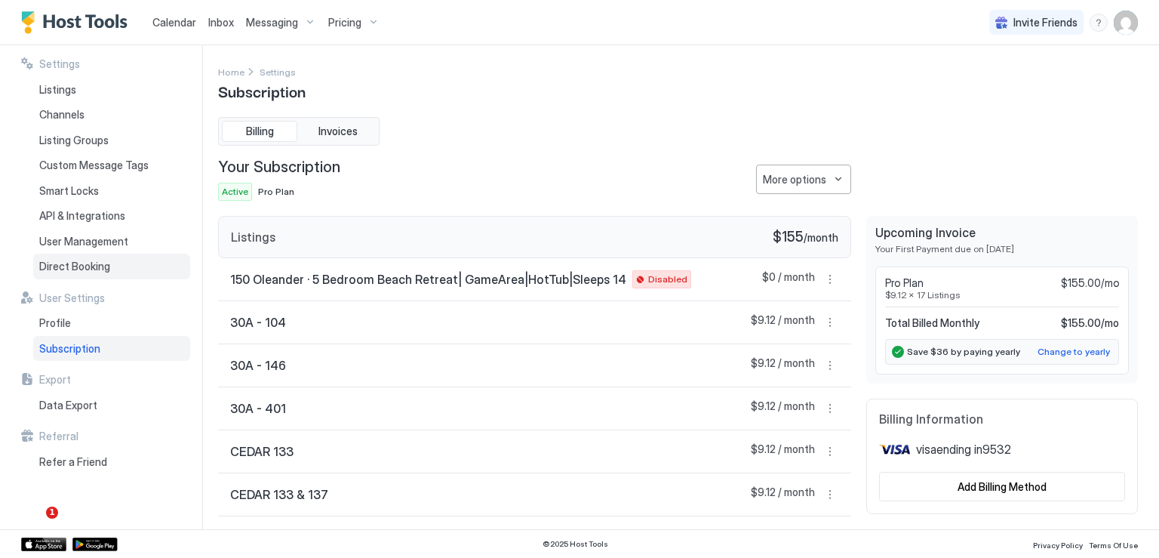
click at [85, 264] on span "Direct Booking" at bounding box center [74, 267] width 71 height 14
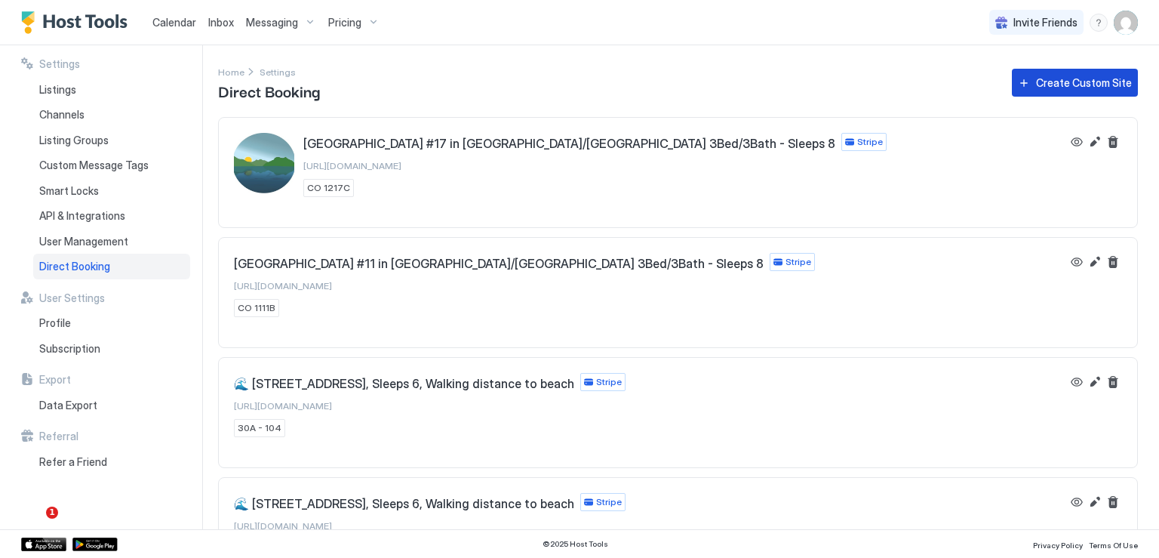
click at [1036, 85] on div "Create Custom Site" at bounding box center [1084, 83] width 96 height 16
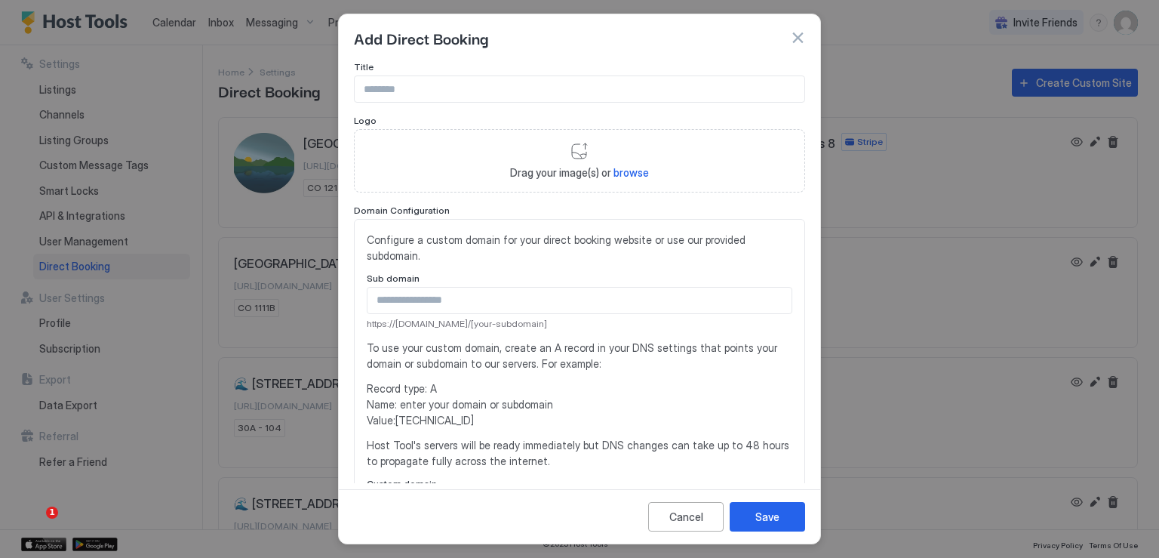
click at [430, 90] on input "Input Field" at bounding box center [580, 89] width 450 height 26
type input "*"
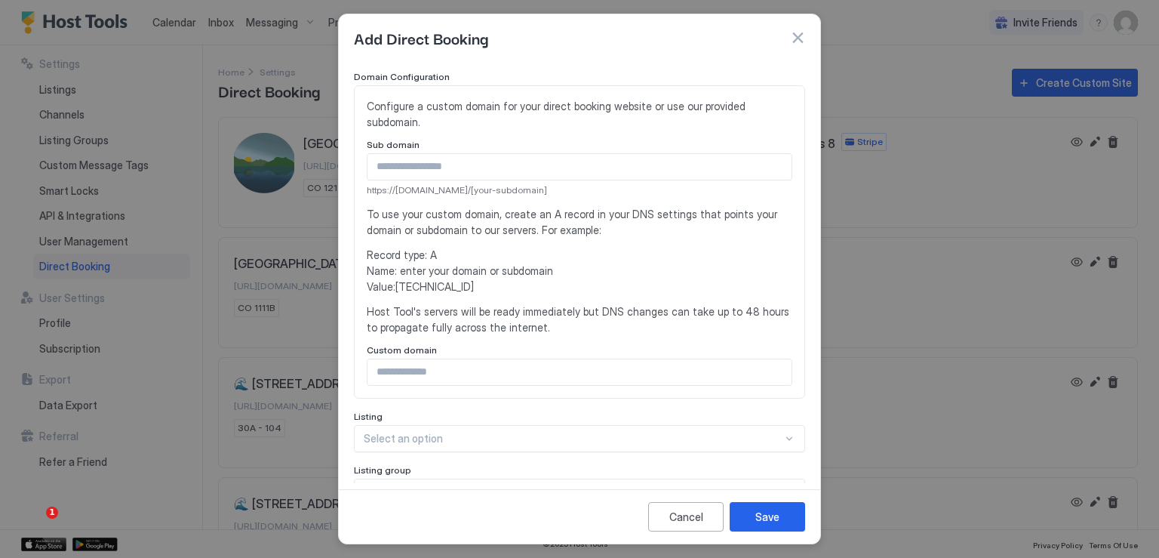
scroll to position [151, 0]
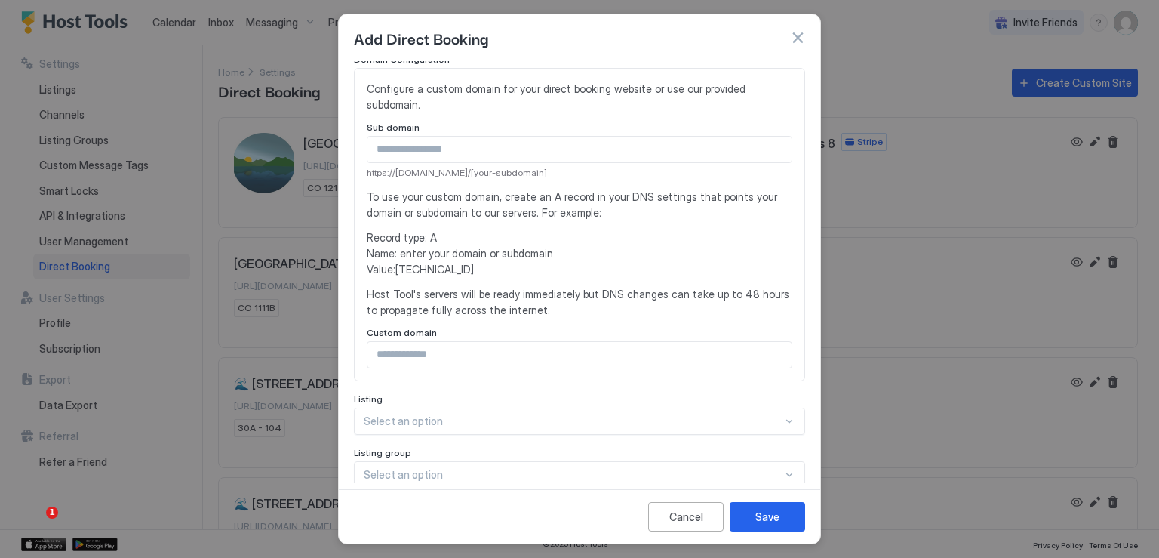
type input "**********"
click at [463, 352] on input "Input Field" at bounding box center [580, 355] width 424 height 26
type input "***"
click at [507, 386] on div "**********" at bounding box center [579, 287] width 451 height 754
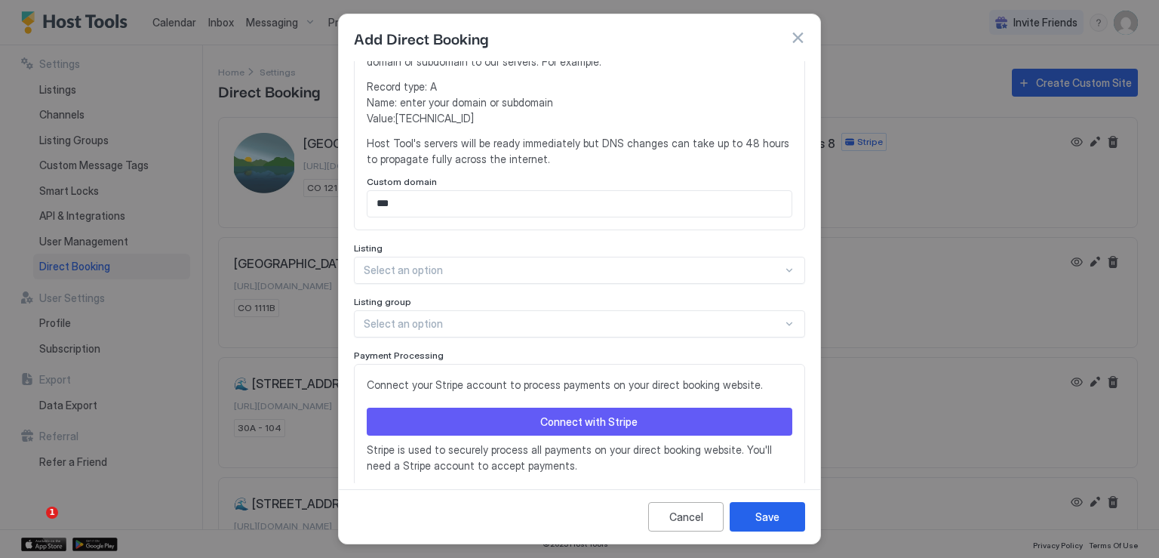
click at [482, 270] on div "Select an option" at bounding box center [579, 270] width 451 height 27
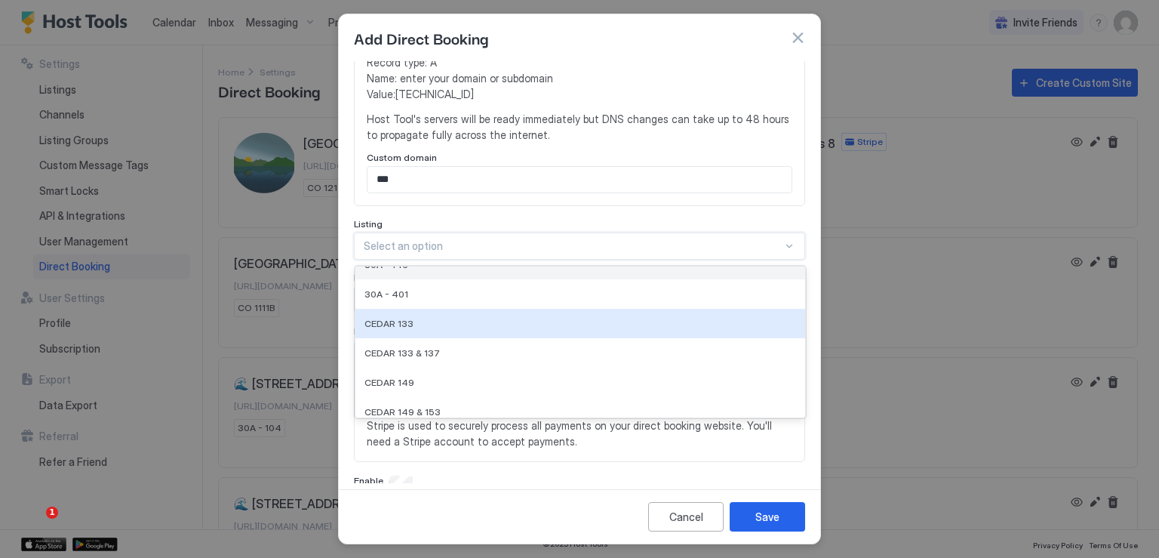
scroll to position [151, 0]
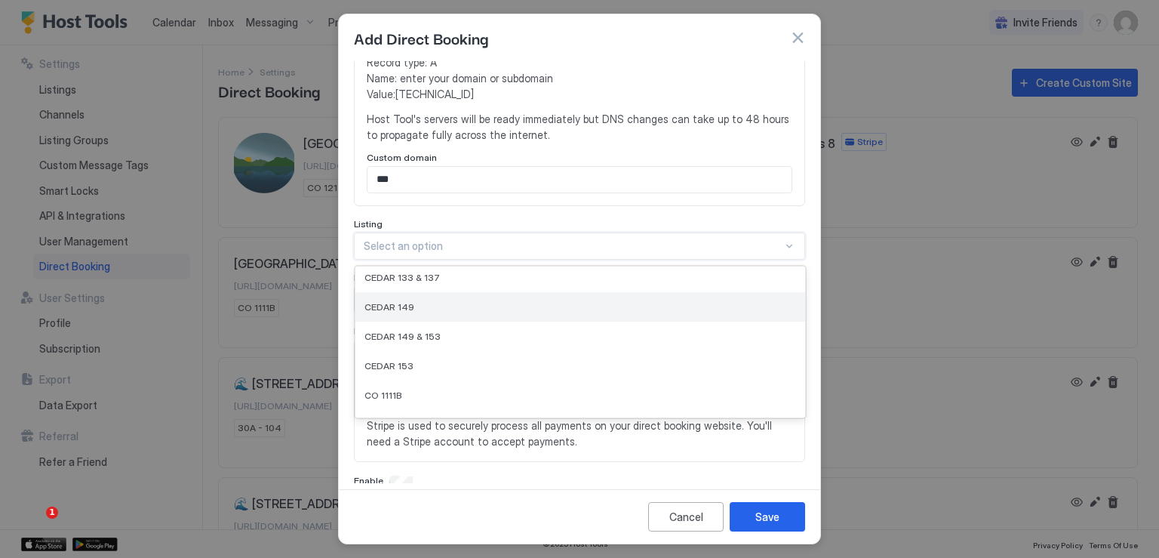
click at [417, 304] on div "CEDAR 149" at bounding box center [581, 306] width 432 height 11
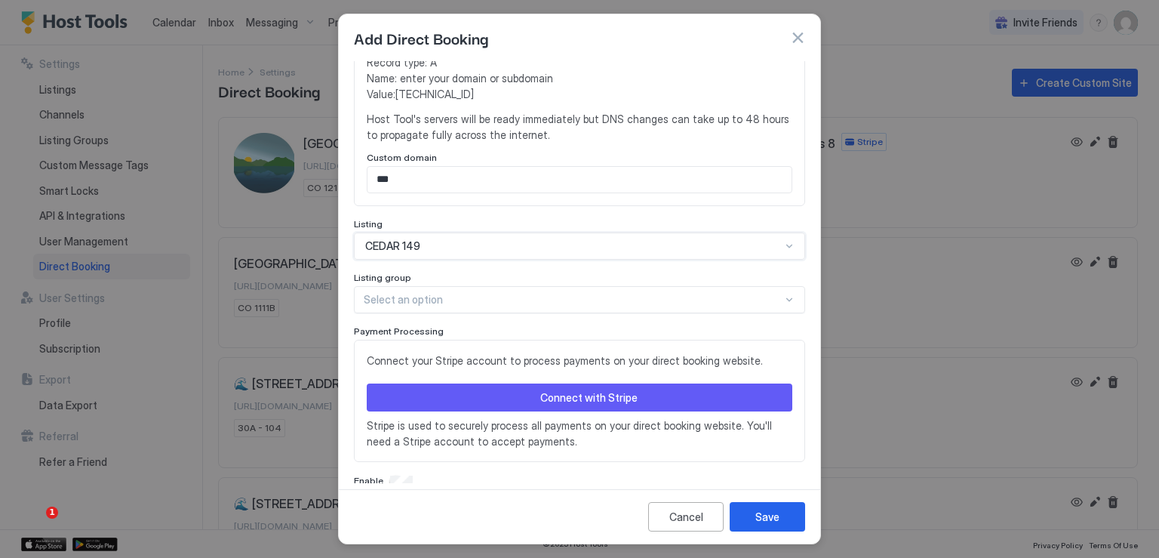
scroll to position [344, 0]
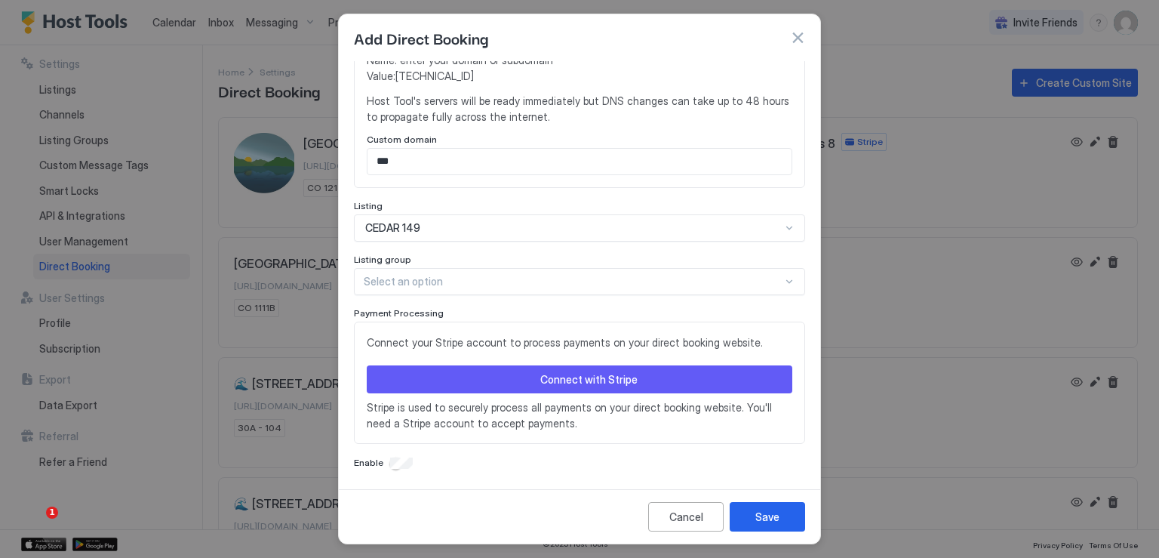
click at [513, 376] on button "Connect with Stripe" at bounding box center [580, 379] width 426 height 28
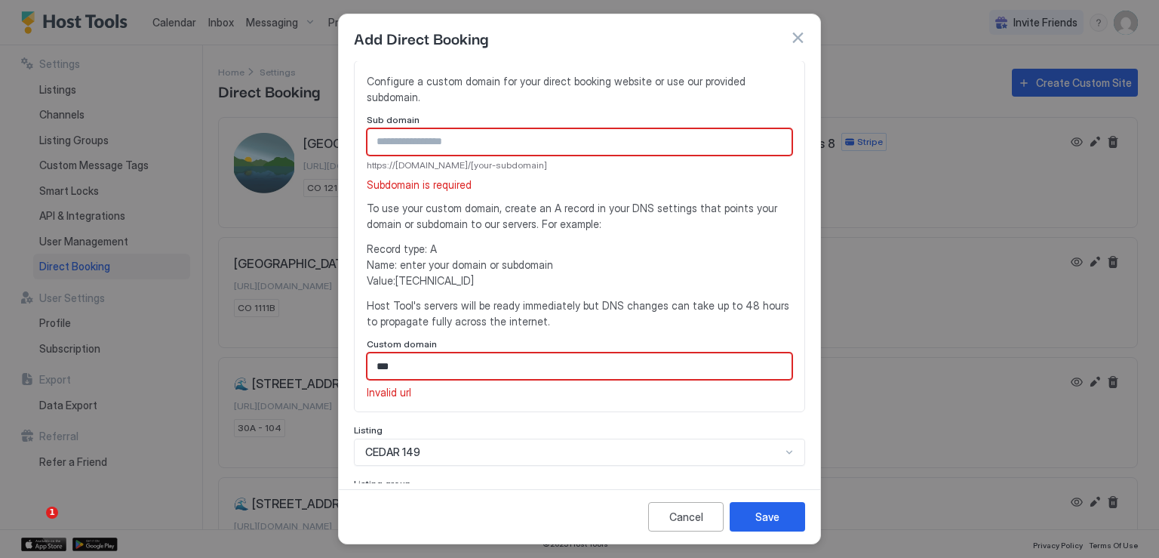
scroll to position [62, 0]
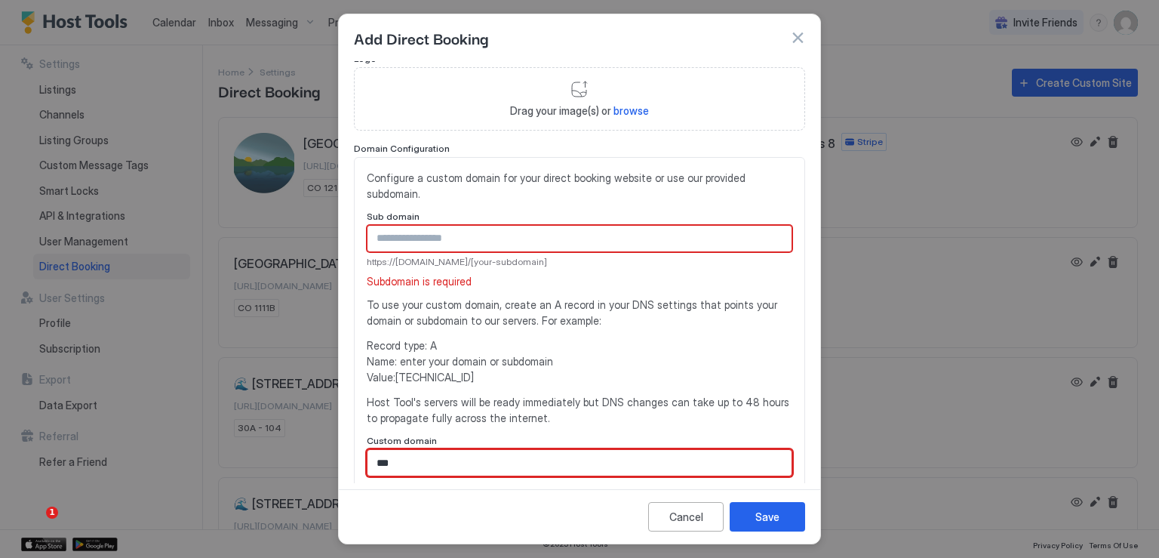
drag, startPoint x: 395, startPoint y: 462, endPoint x: 346, endPoint y: 460, distance: 49.1
click at [346, 460] on div "**********" at bounding box center [580, 271] width 482 height 421
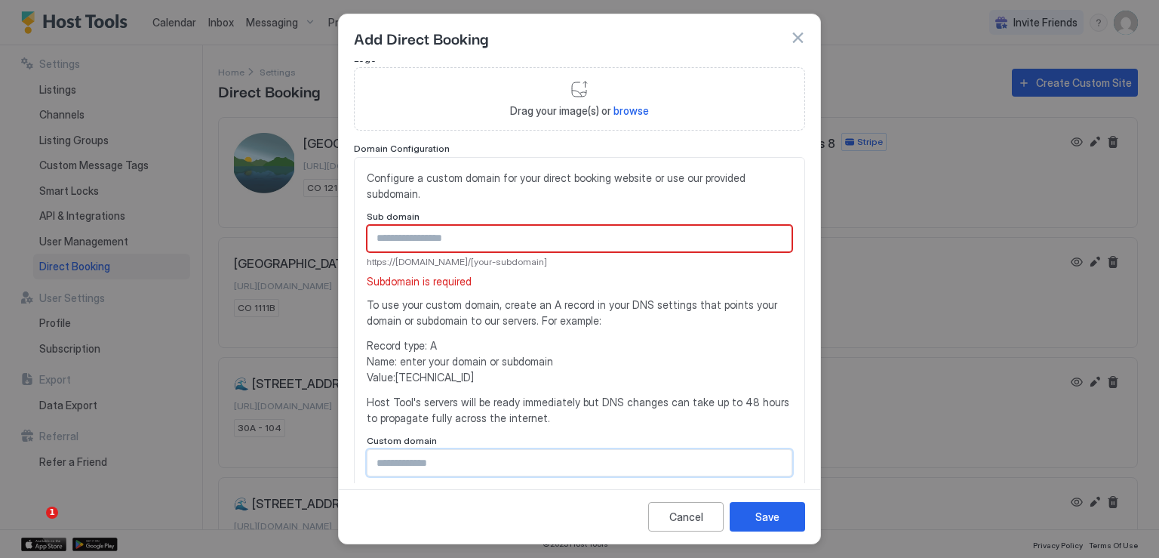
click at [457, 236] on input "Input Field" at bounding box center [580, 239] width 424 height 26
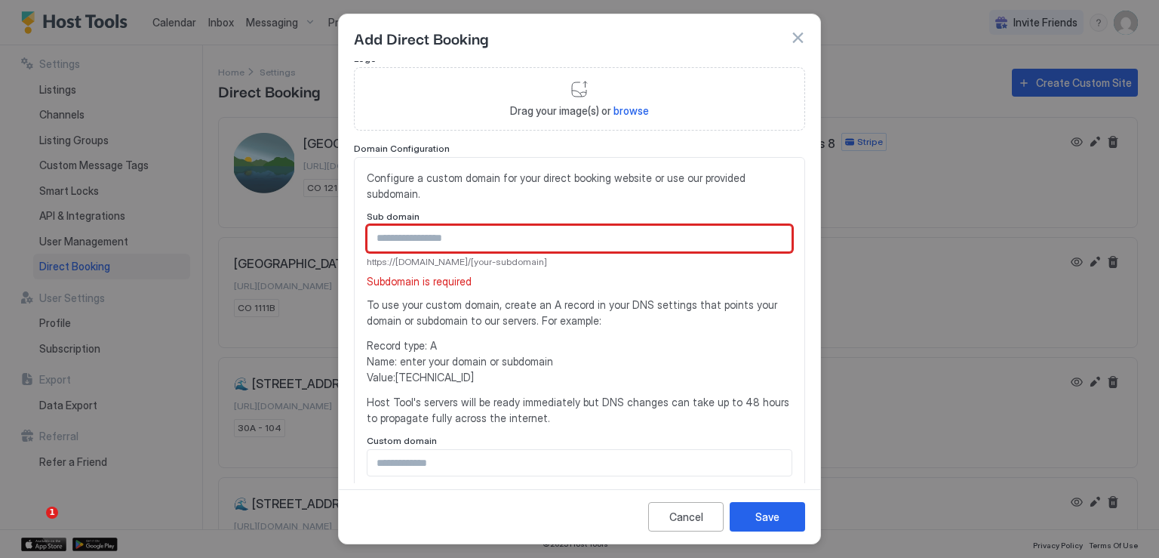
paste input "***"
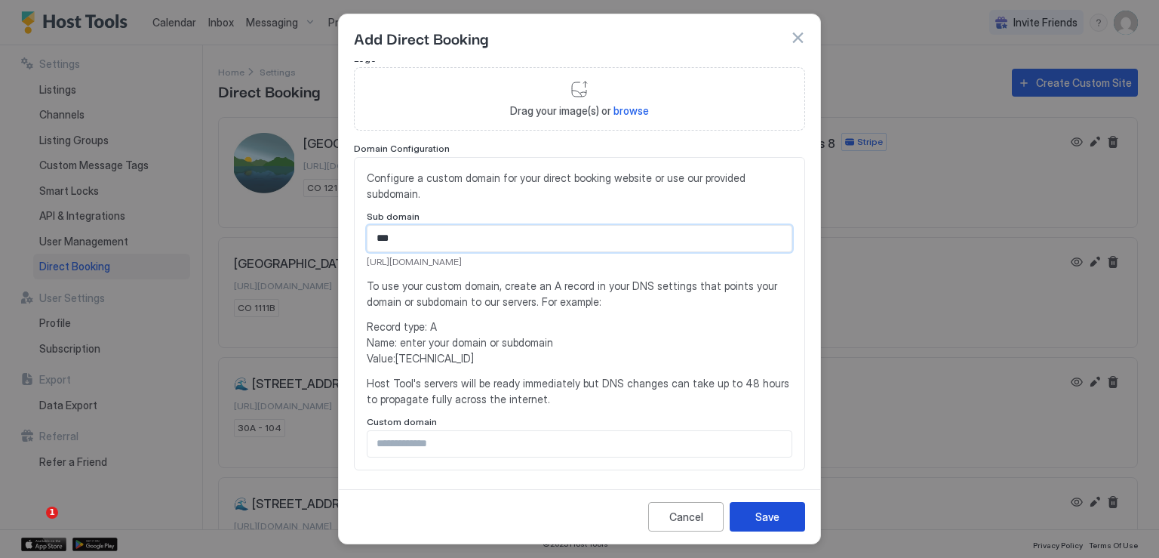
type input "***"
click at [765, 525] on button "Save" at bounding box center [767, 516] width 75 height 29
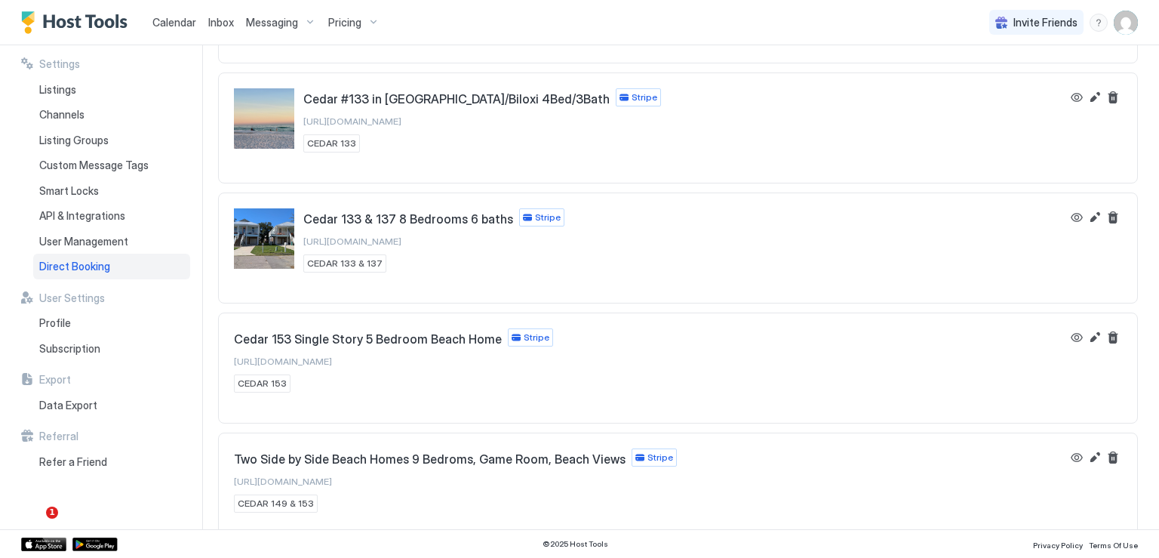
scroll to position [1462, 0]
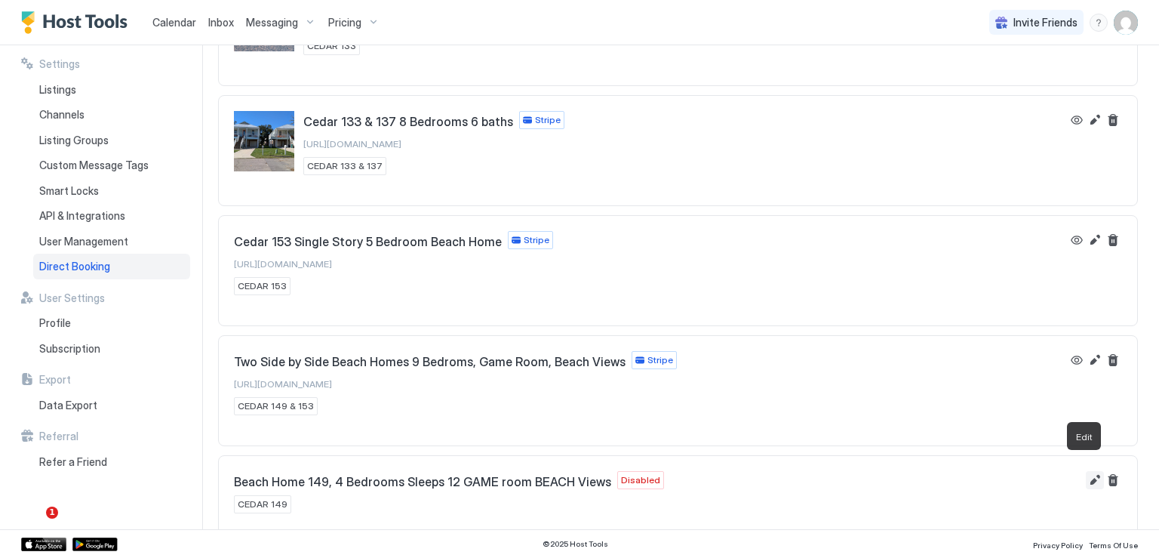
click at [1086, 472] on button "Edit" at bounding box center [1095, 480] width 18 height 18
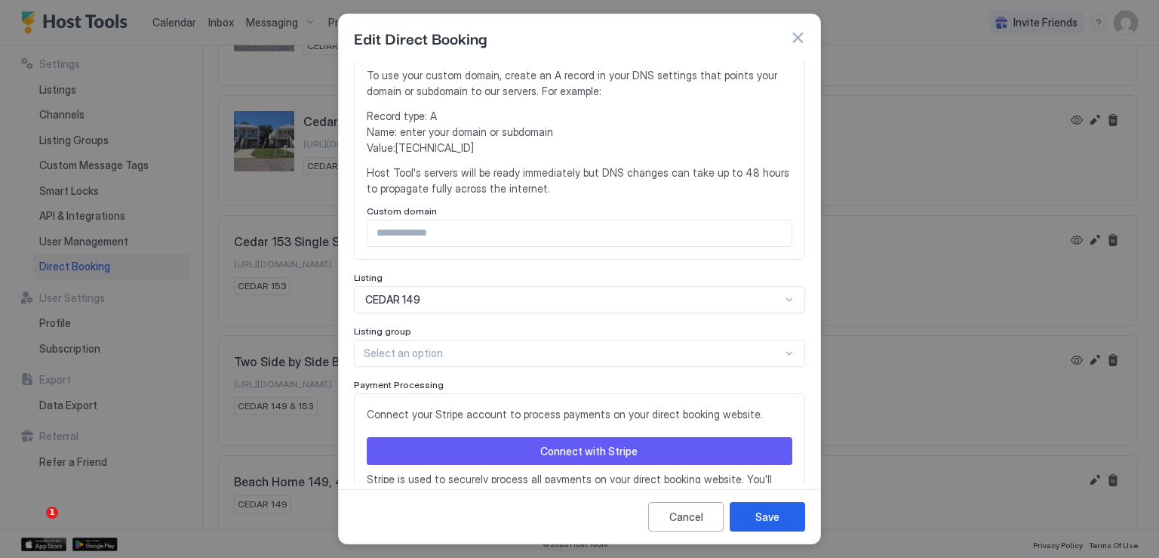
scroll to position [344, 0]
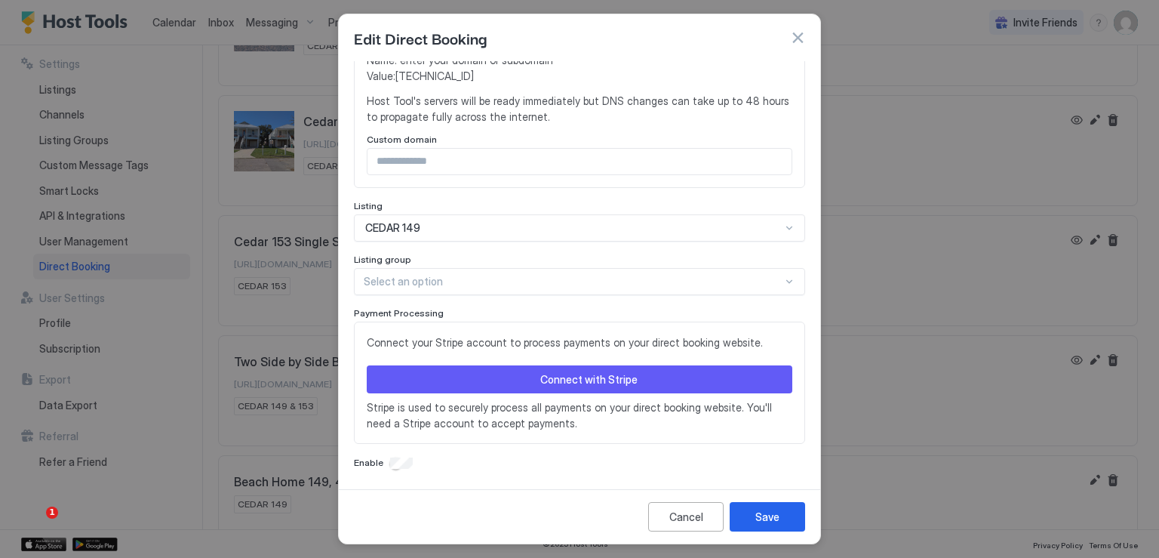
click at [531, 370] on button "Connect with Stripe" at bounding box center [580, 379] width 426 height 28
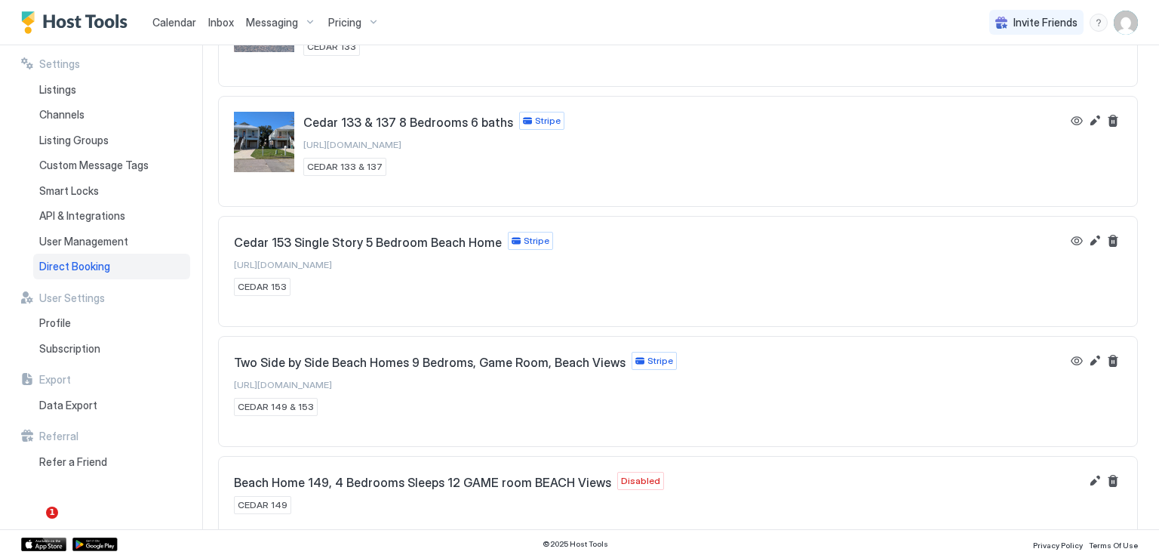
scroll to position [1462, 0]
click at [1086, 472] on button "Edit" at bounding box center [1095, 480] width 18 height 18
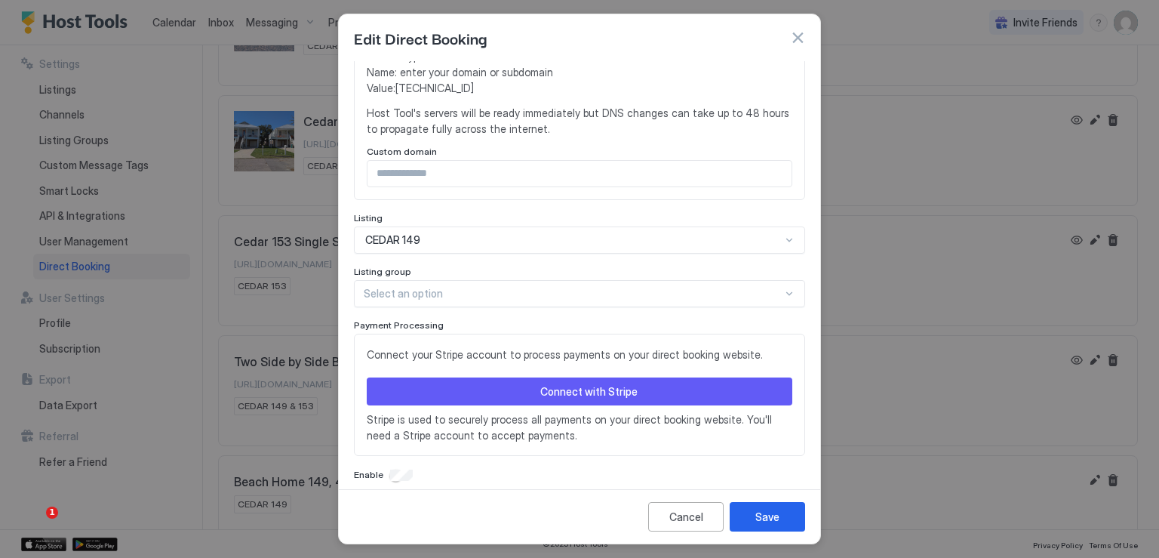
scroll to position [344, 0]
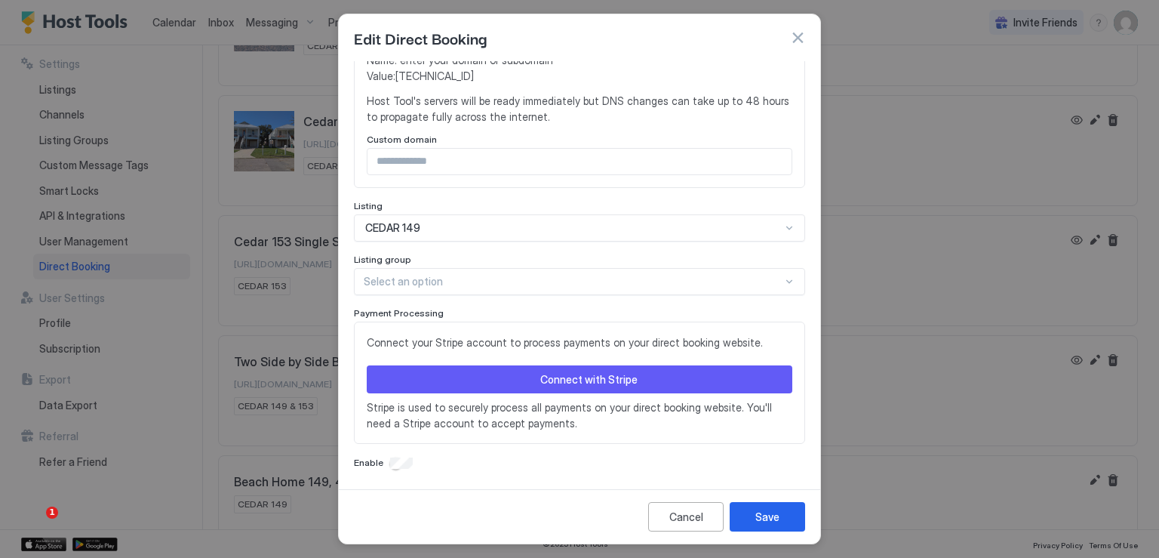
click at [655, 378] on button "Connect with Stripe" at bounding box center [580, 379] width 426 height 28
